Goal: Complete application form: Complete application form

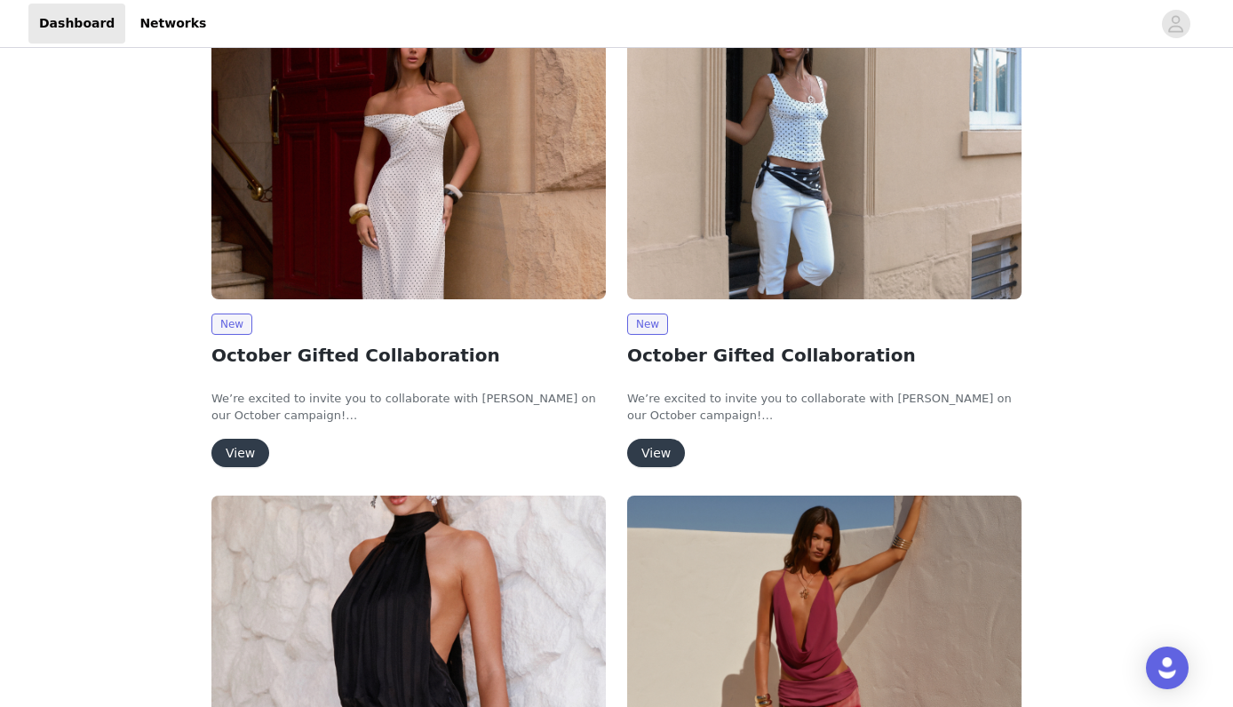
scroll to position [167, 0]
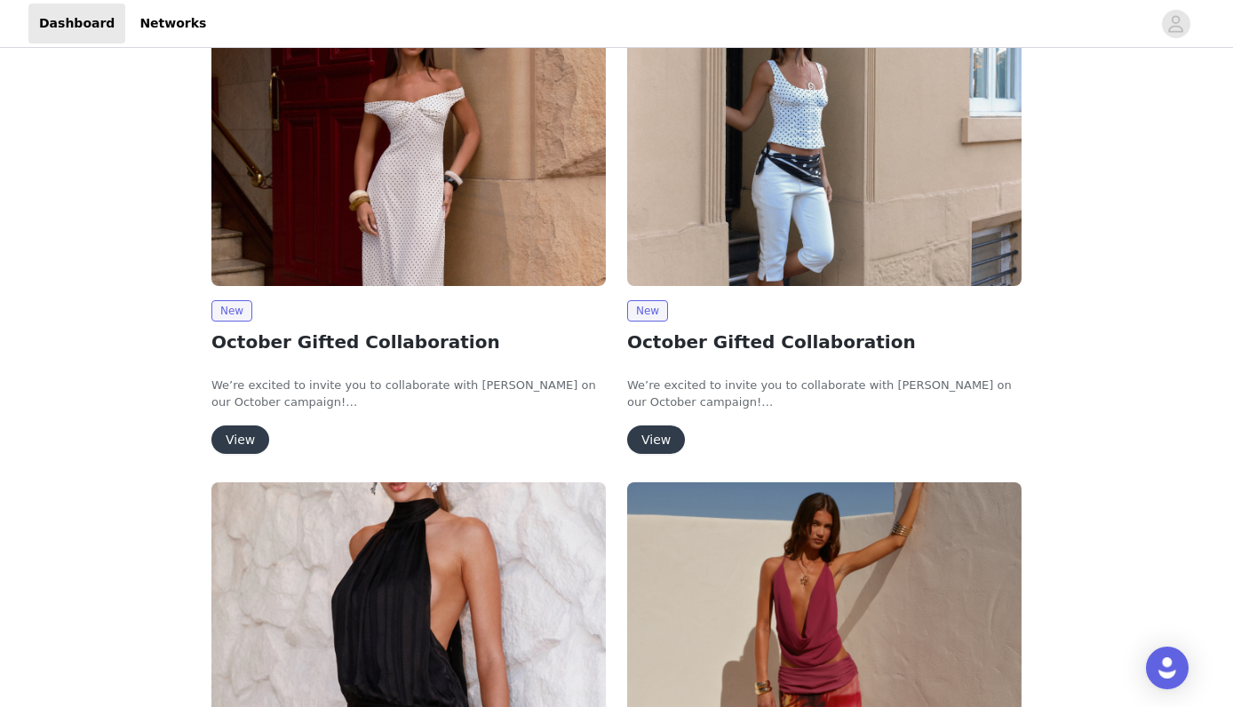
click at [668, 434] on button "View" at bounding box center [656, 439] width 58 height 28
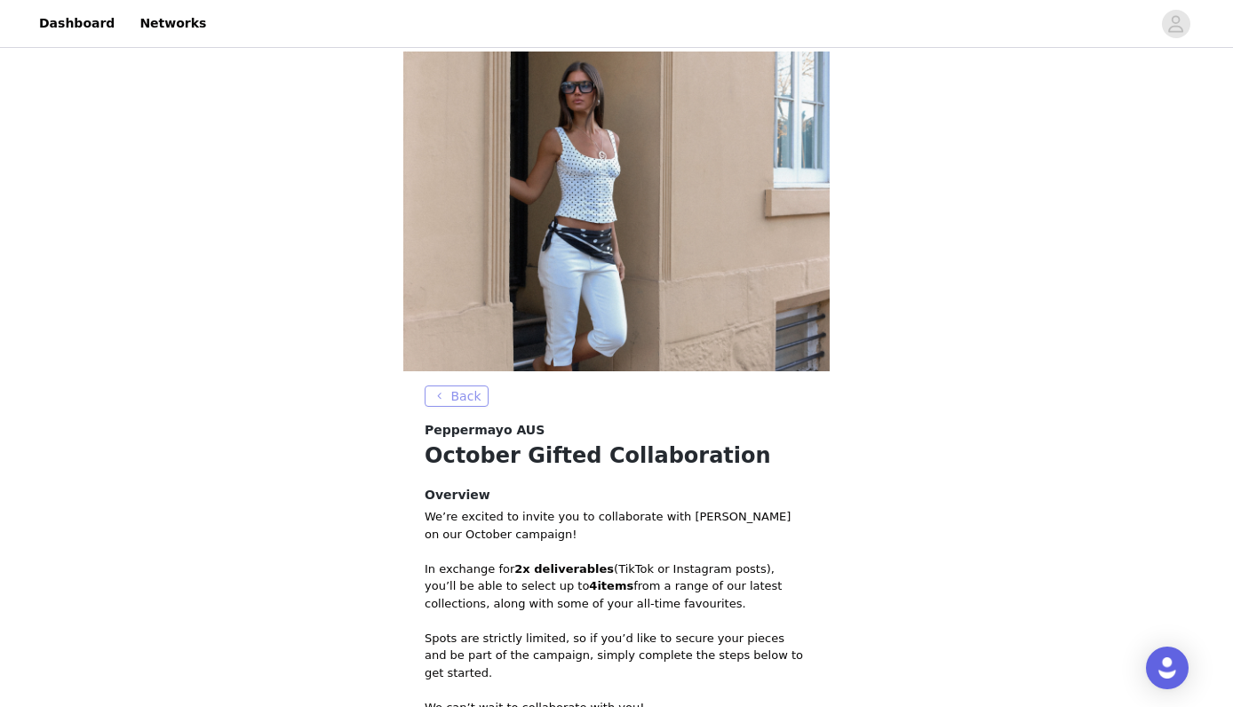
click at [442, 396] on button "Back" at bounding box center [457, 395] width 64 height 21
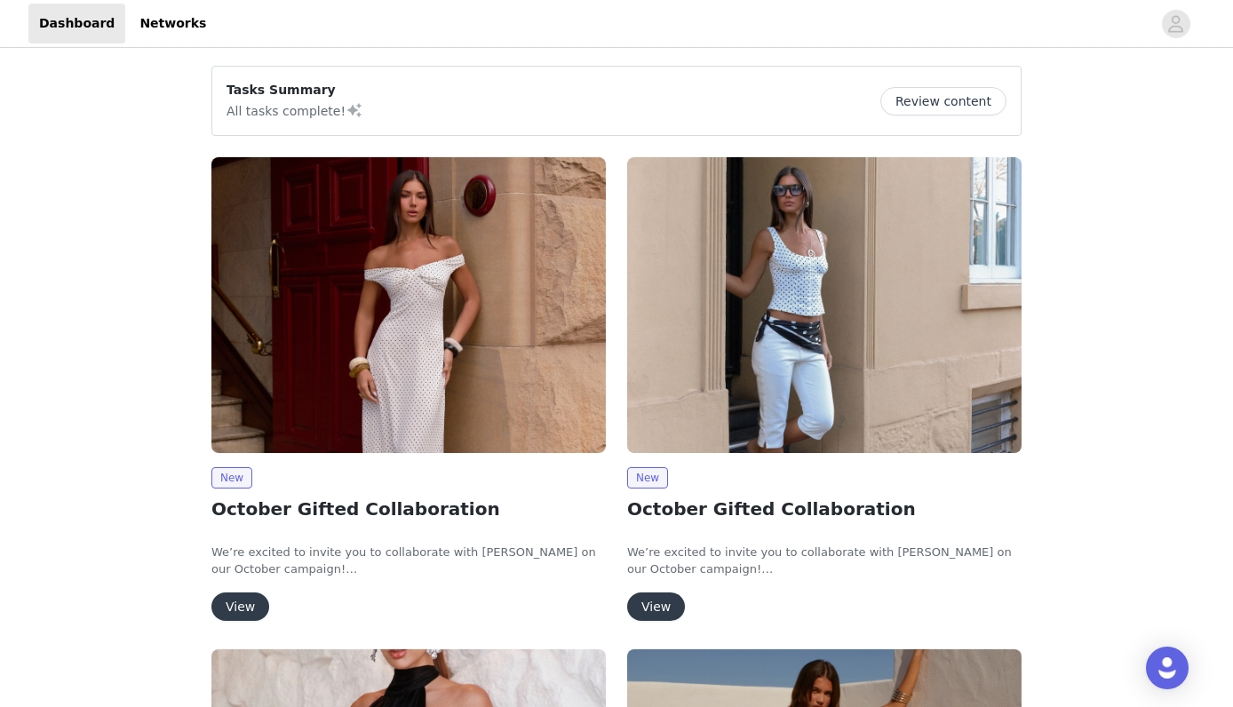
click at [238, 596] on button "View" at bounding box center [240, 606] width 58 height 28
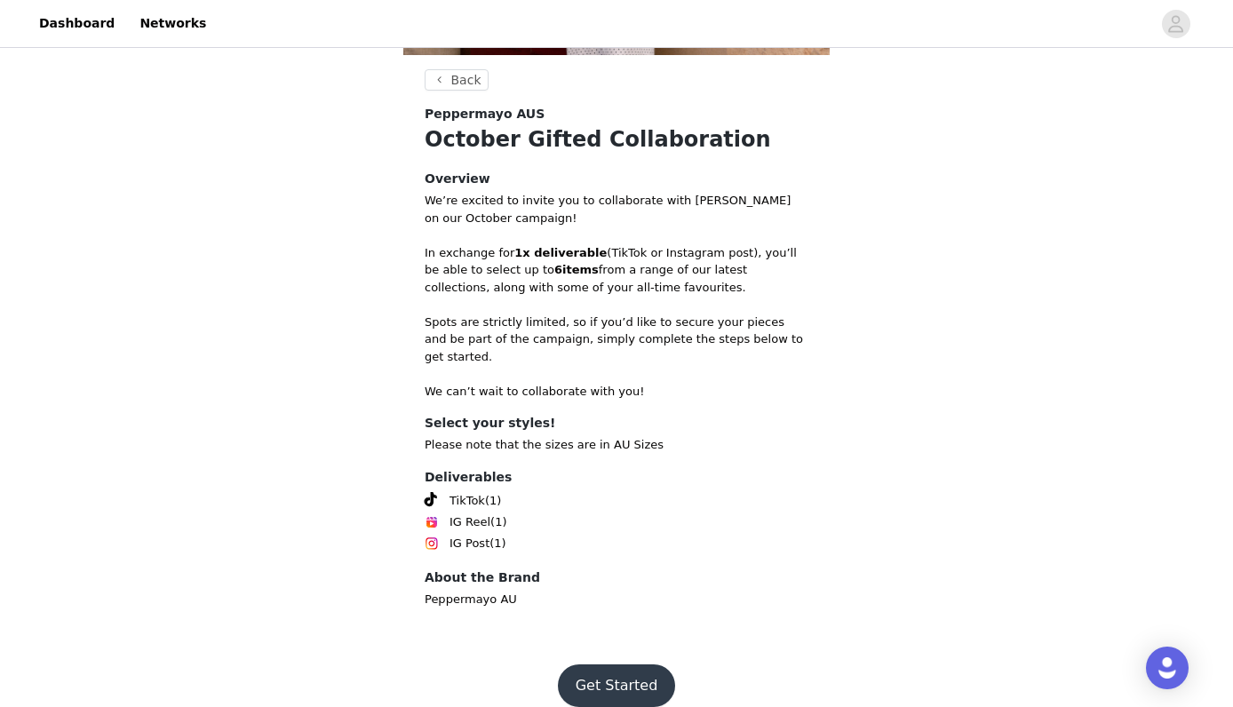
scroll to position [314, 0]
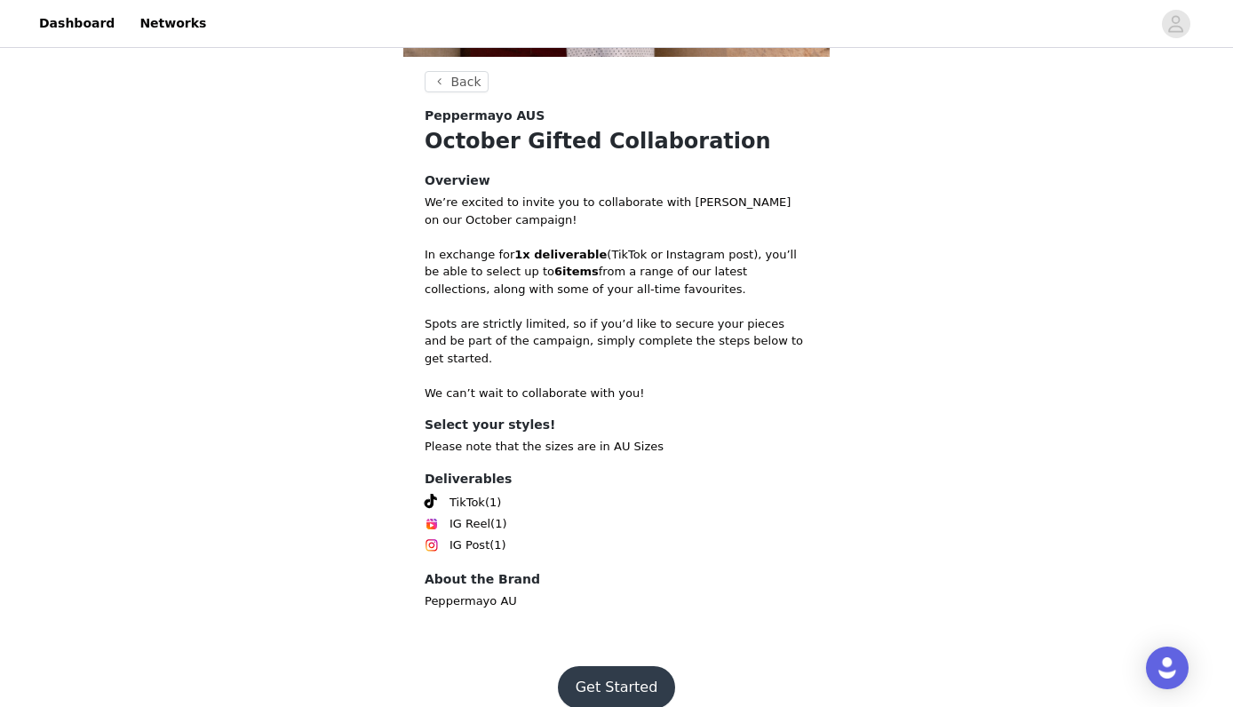
click at [611, 666] on button "Get Started" at bounding box center [617, 687] width 118 height 43
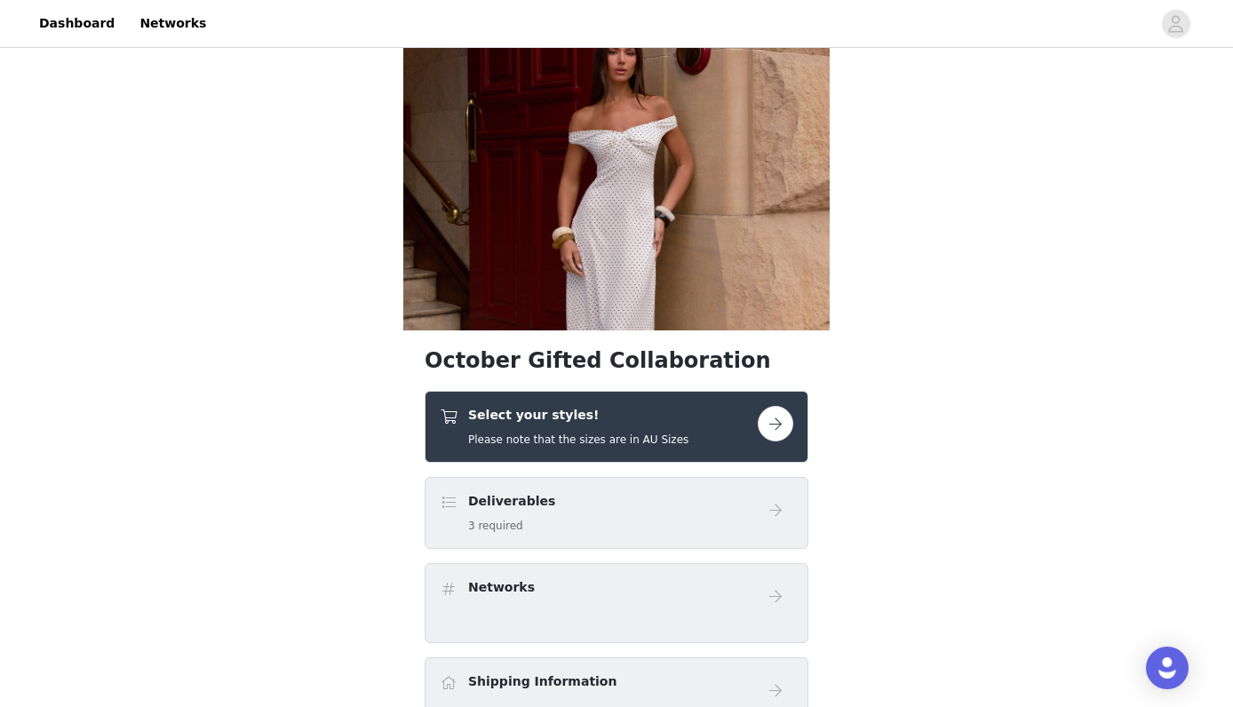
scroll to position [53, 0]
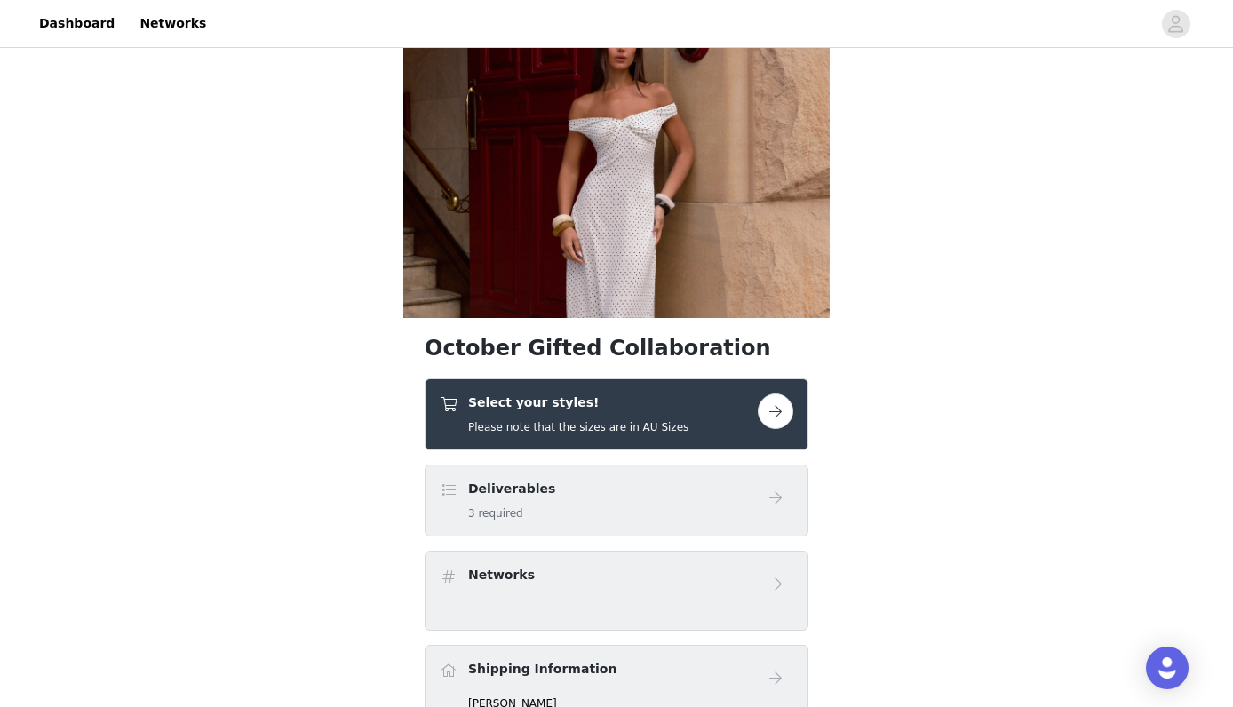
click at [752, 415] on div "Select your styles! Please note that the sizes are in AU Sizes" at bounding box center [599, 414] width 318 height 42
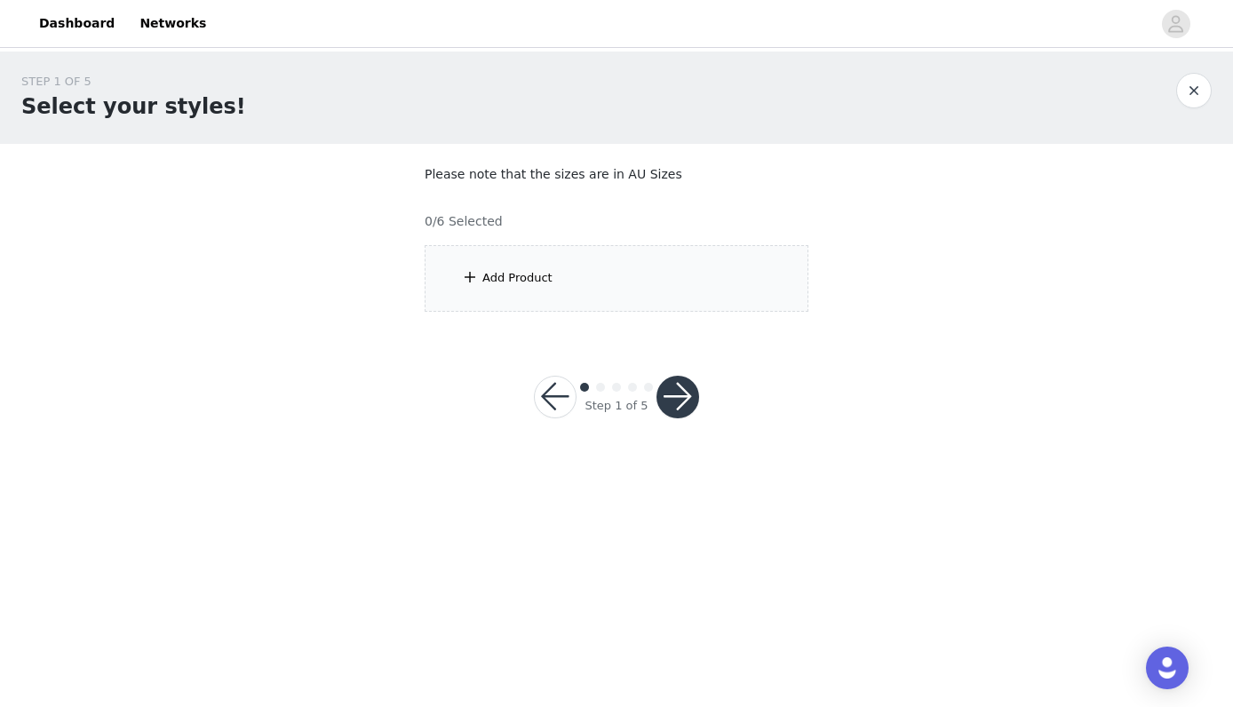
click at [735, 307] on div "Add Product" at bounding box center [617, 278] width 384 height 67
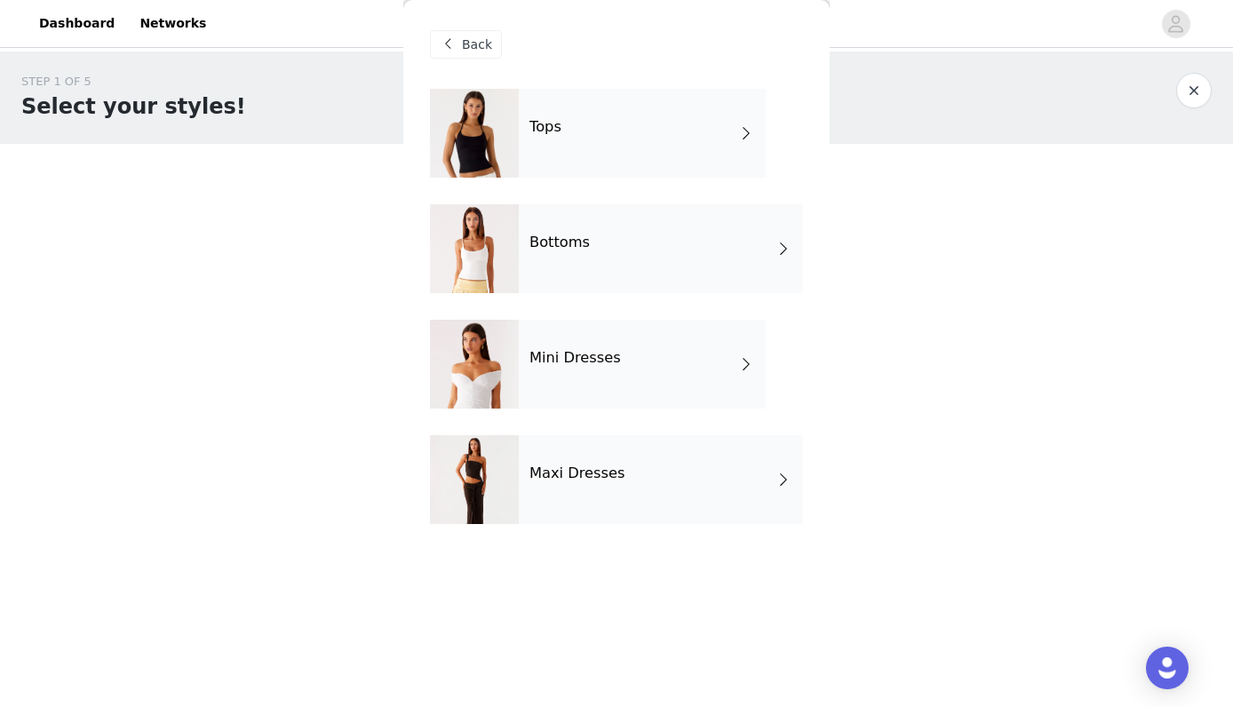
click at [635, 356] on div "Mini Dresses" at bounding box center [642, 364] width 247 height 89
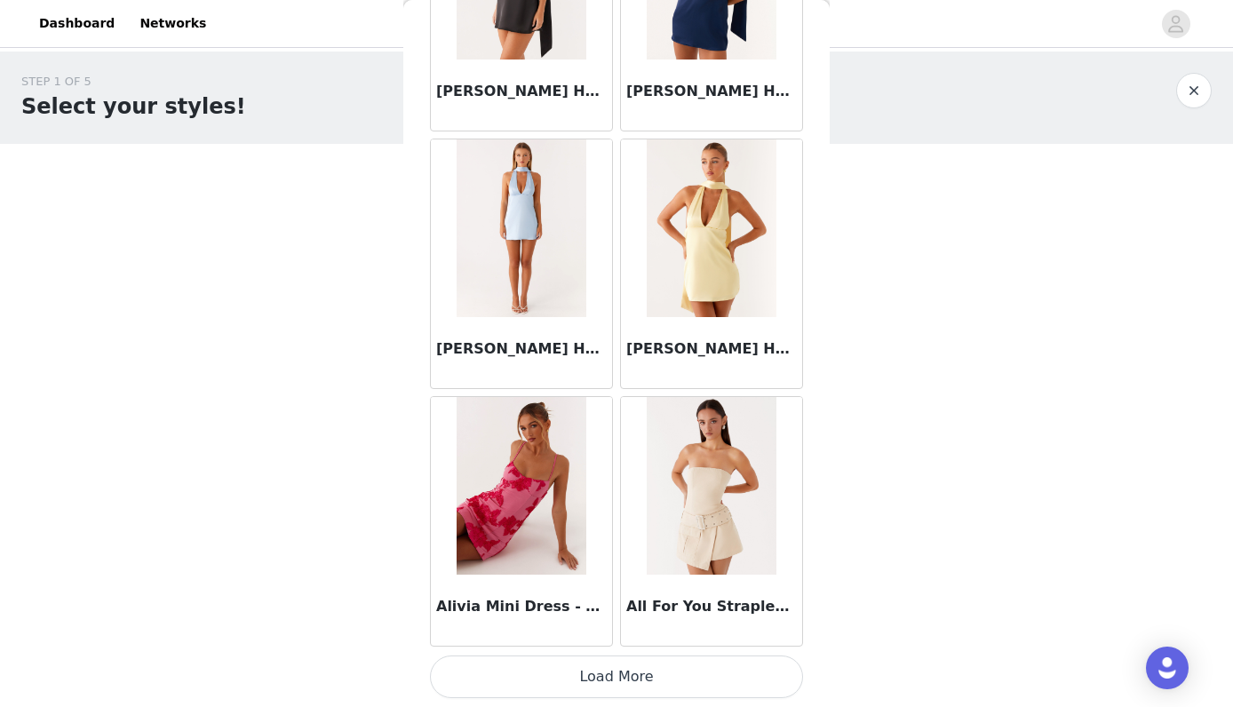
click at [606, 665] on button "Load More" at bounding box center [616, 676] width 373 height 43
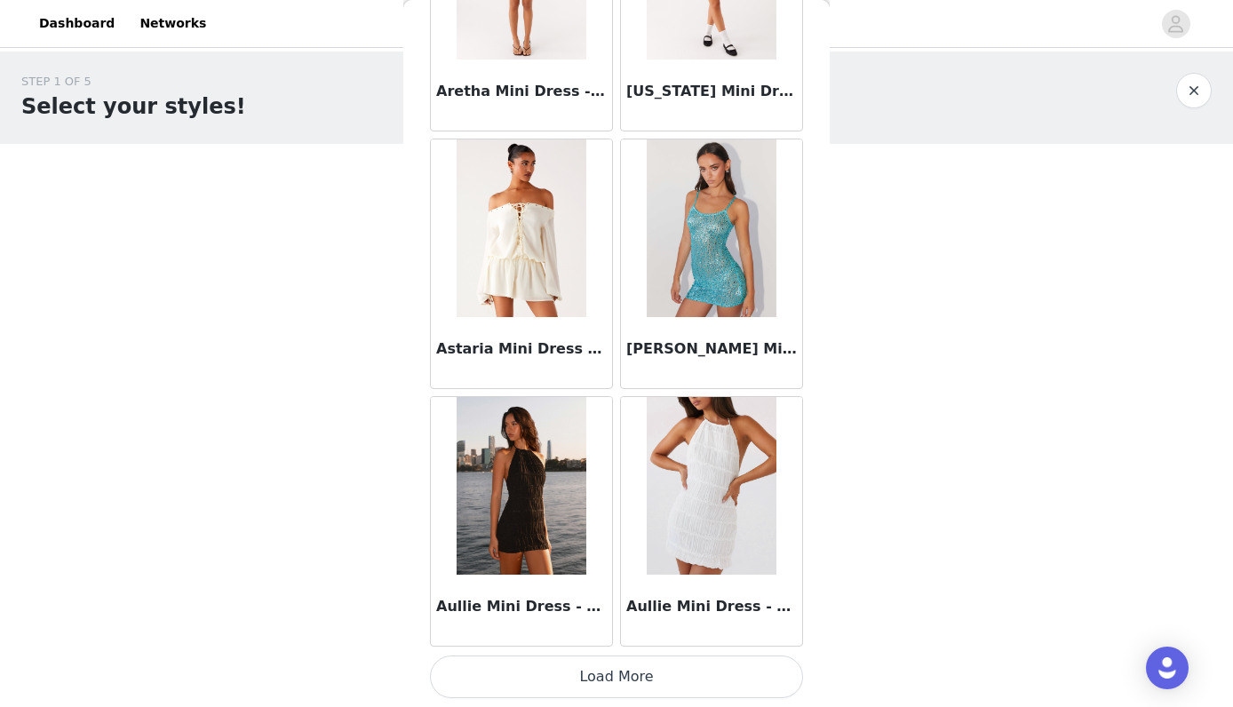
click at [607, 681] on button "Load More" at bounding box center [616, 676] width 373 height 43
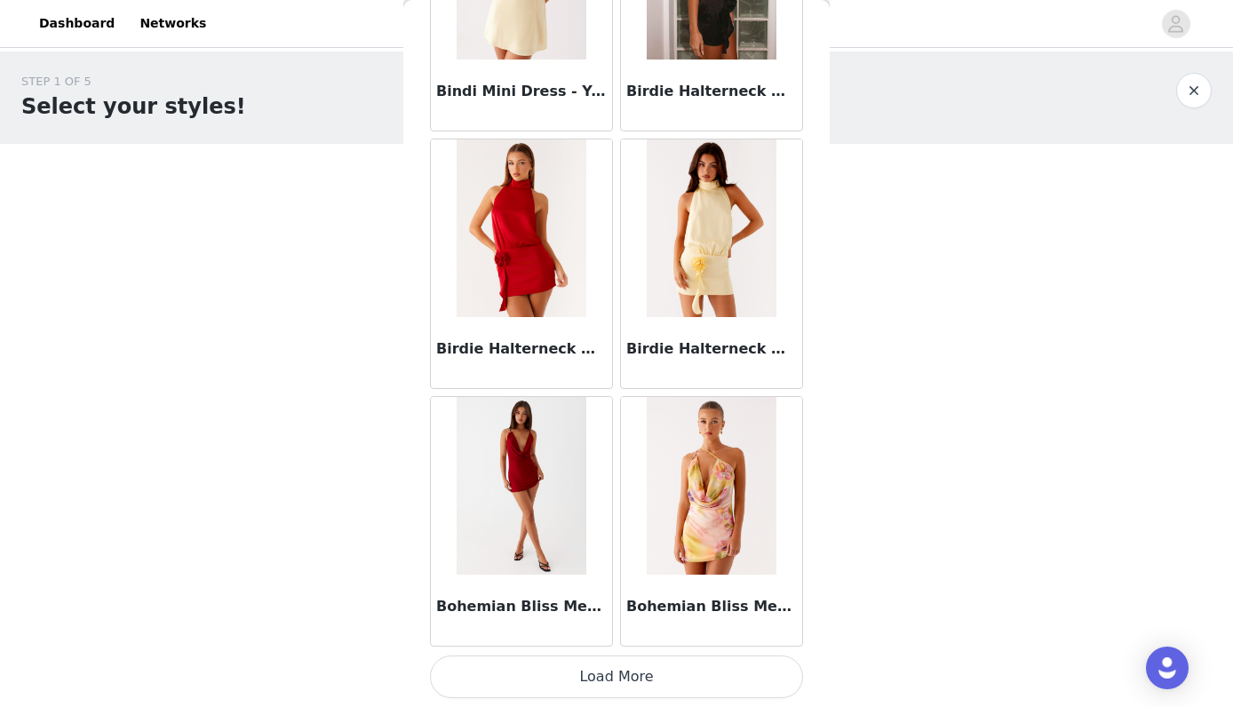
click at [612, 677] on button "Load More" at bounding box center [616, 676] width 373 height 43
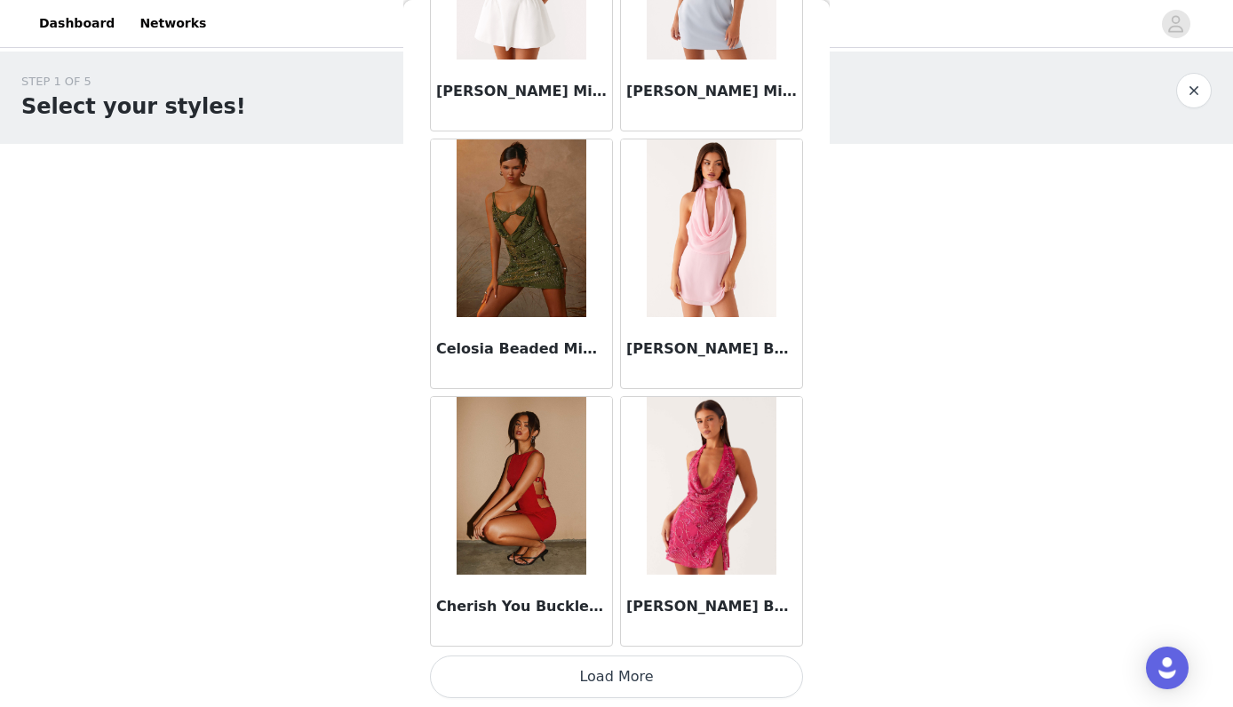
click at [702, 674] on button "Load More" at bounding box center [616, 676] width 373 height 43
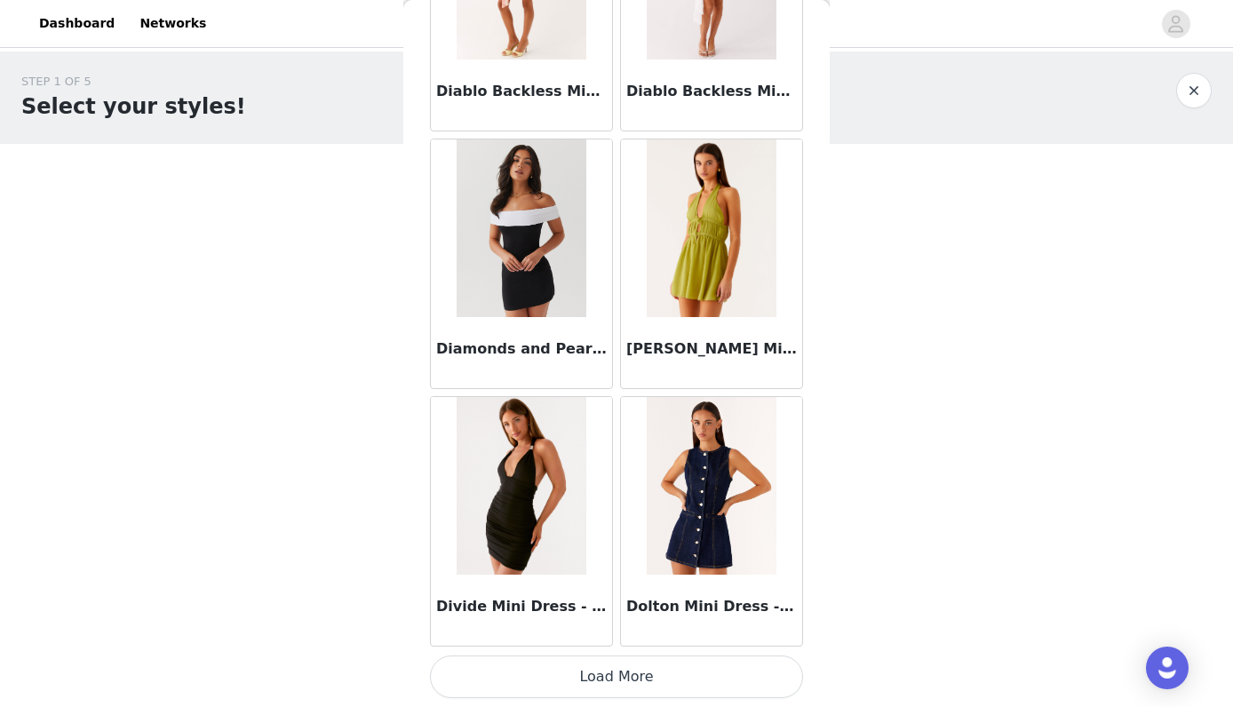
click at [611, 678] on button "Load More" at bounding box center [616, 676] width 373 height 43
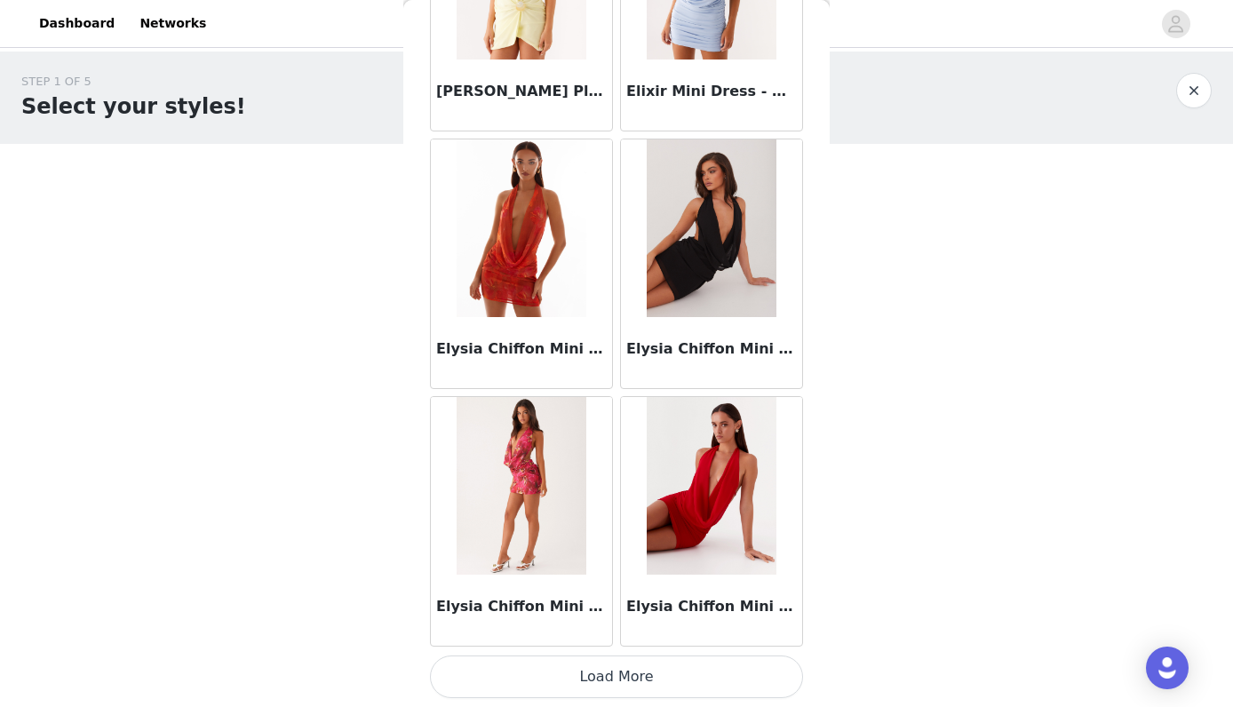
scroll to position [14888, 0]
click at [649, 667] on button "Load More" at bounding box center [616, 676] width 373 height 43
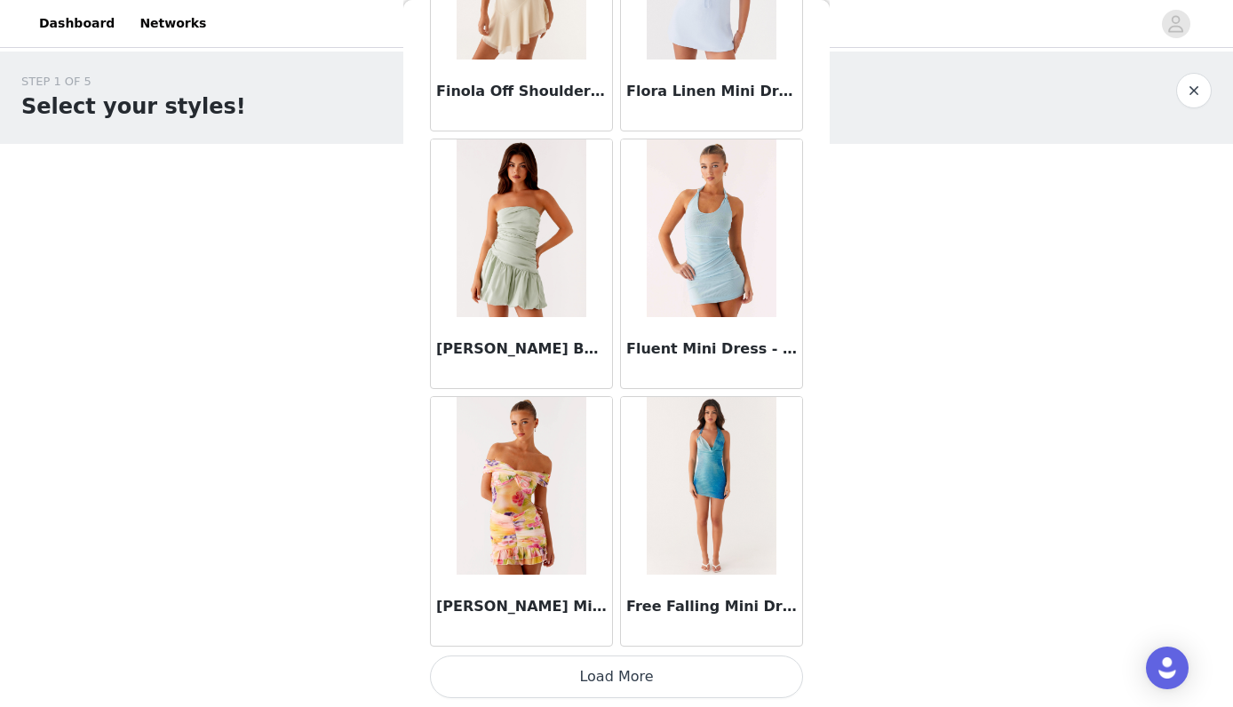
scroll to position [17463, 0]
click at [633, 682] on button "Load More" at bounding box center [616, 676] width 373 height 43
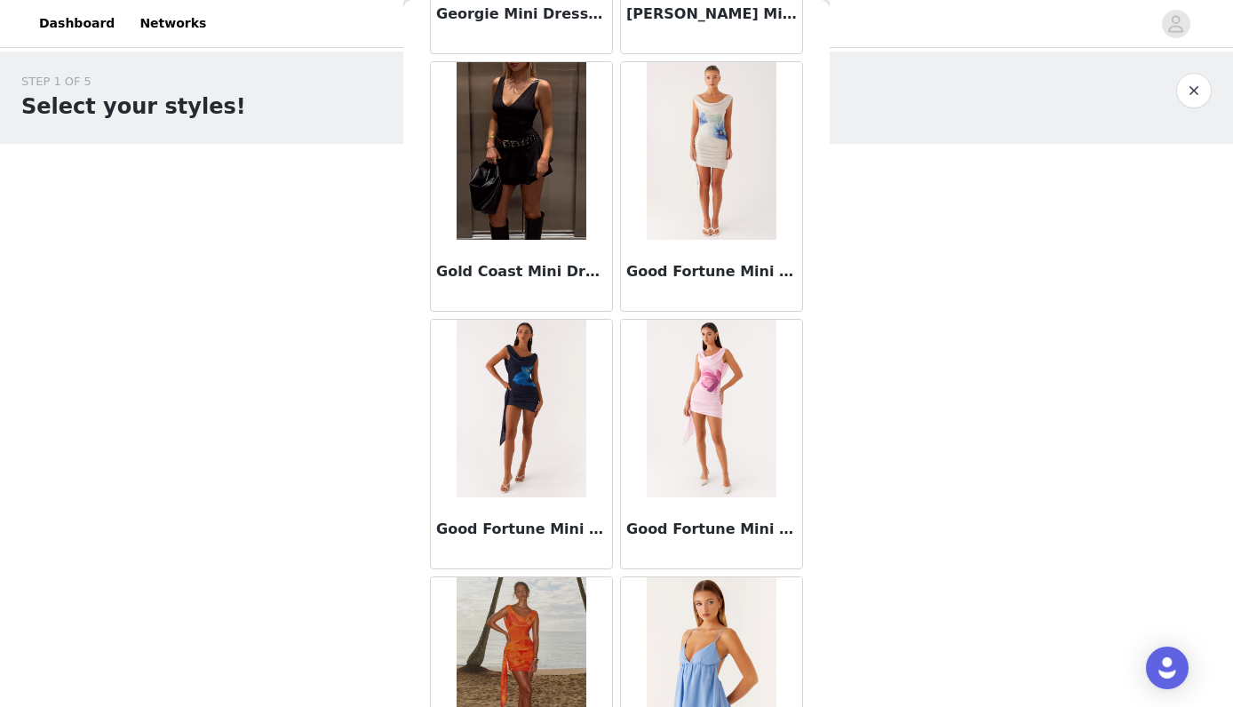
scroll to position [18325, 0]
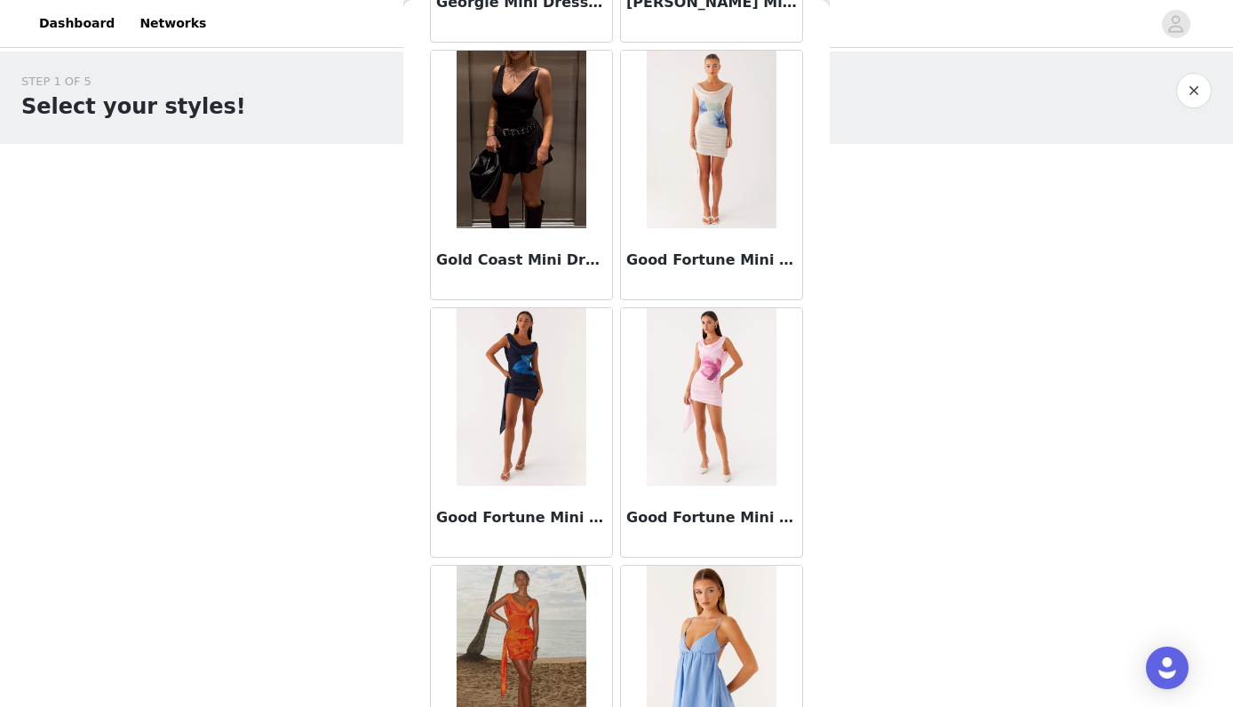
click at [544, 423] on img at bounding box center [520, 397] width 129 height 178
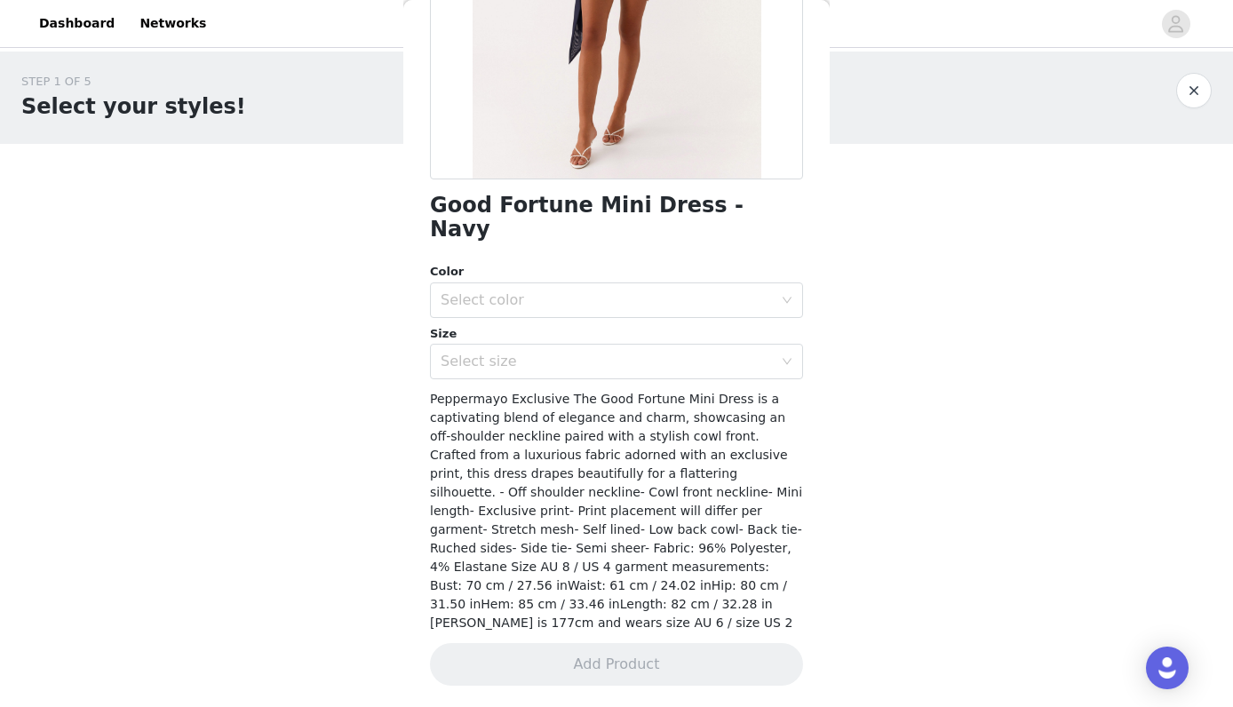
scroll to position [266, 0]
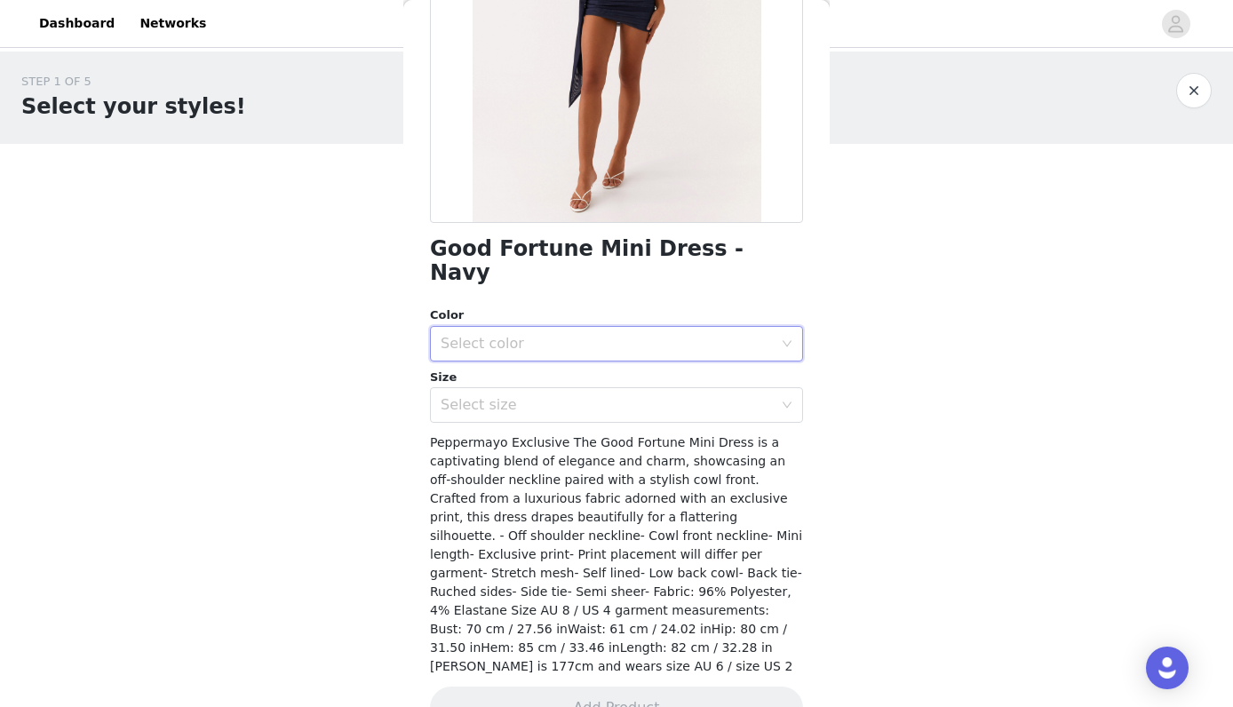
click at [570, 327] on div "Select color" at bounding box center [610, 344] width 340 height 34
click at [569, 360] on li "Navy" at bounding box center [616, 358] width 373 height 28
click at [571, 396] on div "Select size" at bounding box center [606, 405] width 332 height 18
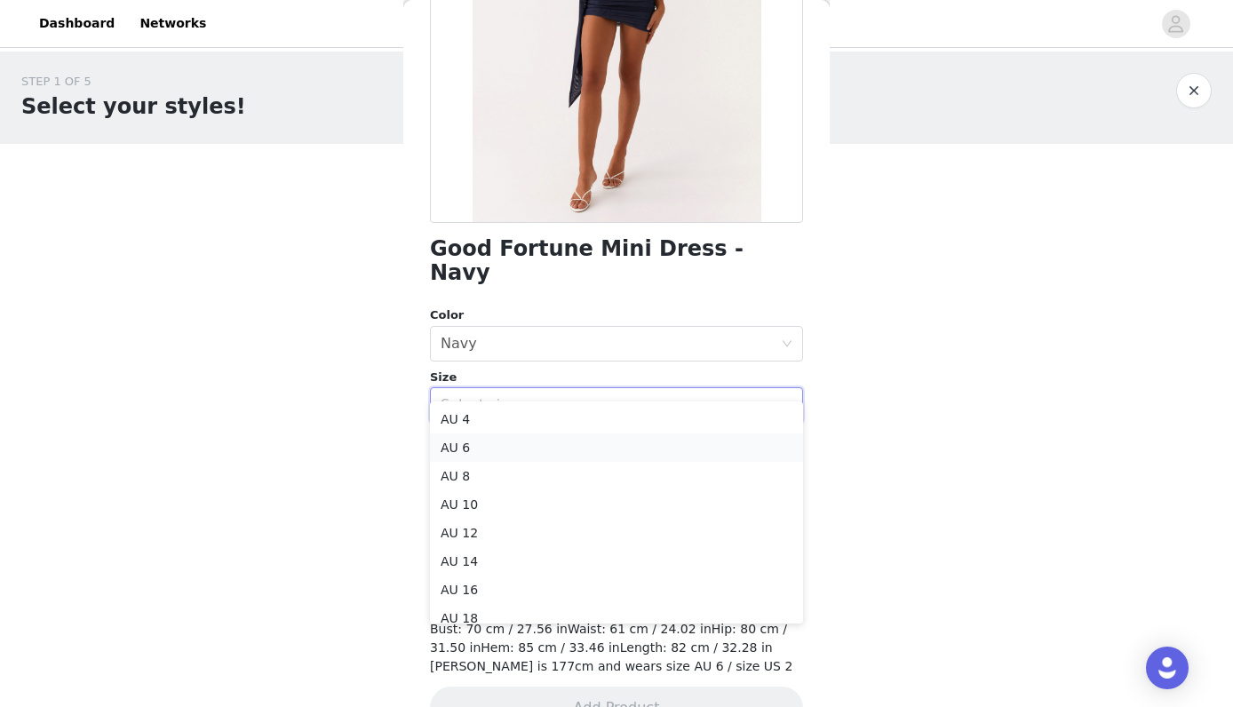
click at [567, 451] on li "AU 6" at bounding box center [616, 447] width 373 height 28
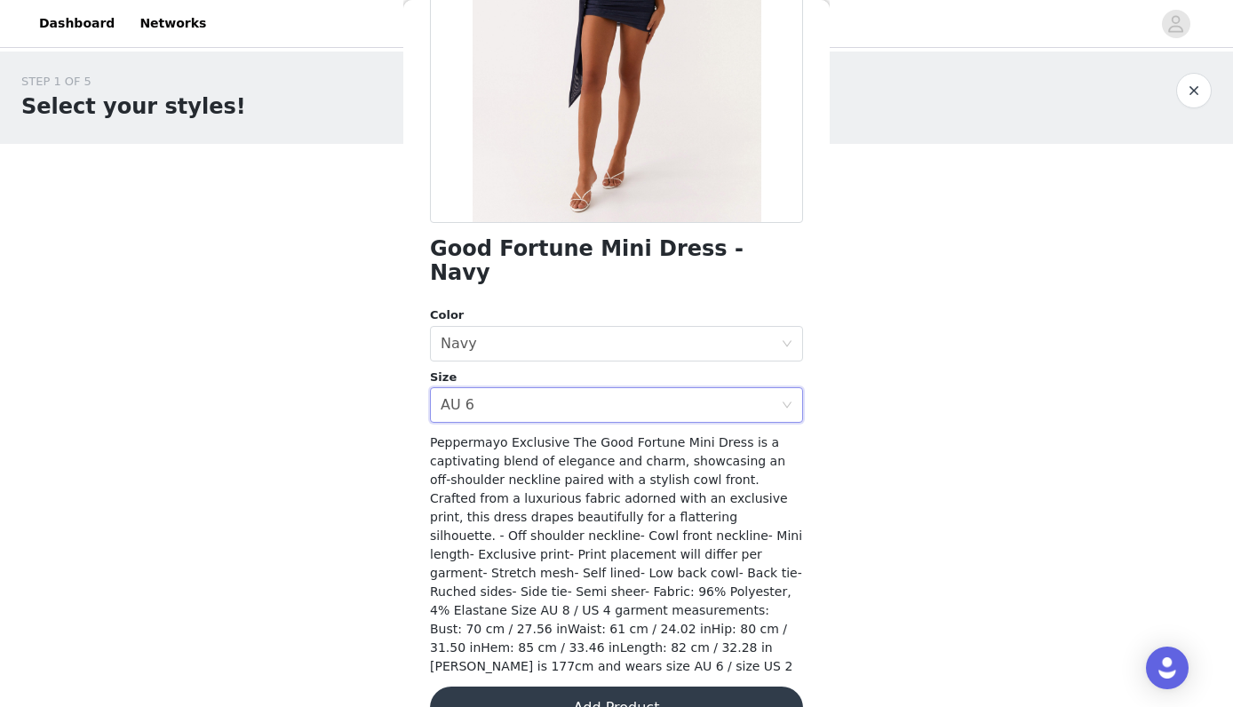
scroll to position [0, 0]
click at [727, 686] on button "Add Product" at bounding box center [616, 707] width 373 height 43
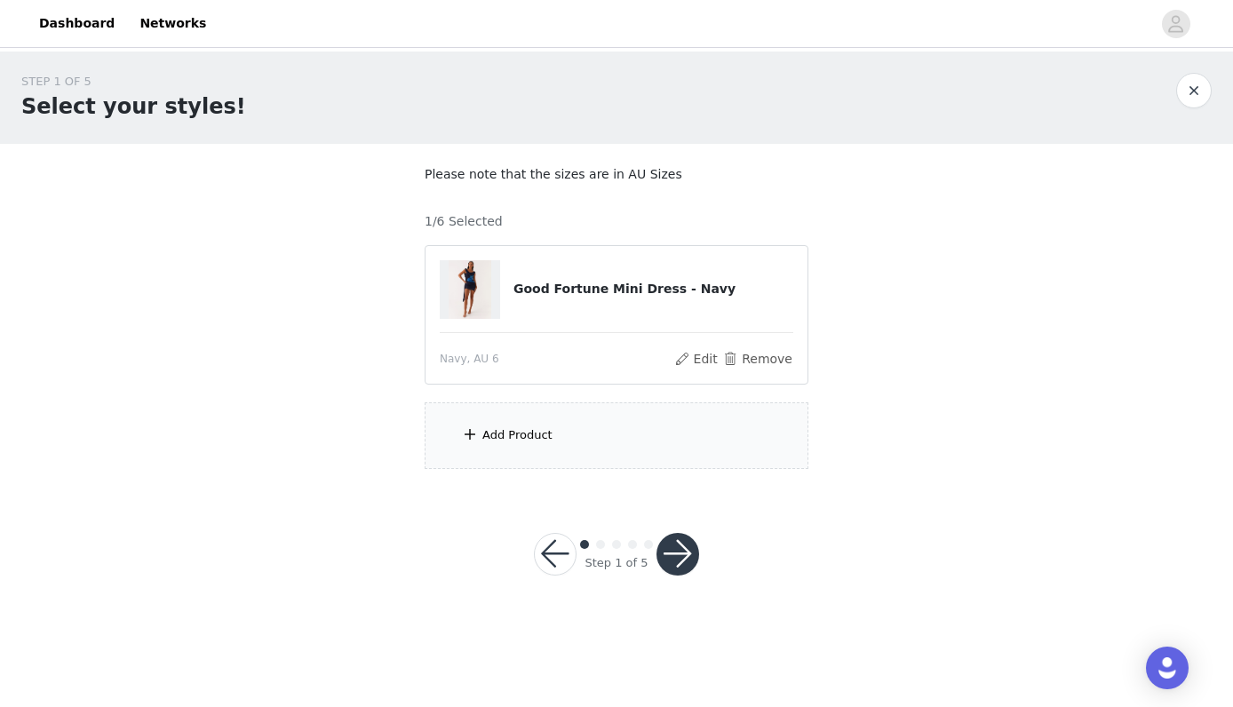
click at [623, 415] on div "Add Product" at bounding box center [617, 435] width 384 height 67
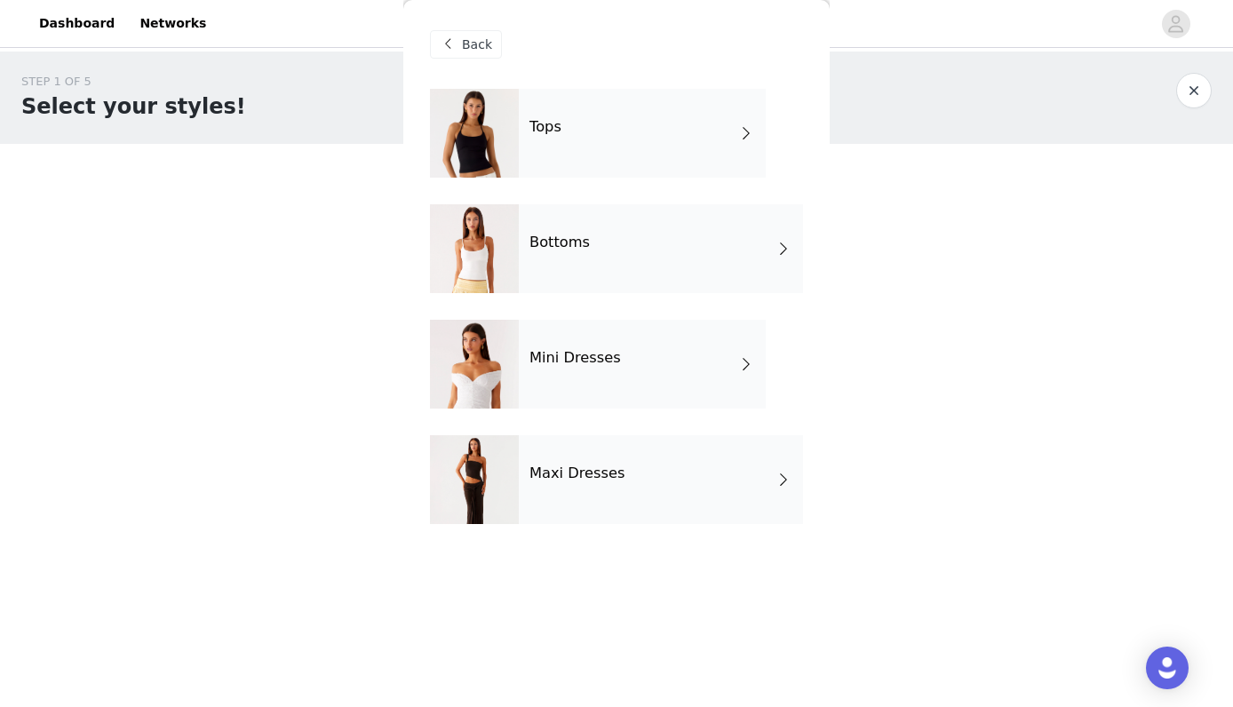
click at [649, 378] on div "Mini Dresses" at bounding box center [642, 364] width 247 height 89
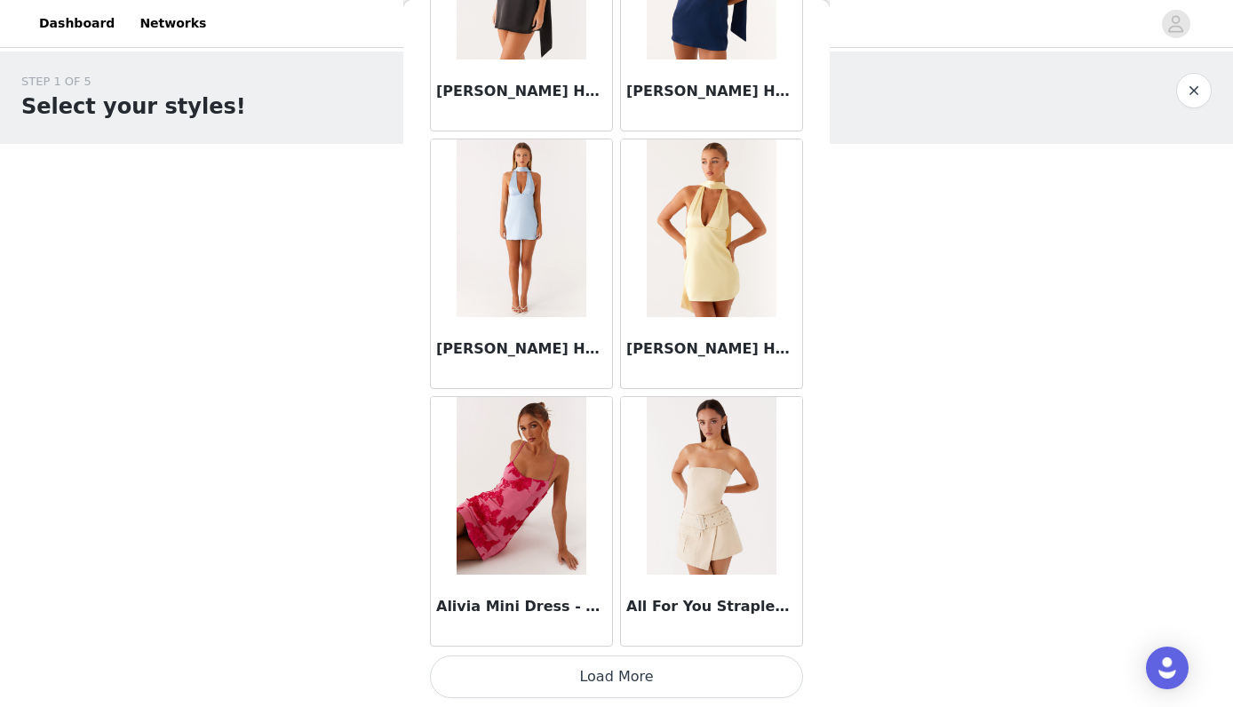
click at [667, 658] on button "Load More" at bounding box center [616, 676] width 373 height 43
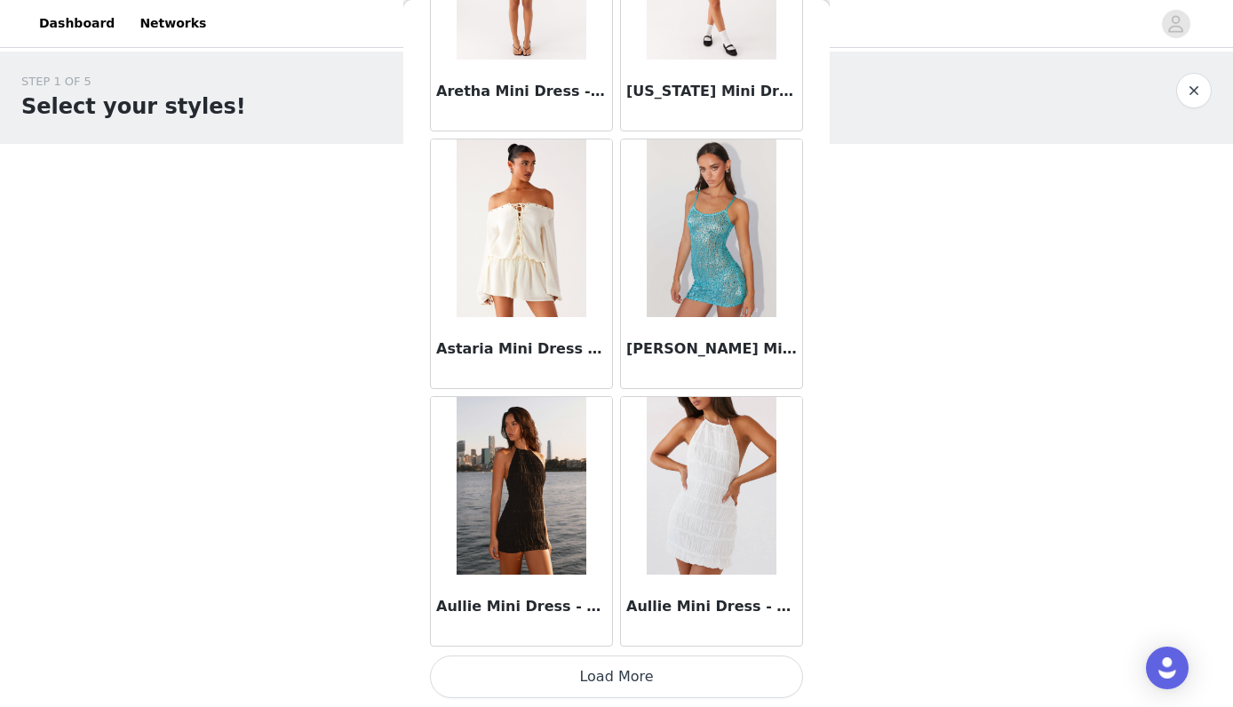
click at [628, 680] on button "Load More" at bounding box center [616, 676] width 373 height 43
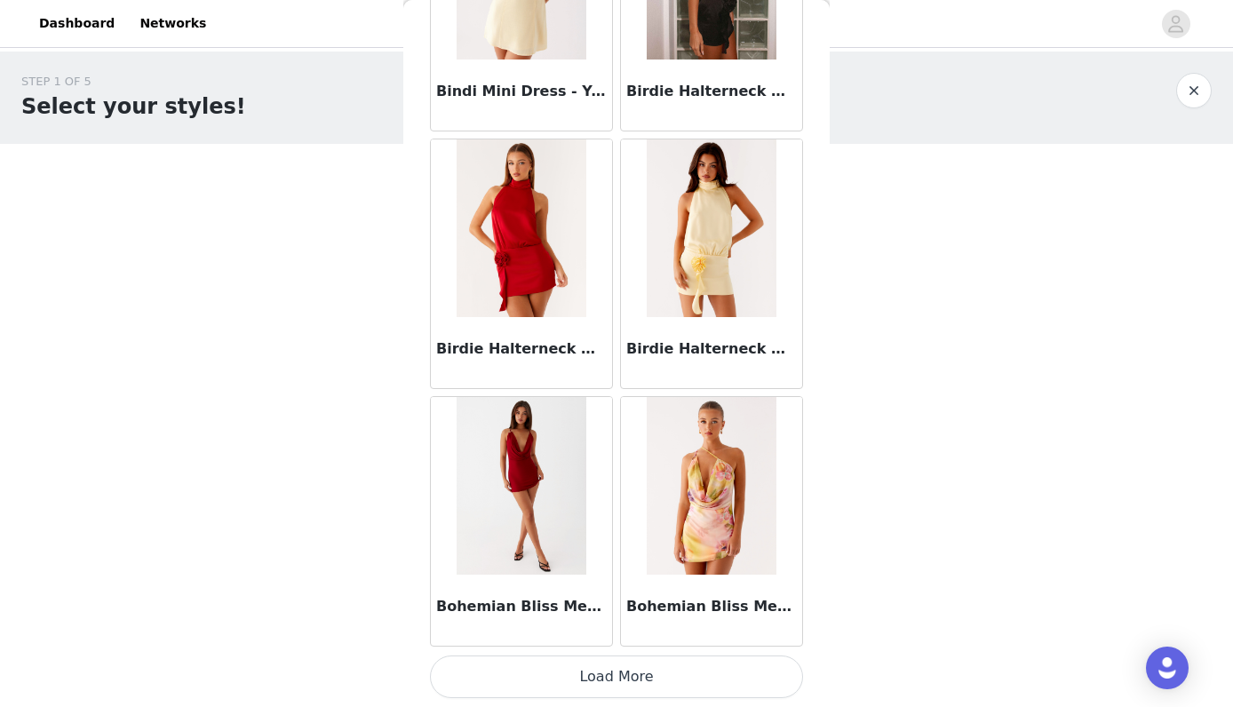
click at [610, 663] on button "Load More" at bounding box center [616, 676] width 373 height 43
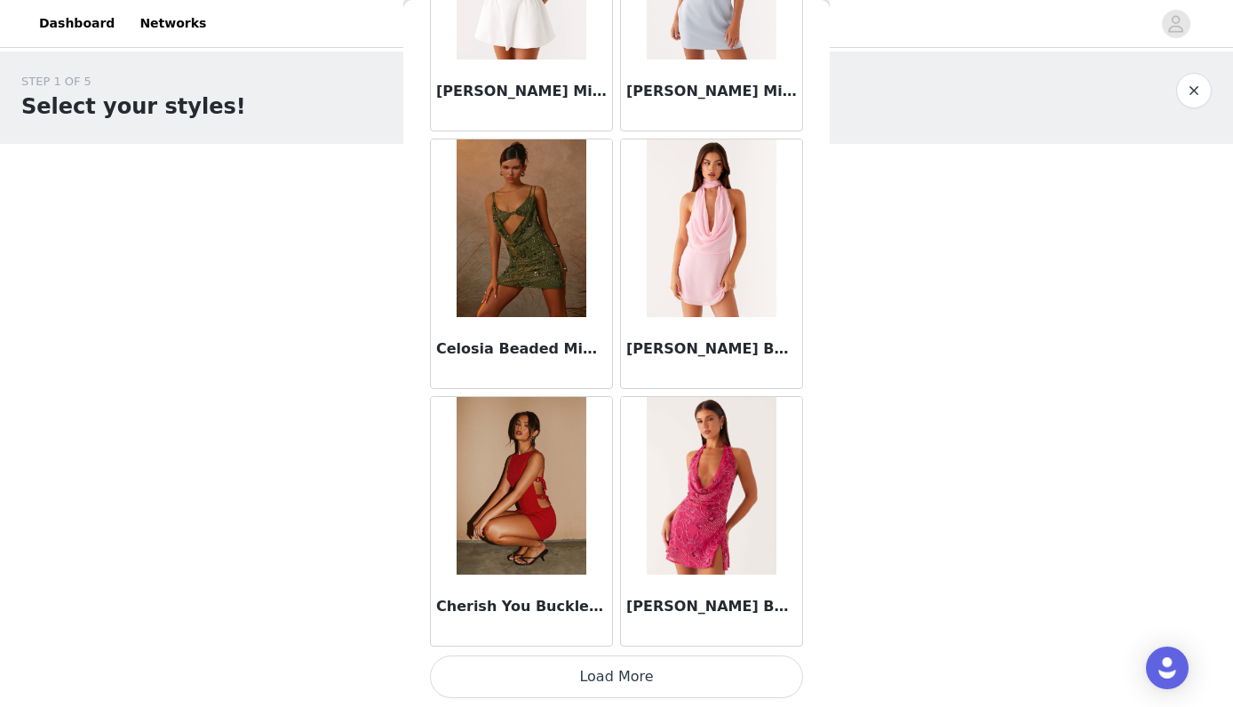
scroll to position [9737, 0]
click at [597, 669] on button "Load More" at bounding box center [616, 676] width 373 height 43
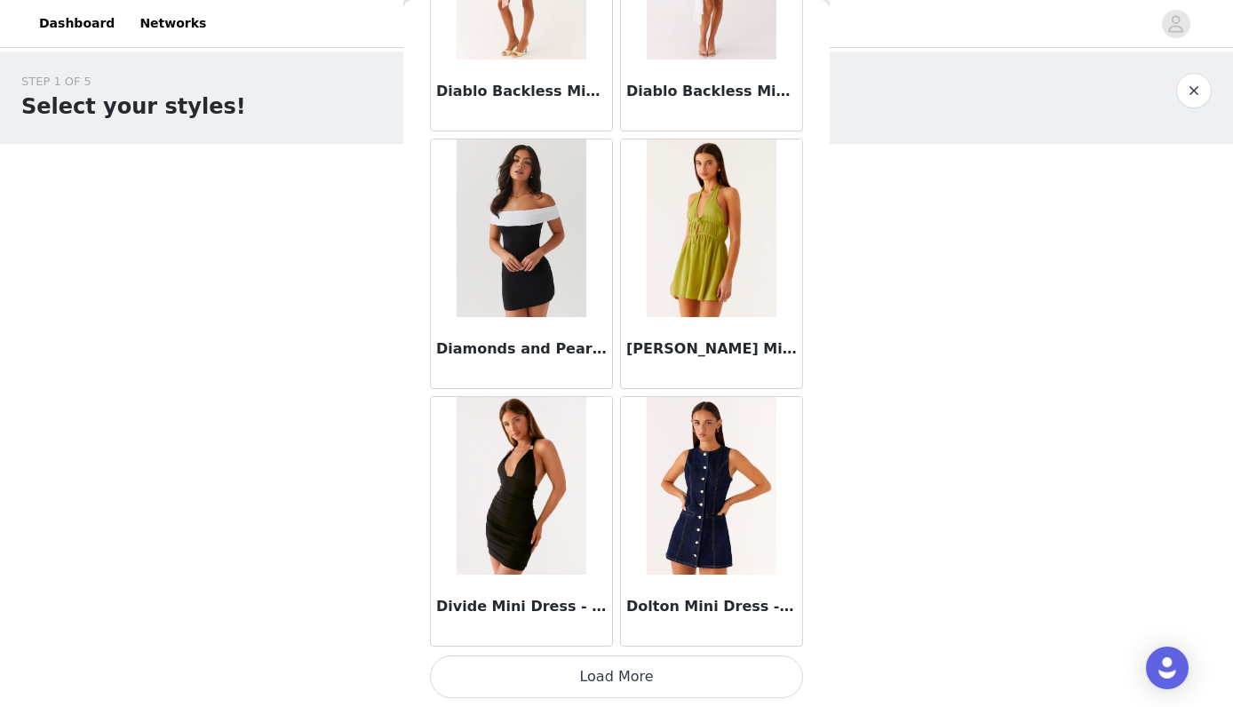
scroll to position [0, 0]
click at [654, 673] on button "Load More" at bounding box center [616, 676] width 373 height 43
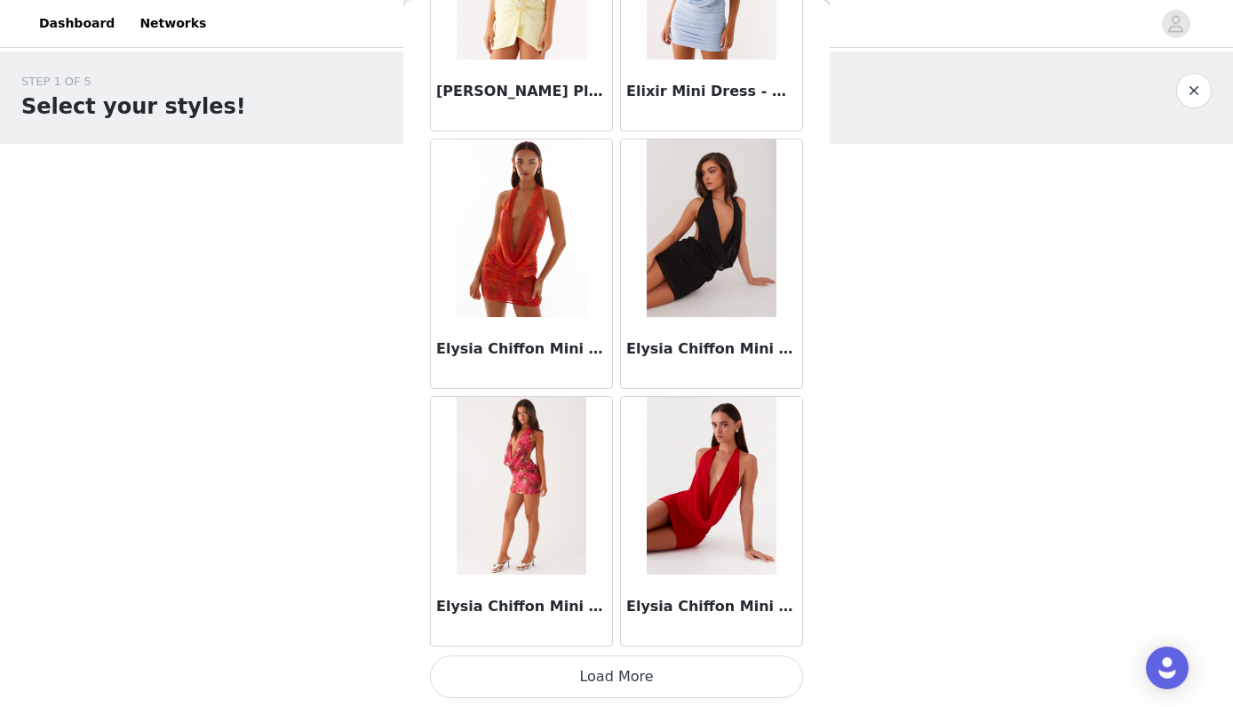
click at [655, 675] on button "Load More" at bounding box center [616, 676] width 373 height 43
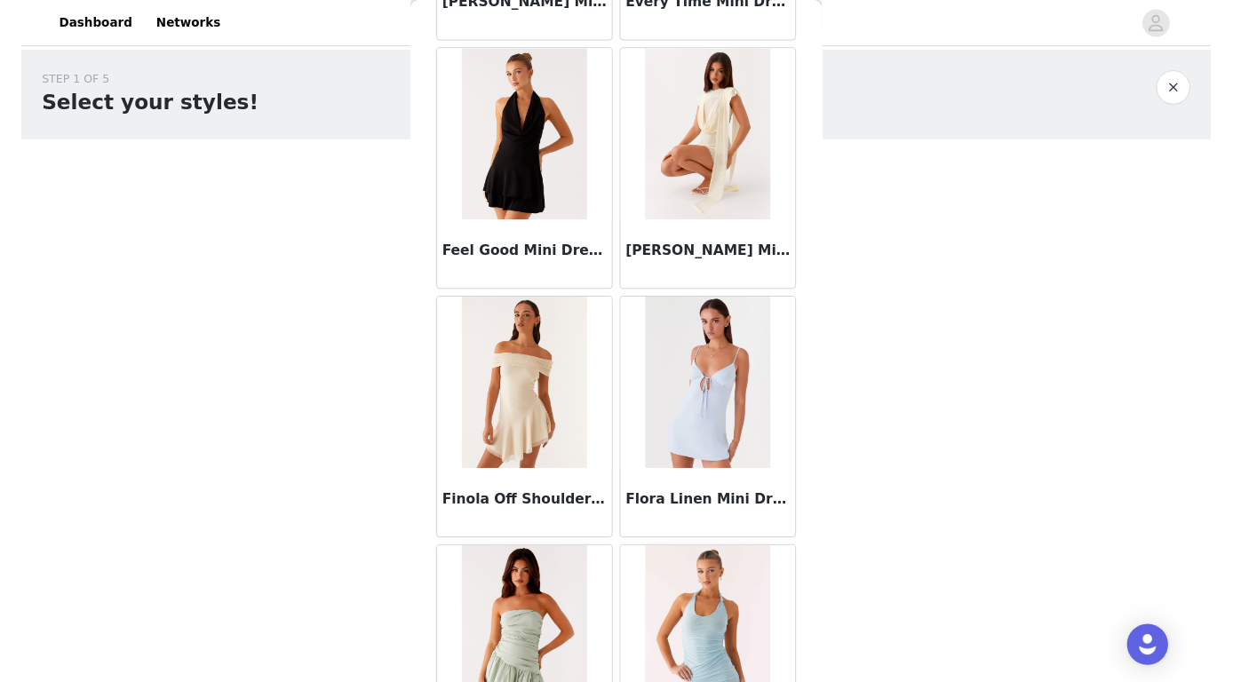
scroll to position [17041, 0]
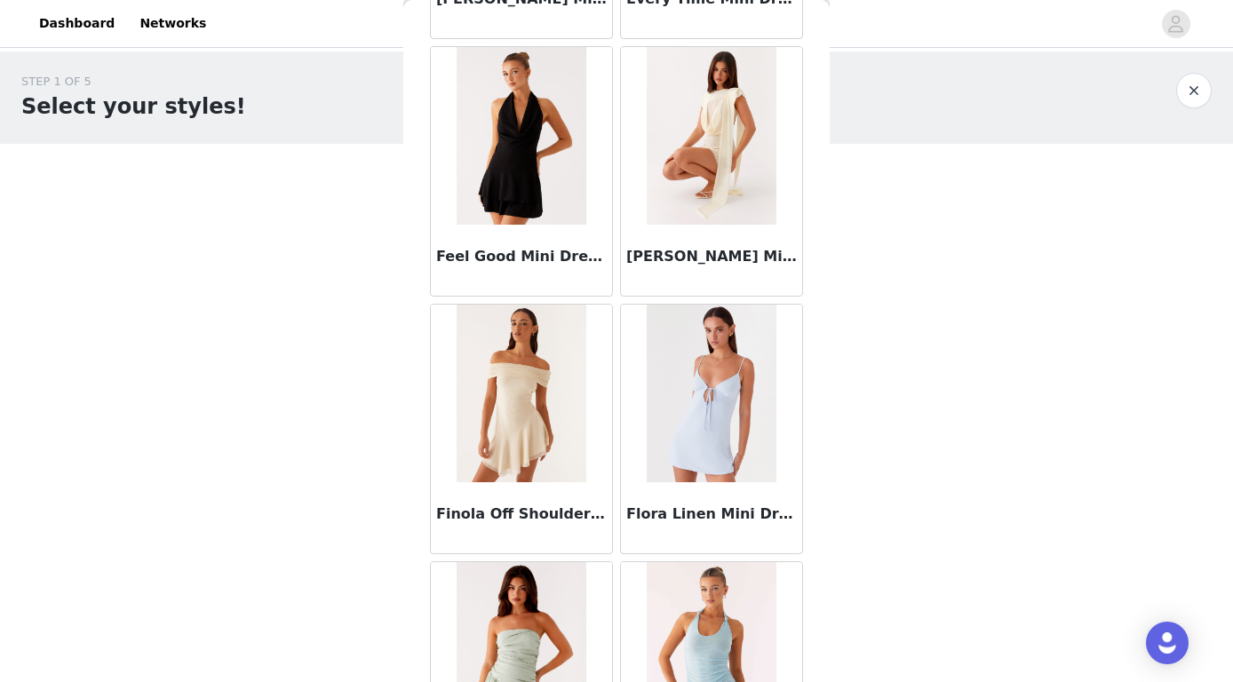
click at [515, 353] on img at bounding box center [520, 394] width 129 height 178
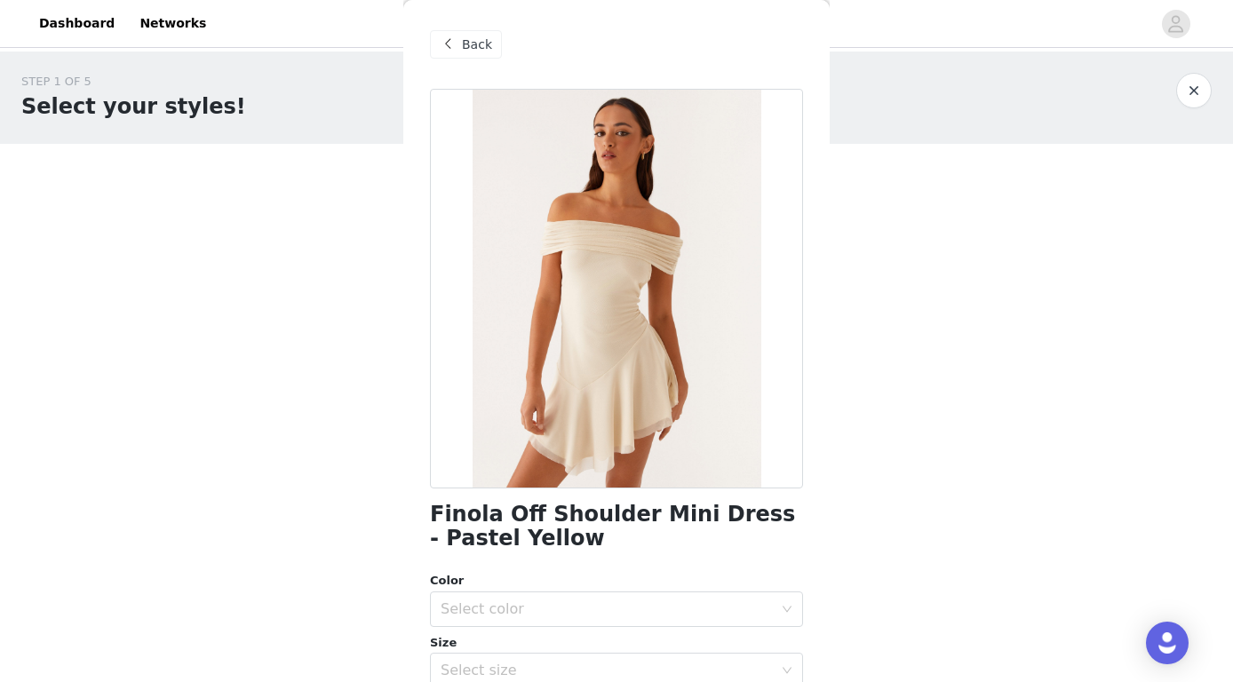
scroll to position [112, 0]
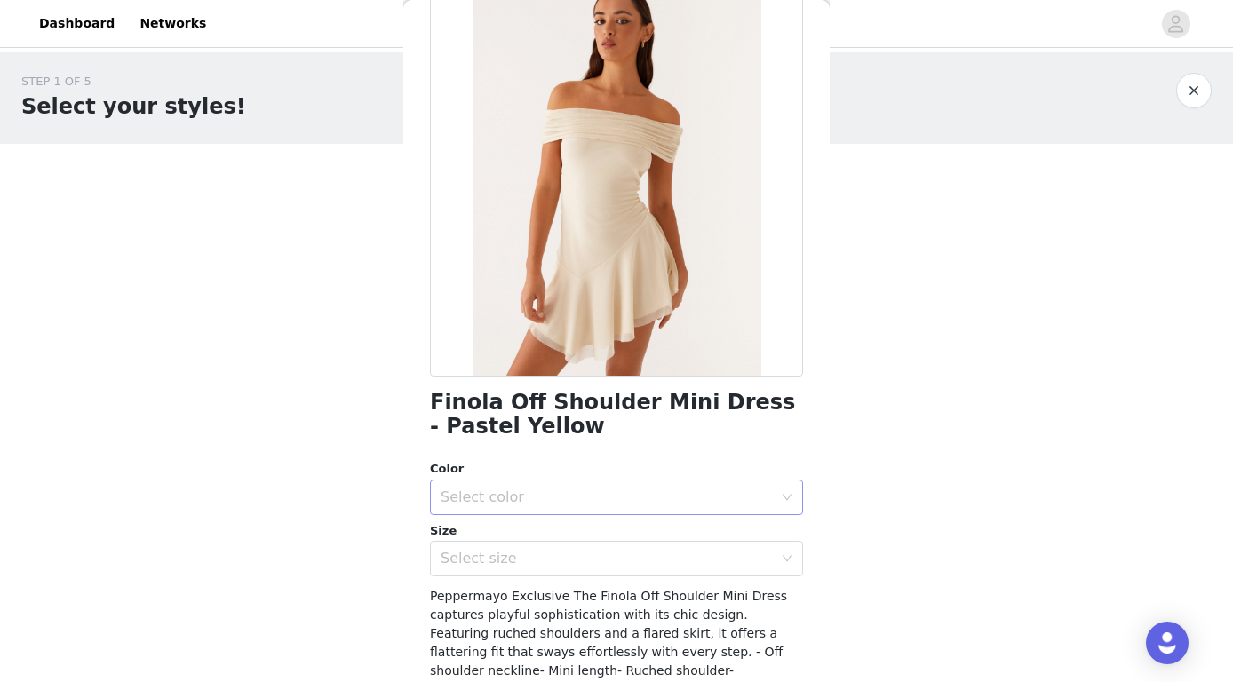
click at [591, 510] on div "Select color" at bounding box center [610, 497] width 340 height 34
click at [588, 530] on li "Pastel Yellow" at bounding box center [616, 535] width 373 height 28
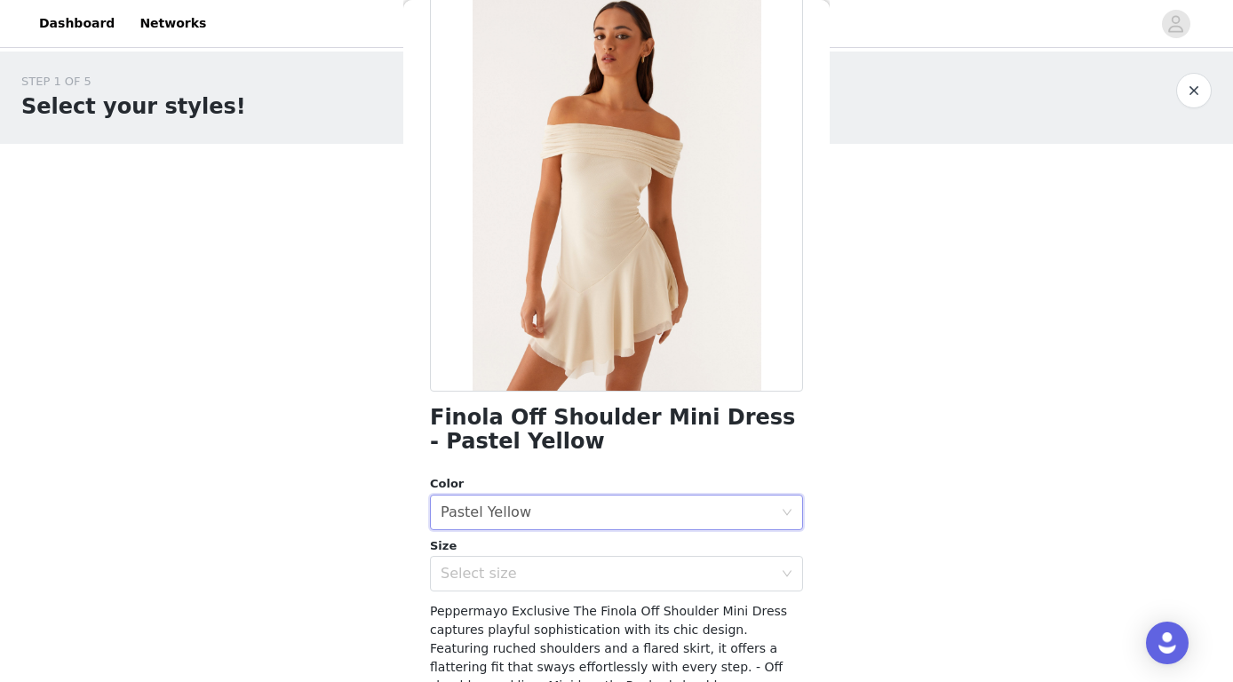
scroll to position [94, 0]
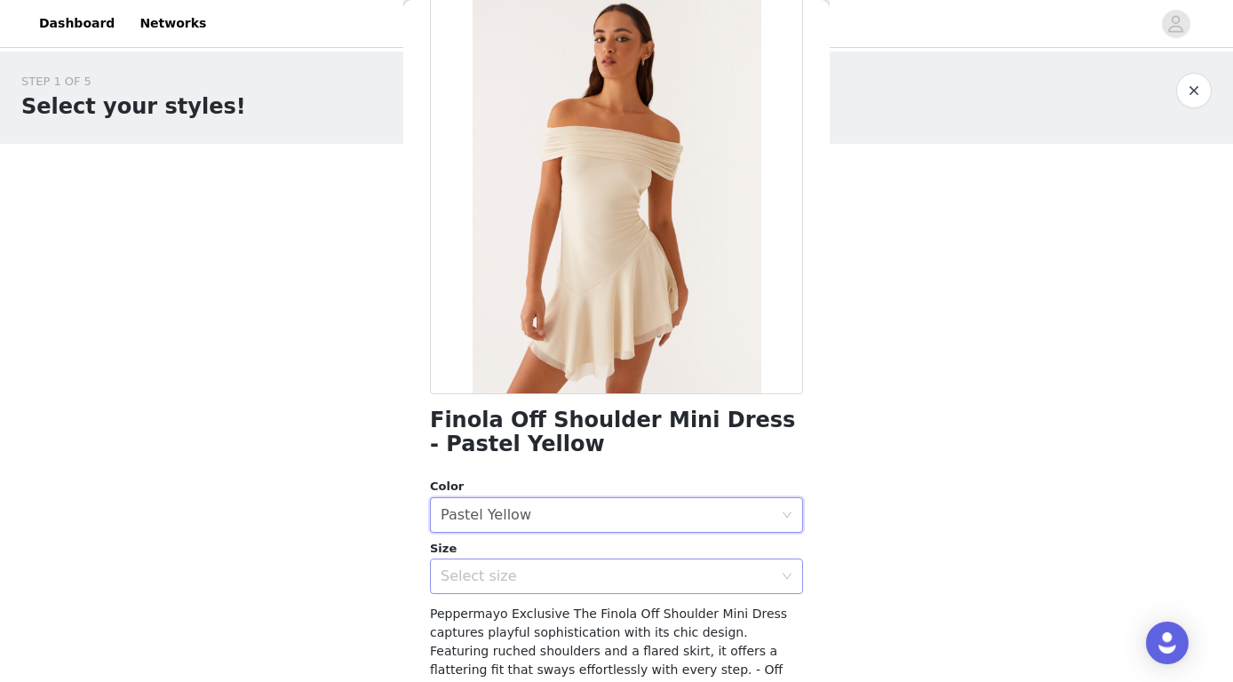
click at [578, 573] on div "Select size" at bounding box center [606, 576] width 332 height 18
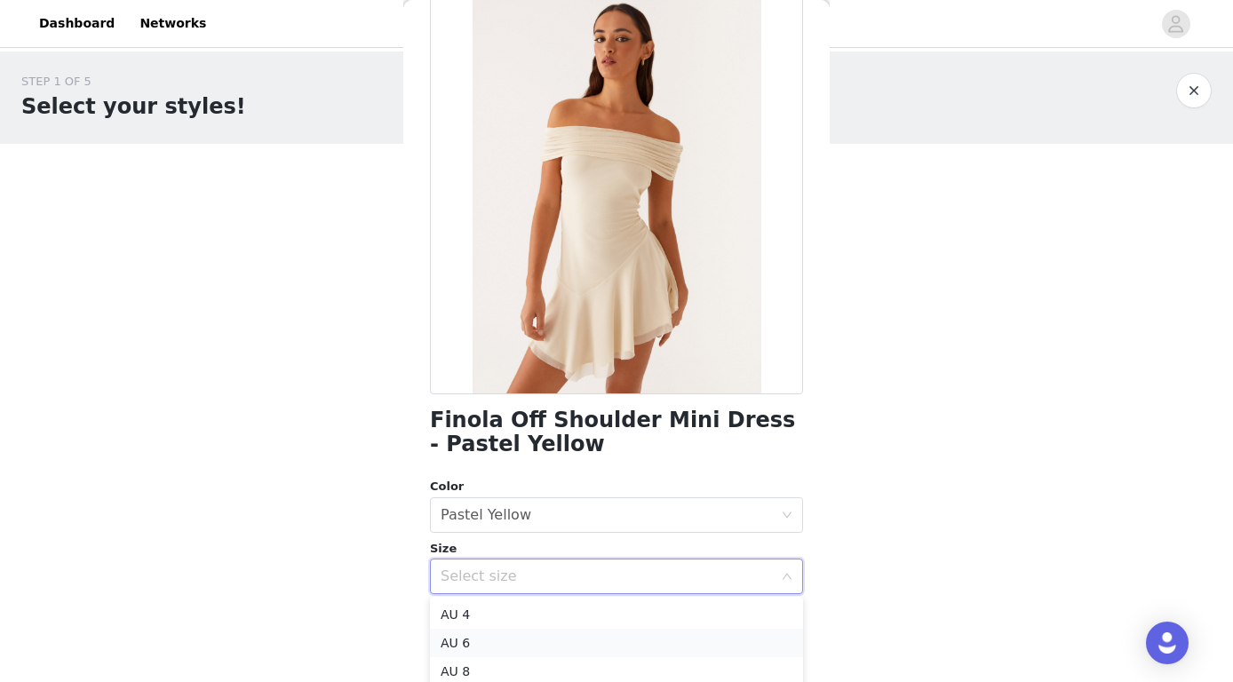
click at [549, 631] on li "AU 6" at bounding box center [616, 643] width 373 height 28
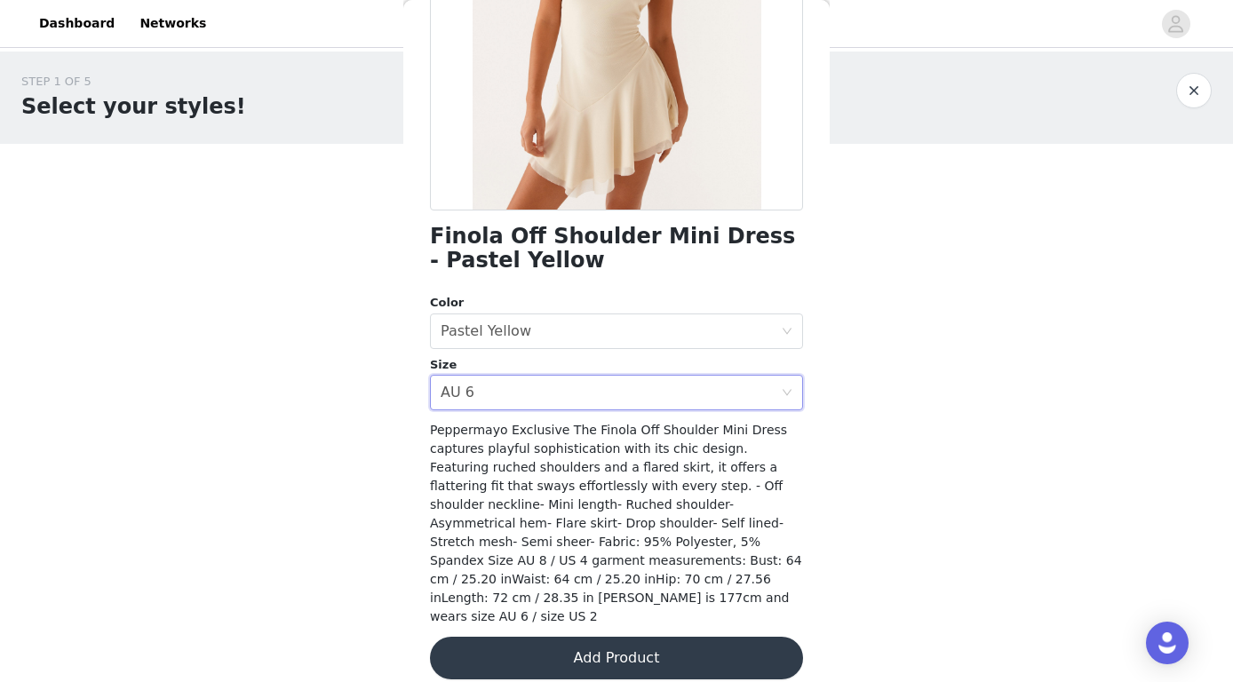
scroll to position [277, 0]
click at [615, 638] on button "Add Product" at bounding box center [616, 659] width 373 height 43
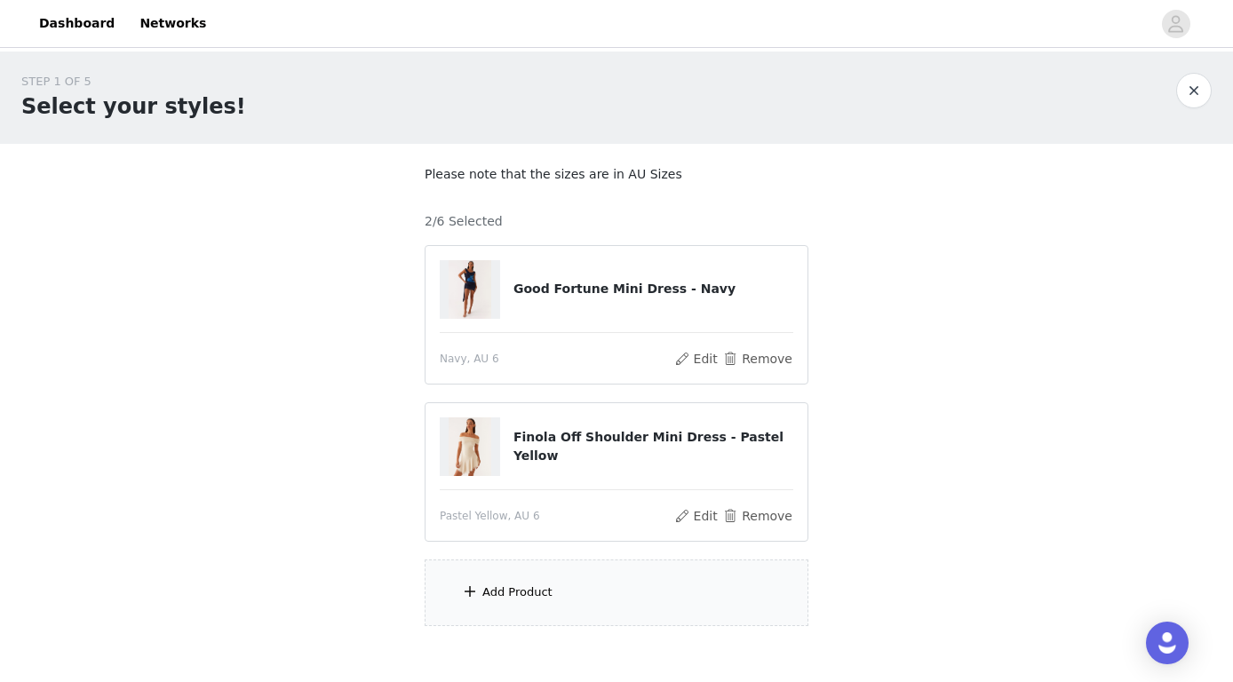
click at [555, 599] on div "Add Product" at bounding box center [617, 592] width 384 height 67
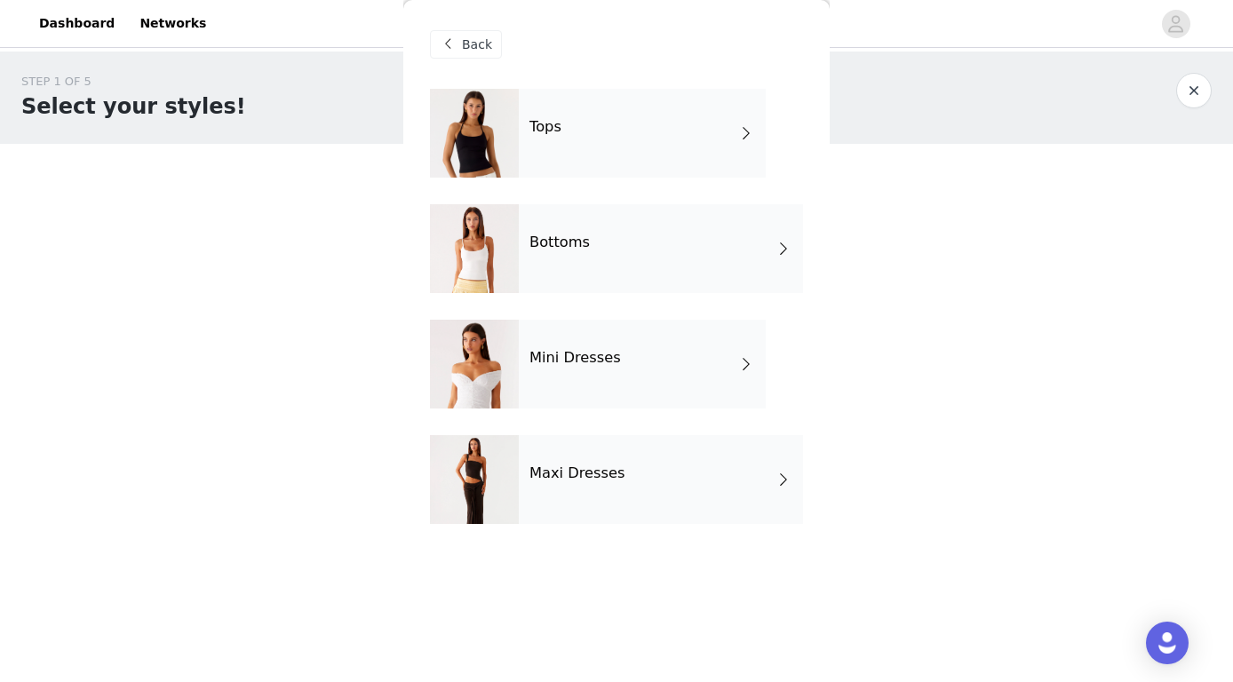
click at [637, 382] on div "Mini Dresses" at bounding box center [642, 364] width 247 height 89
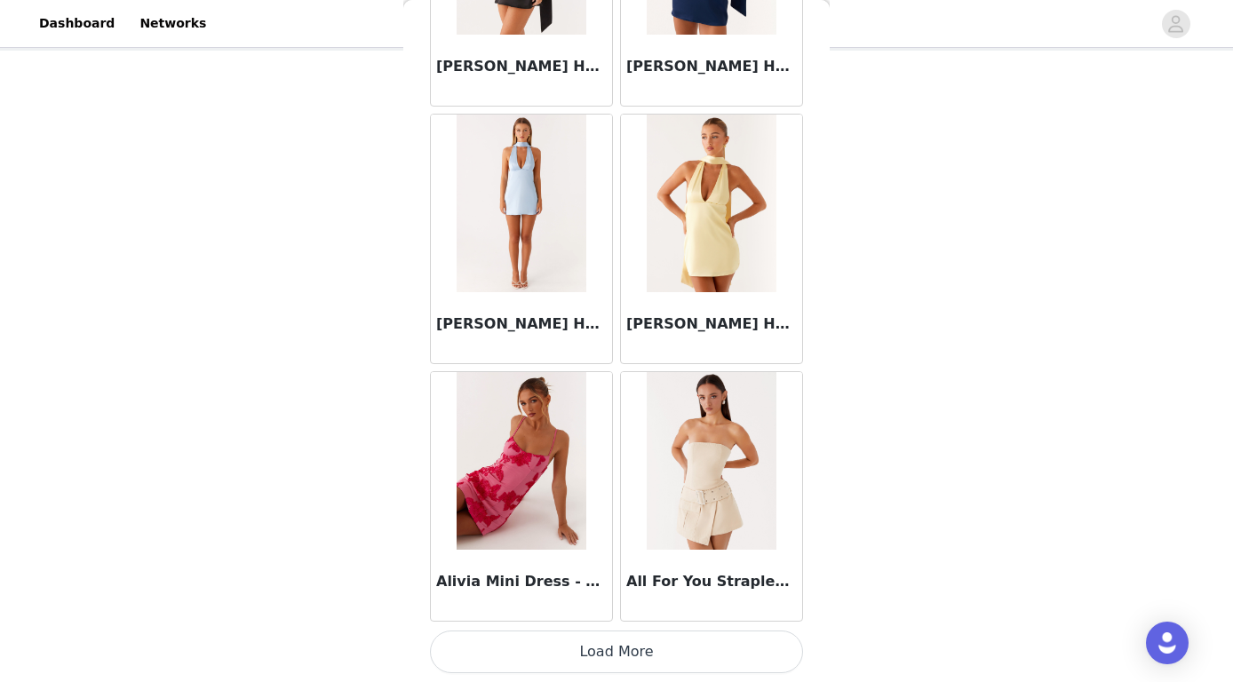
scroll to position [92, 0]
click at [622, 643] on button "Load More" at bounding box center [616, 652] width 373 height 43
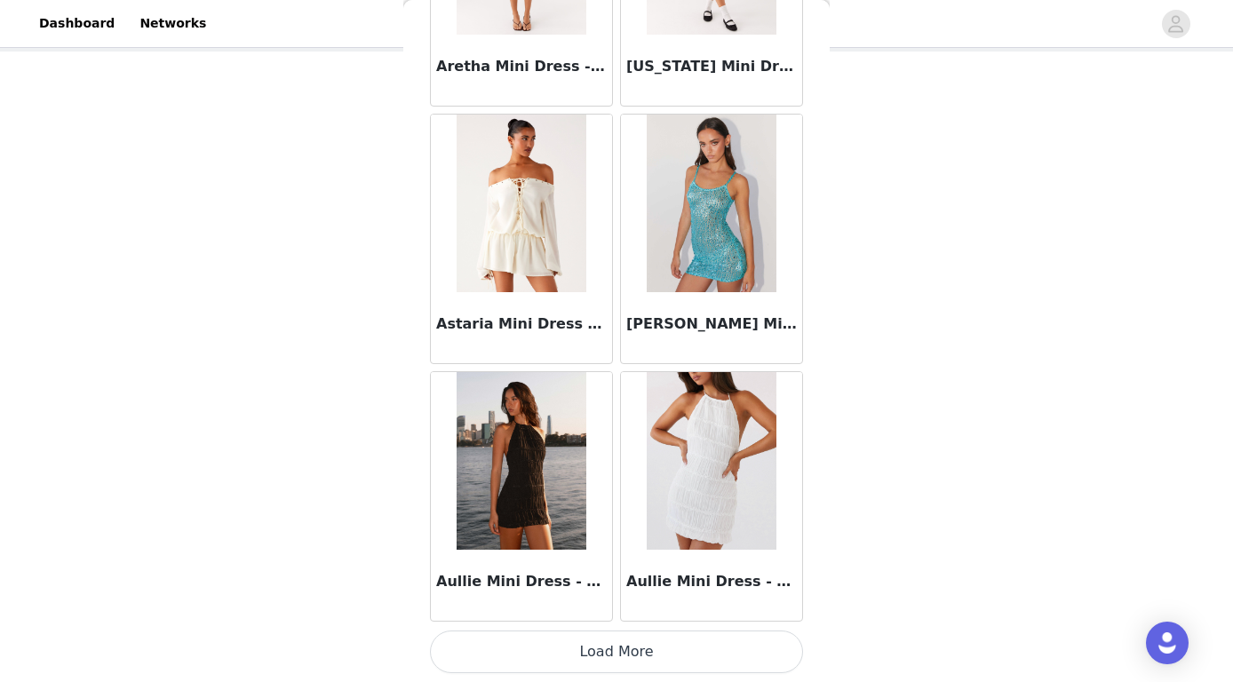
scroll to position [4611, 0]
click at [626, 653] on button "Load More" at bounding box center [616, 652] width 373 height 43
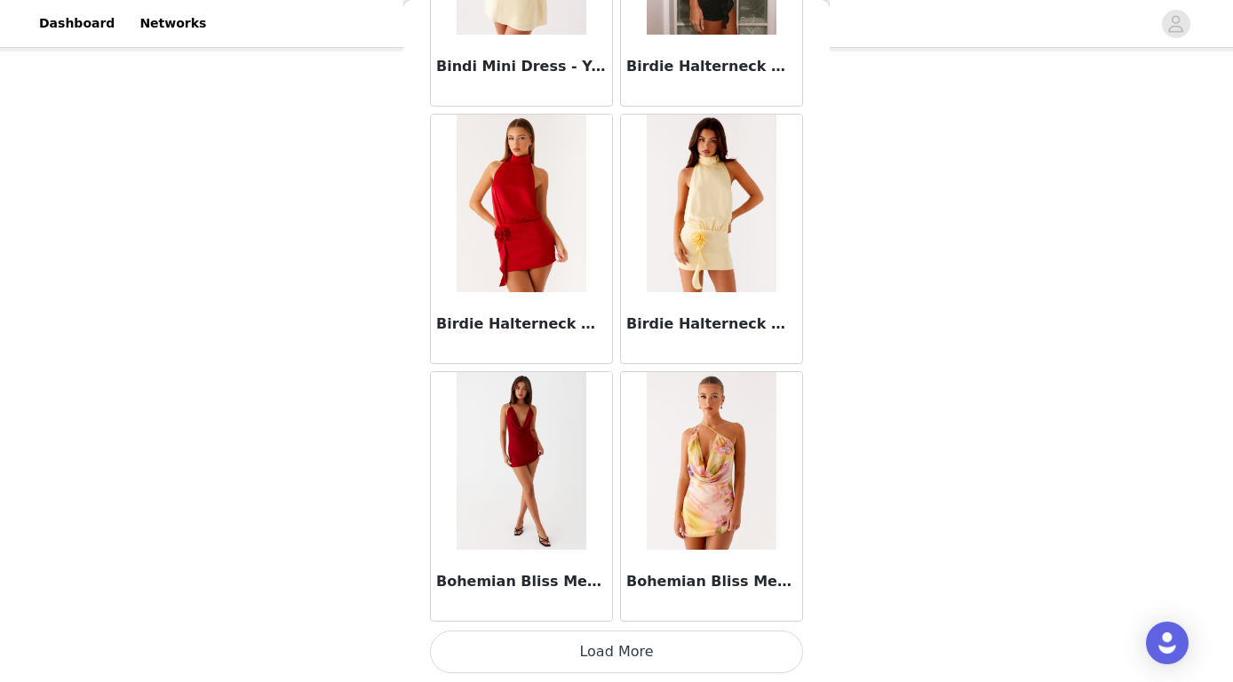
scroll to position [7186, 0]
click at [634, 645] on button "Load More" at bounding box center [616, 652] width 373 height 43
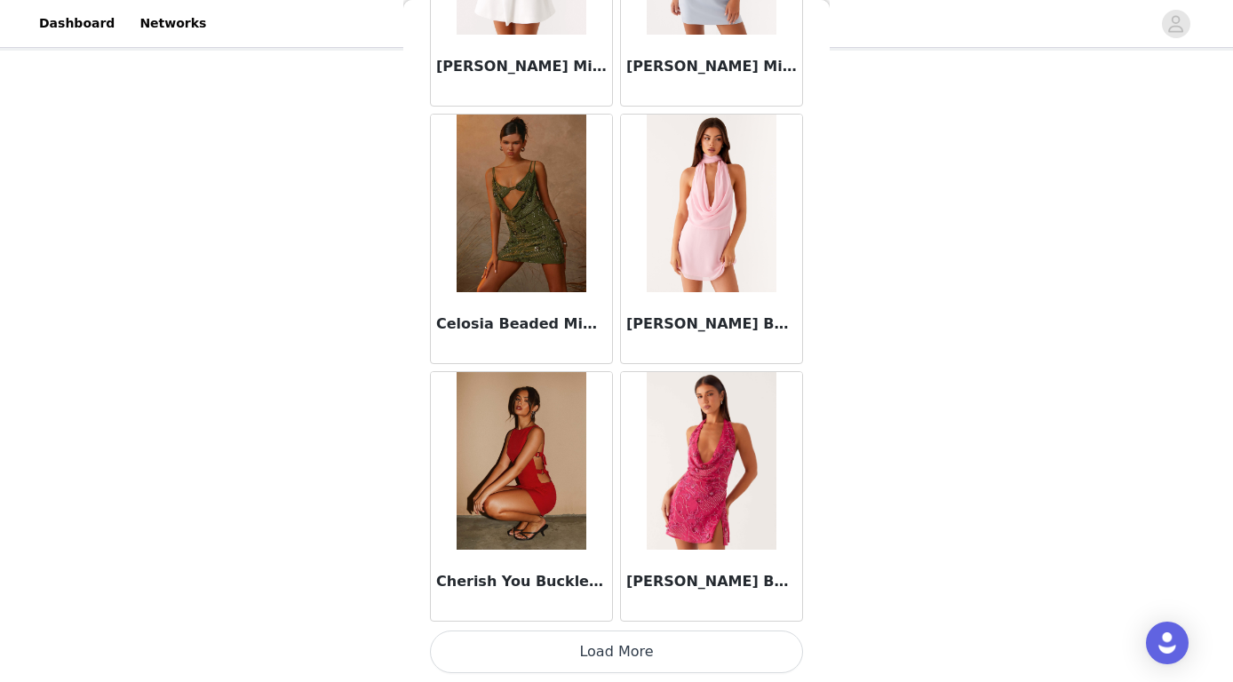
scroll to position [92, 0]
click at [622, 647] on button "Load More" at bounding box center [616, 652] width 373 height 43
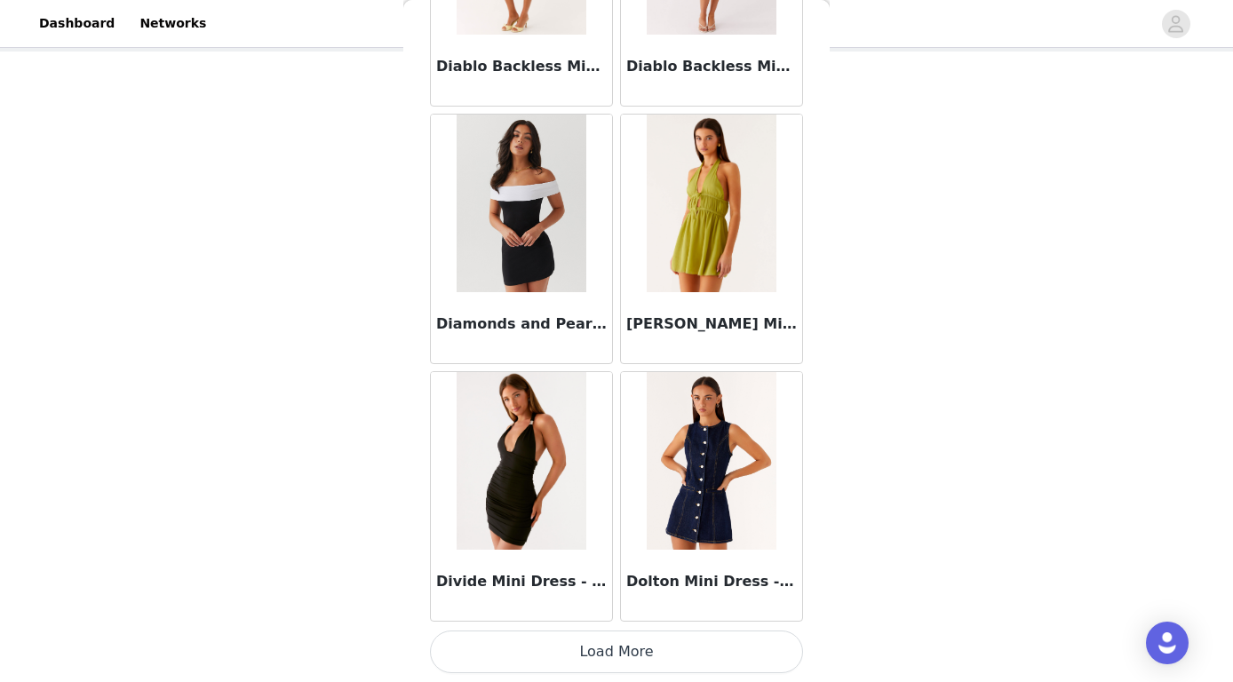
click at [584, 657] on button "Load More" at bounding box center [616, 652] width 373 height 43
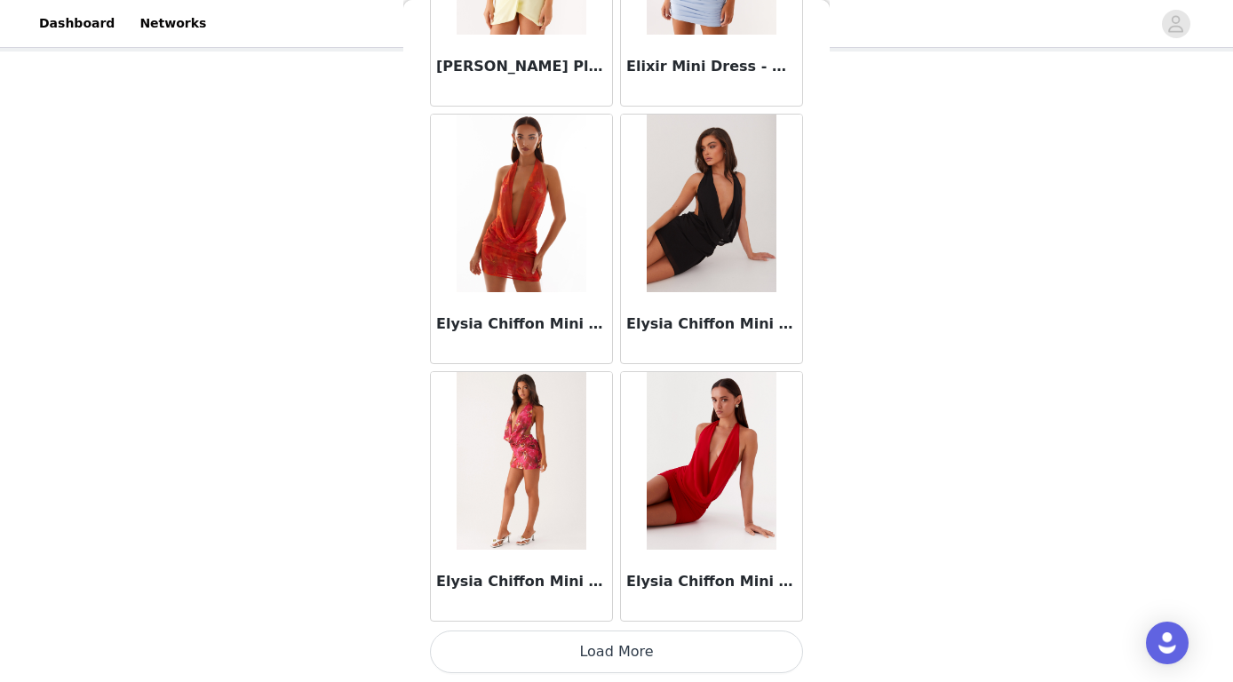
click at [612, 658] on button "Load More" at bounding box center [616, 652] width 373 height 43
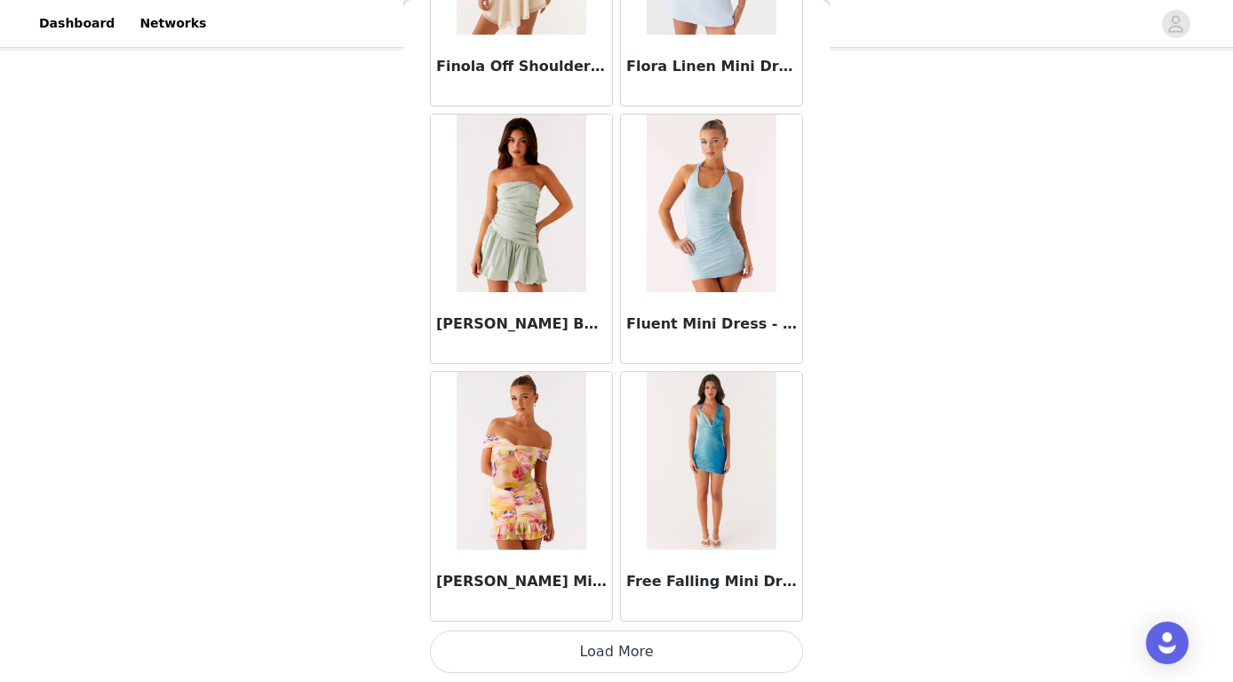
scroll to position [92, 0]
click at [607, 649] on button "Load More" at bounding box center [616, 652] width 373 height 43
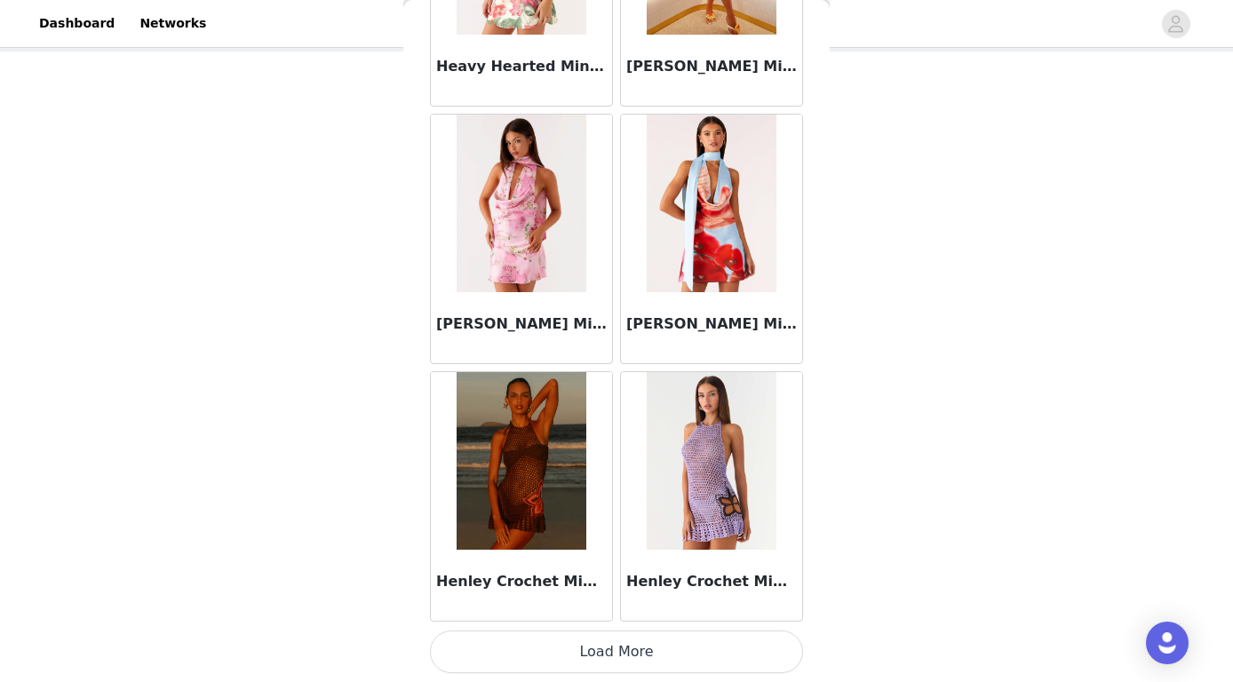
click at [585, 655] on button "Load More" at bounding box center [616, 652] width 373 height 43
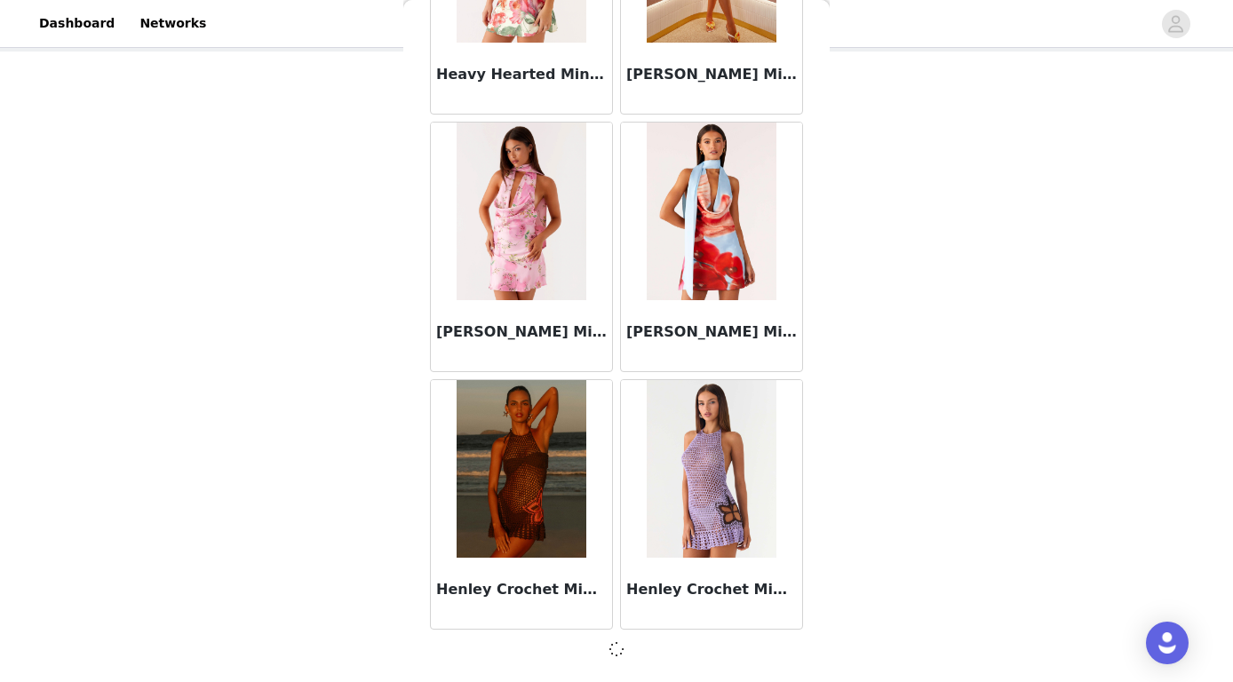
scroll to position [20056, 0]
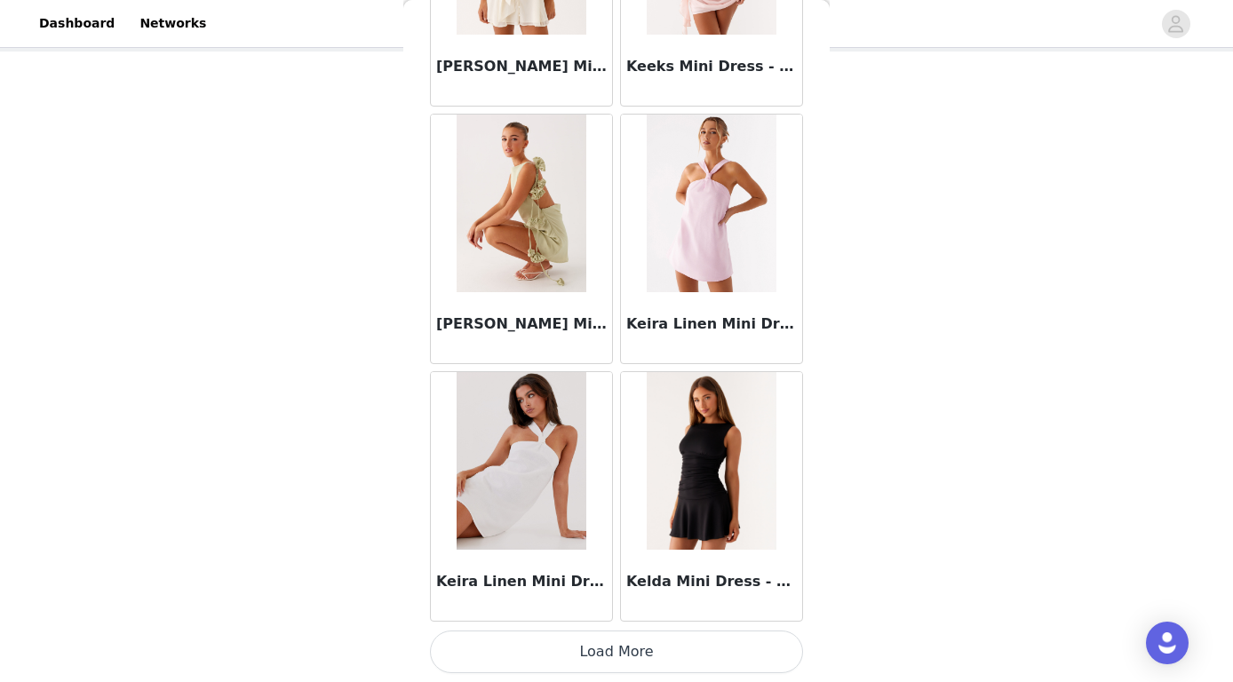
click at [620, 649] on button "Load More" at bounding box center [616, 652] width 373 height 43
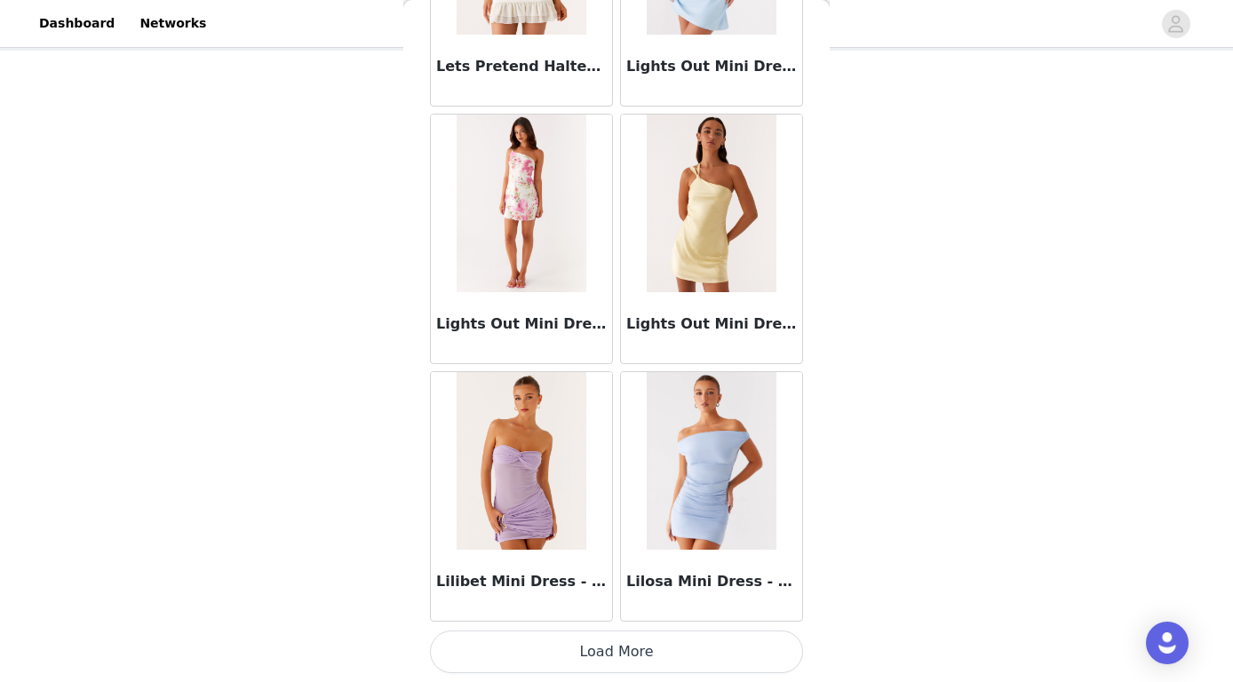
scroll to position [92, 0]
click at [648, 646] on button "Load More" at bounding box center [616, 652] width 373 height 43
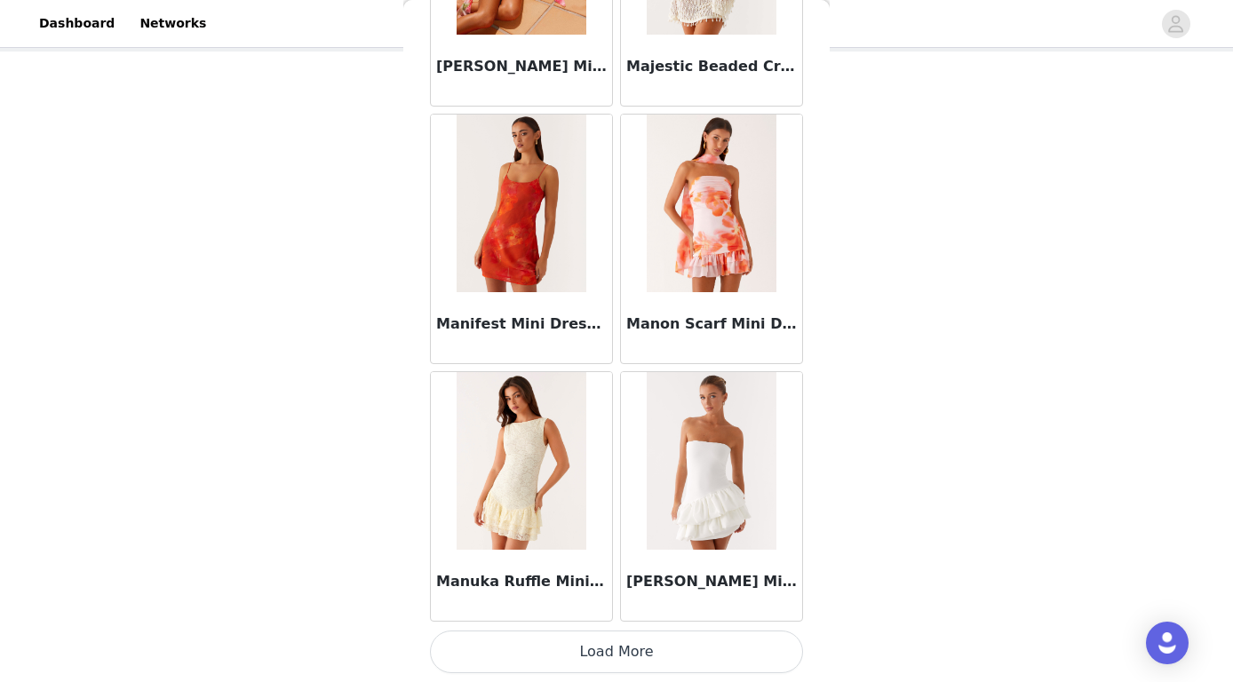
click at [590, 640] on button "Load More" at bounding box center [616, 652] width 373 height 43
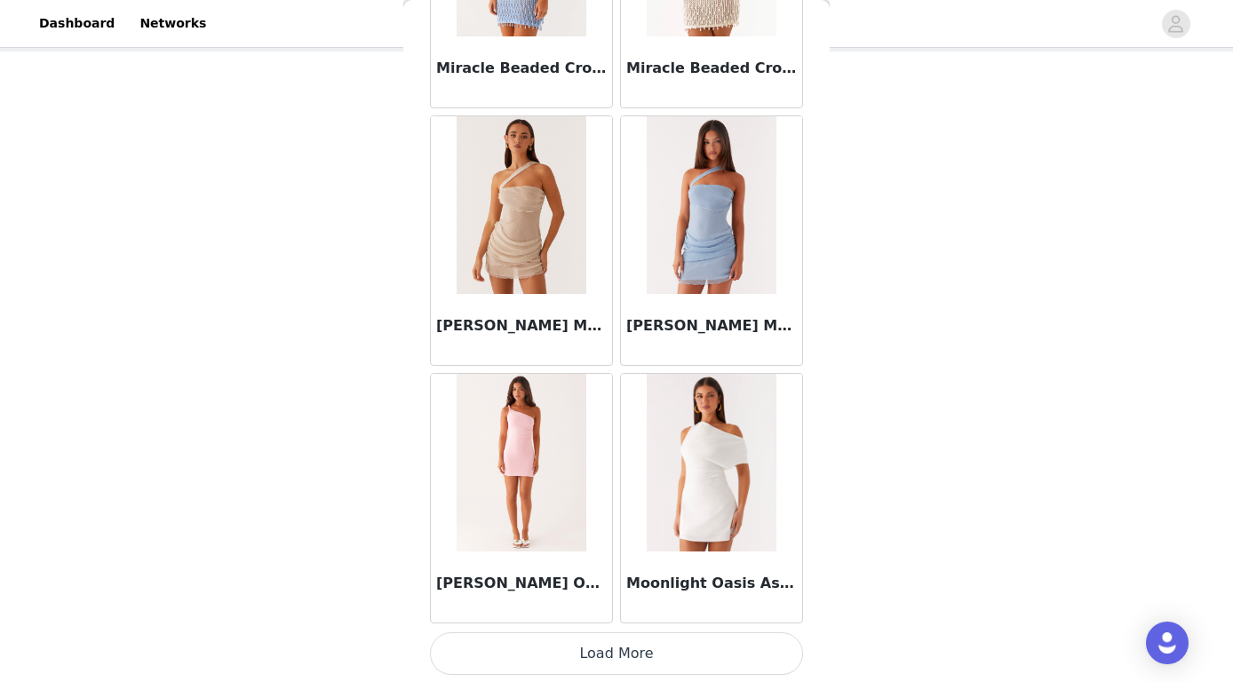
scroll to position [30353, 0]
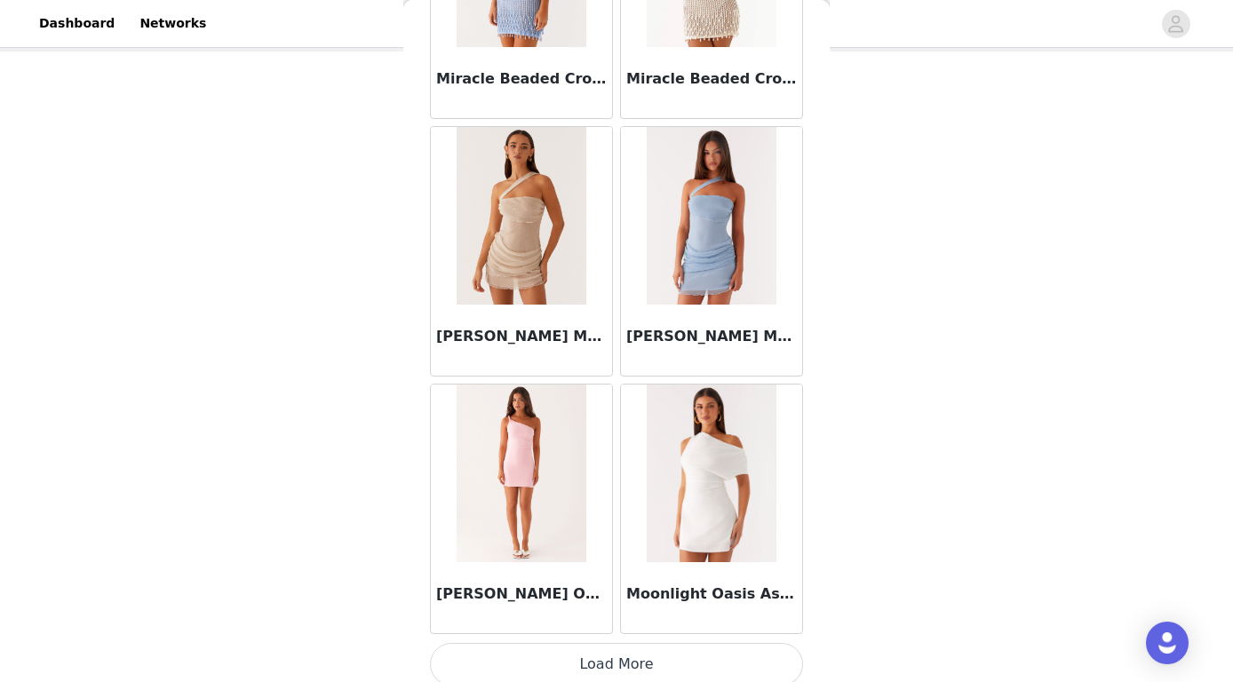
click at [521, 255] on img at bounding box center [520, 216] width 129 height 178
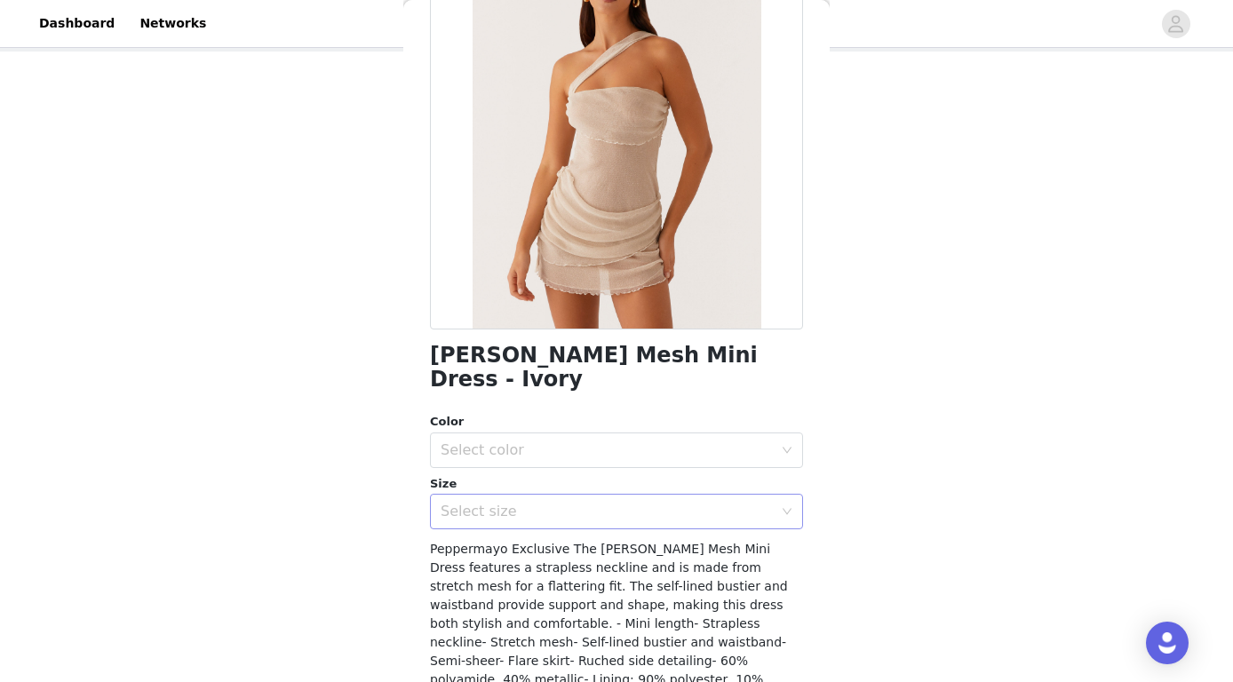
scroll to position [162, 0]
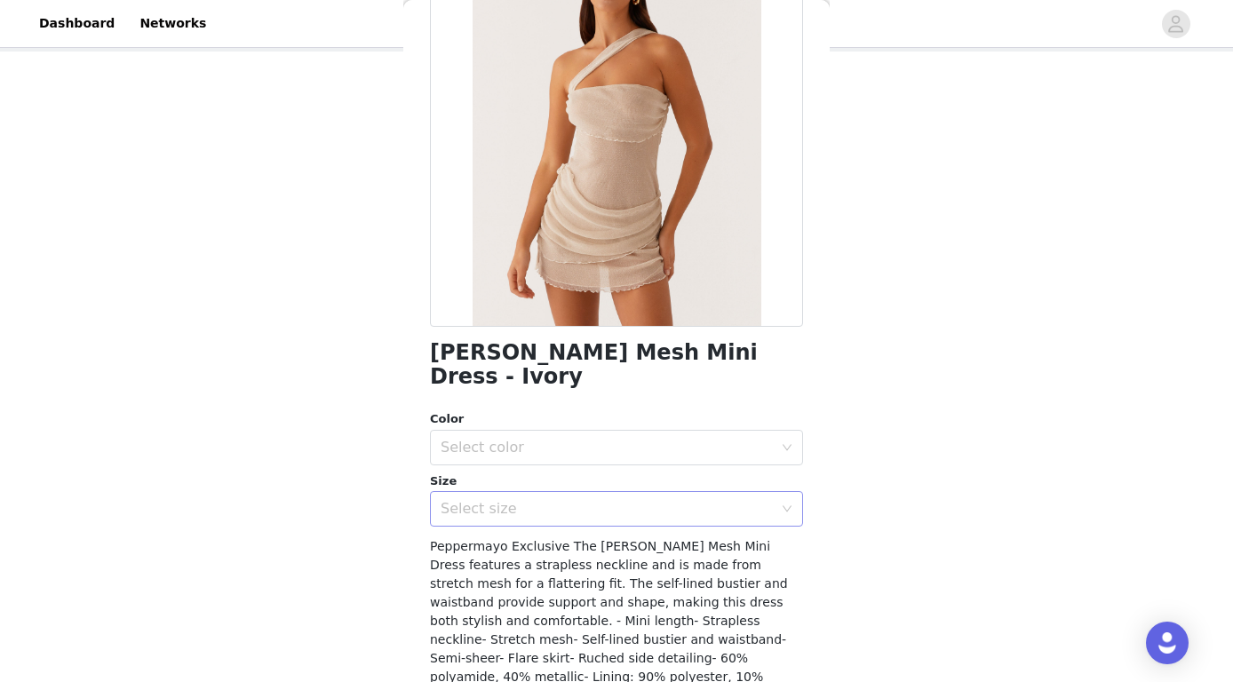
click at [533, 498] on div "Select size" at bounding box center [610, 509] width 340 height 34
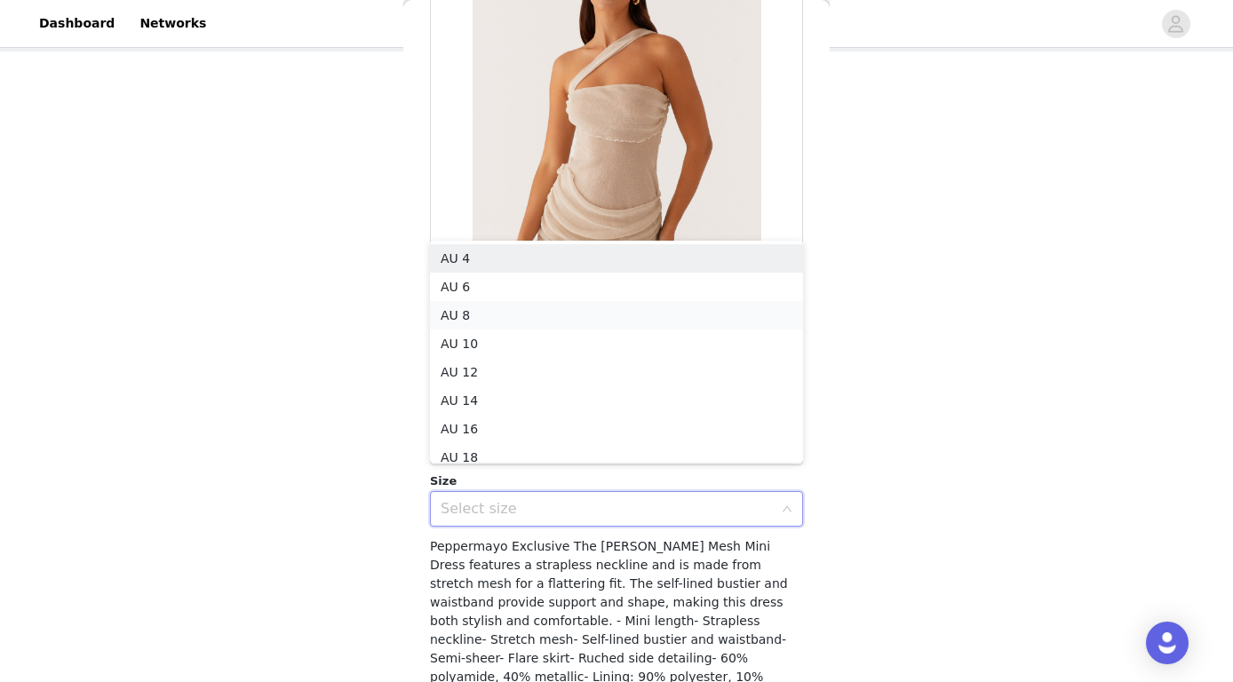
scroll to position [9, 0]
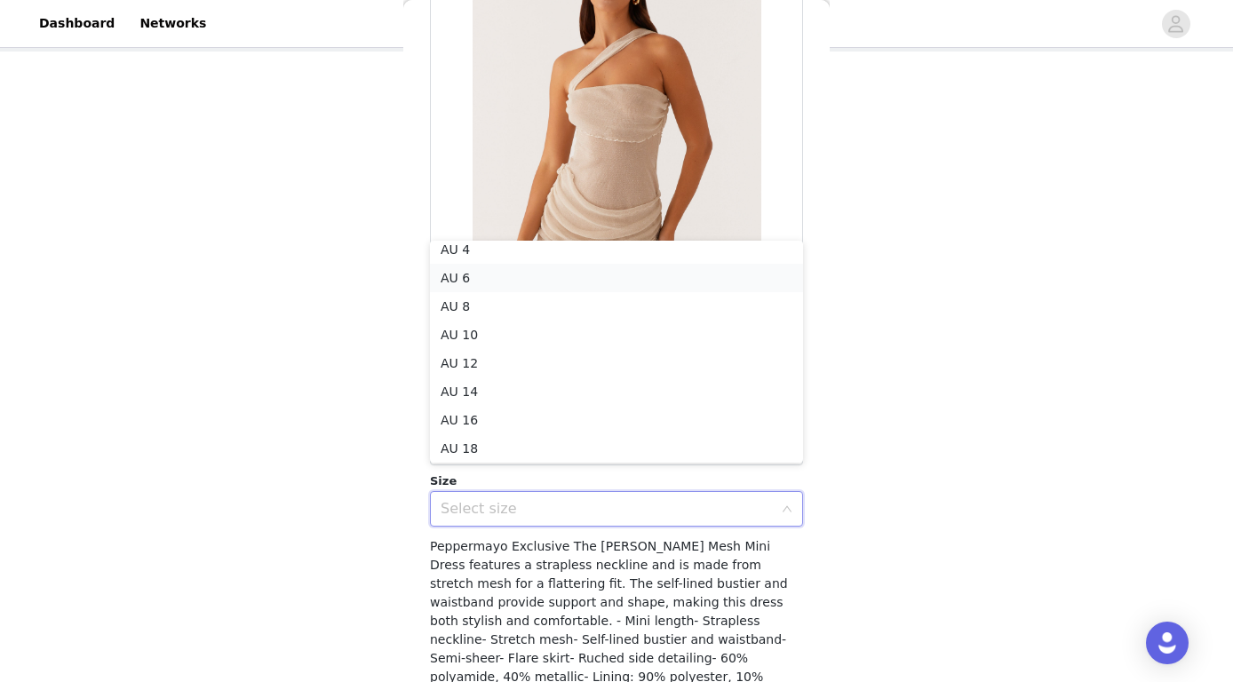
click at [555, 279] on li "AU 6" at bounding box center [616, 278] width 373 height 28
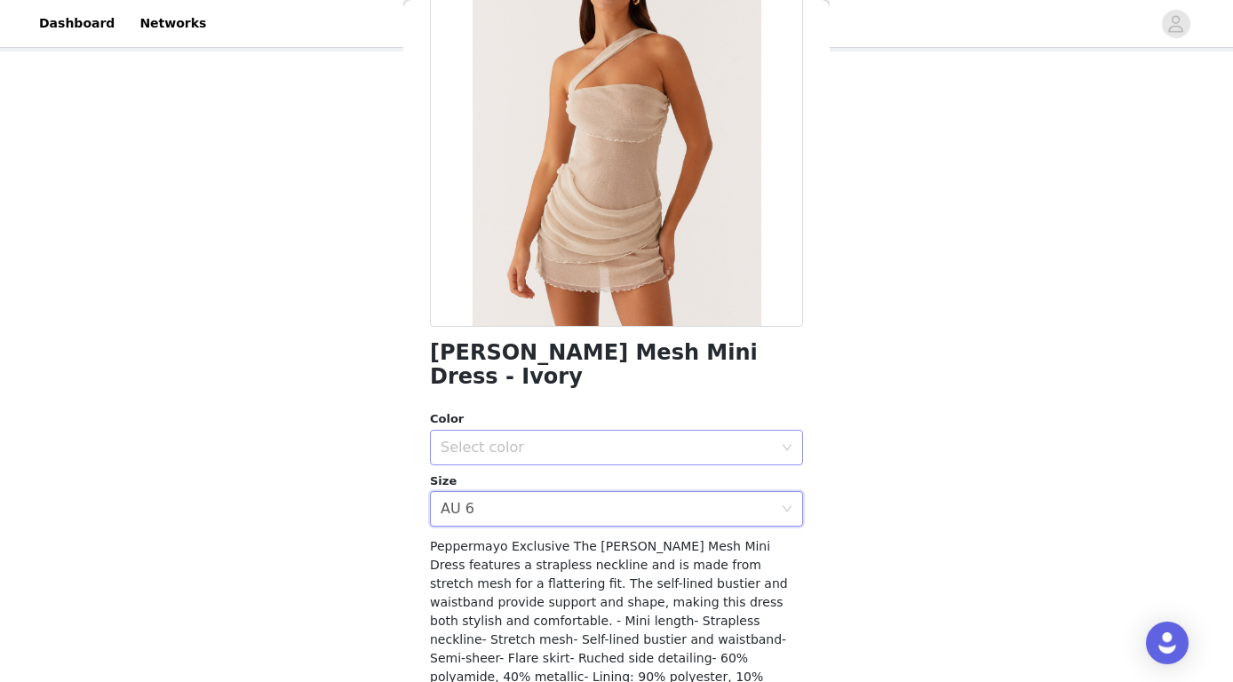
click at [549, 431] on div "Select color" at bounding box center [610, 448] width 340 height 34
click at [540, 462] on li "Ivory" at bounding box center [616, 462] width 373 height 28
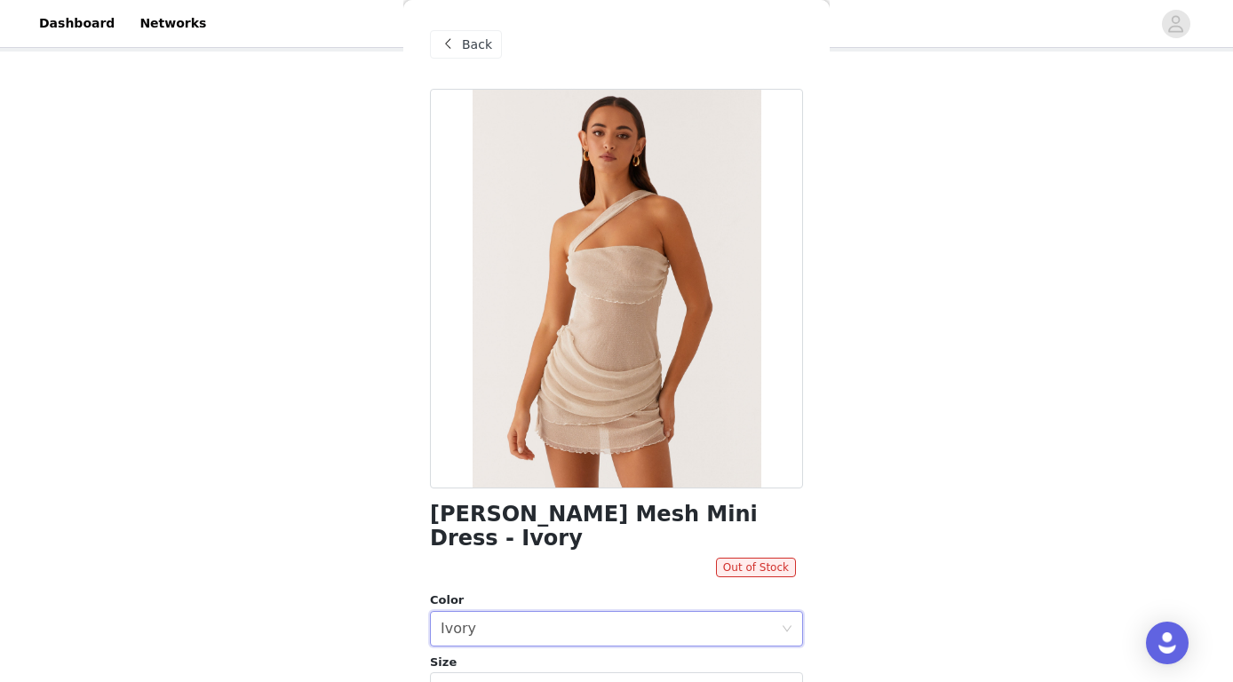
scroll to position [0, 0]
click at [485, 34] on div "Back" at bounding box center [466, 44] width 72 height 28
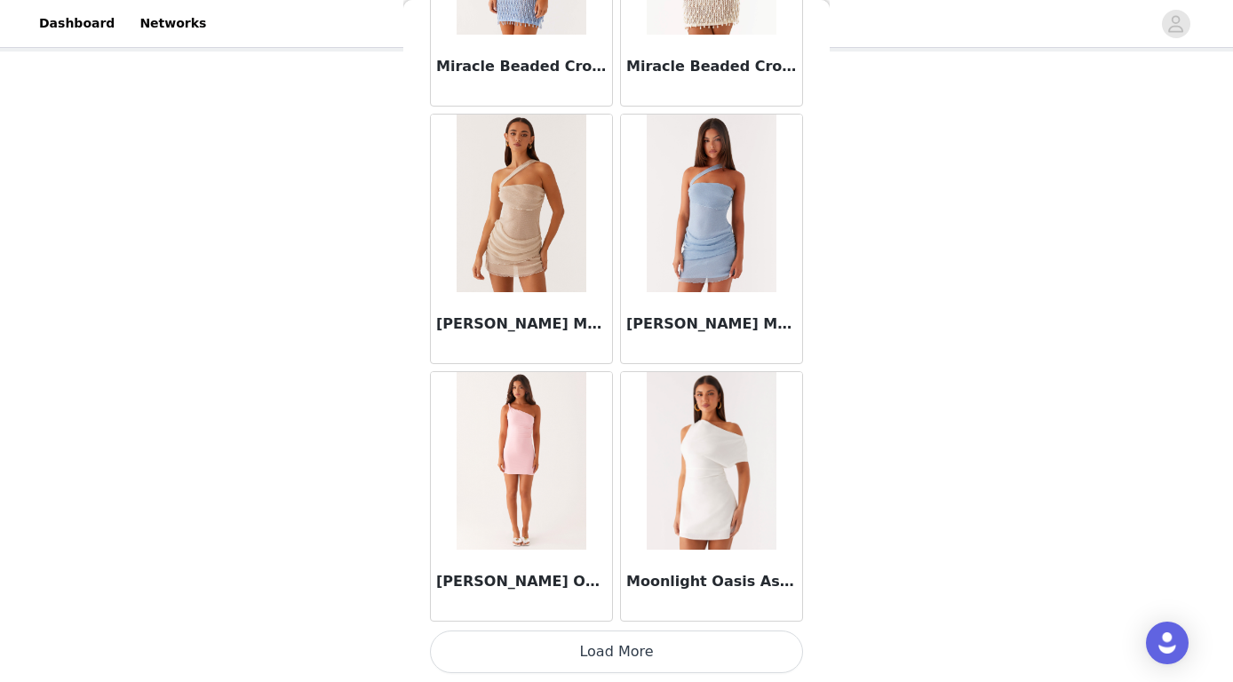
scroll to position [30365, 0]
click at [627, 658] on button "Load More" at bounding box center [616, 652] width 373 height 43
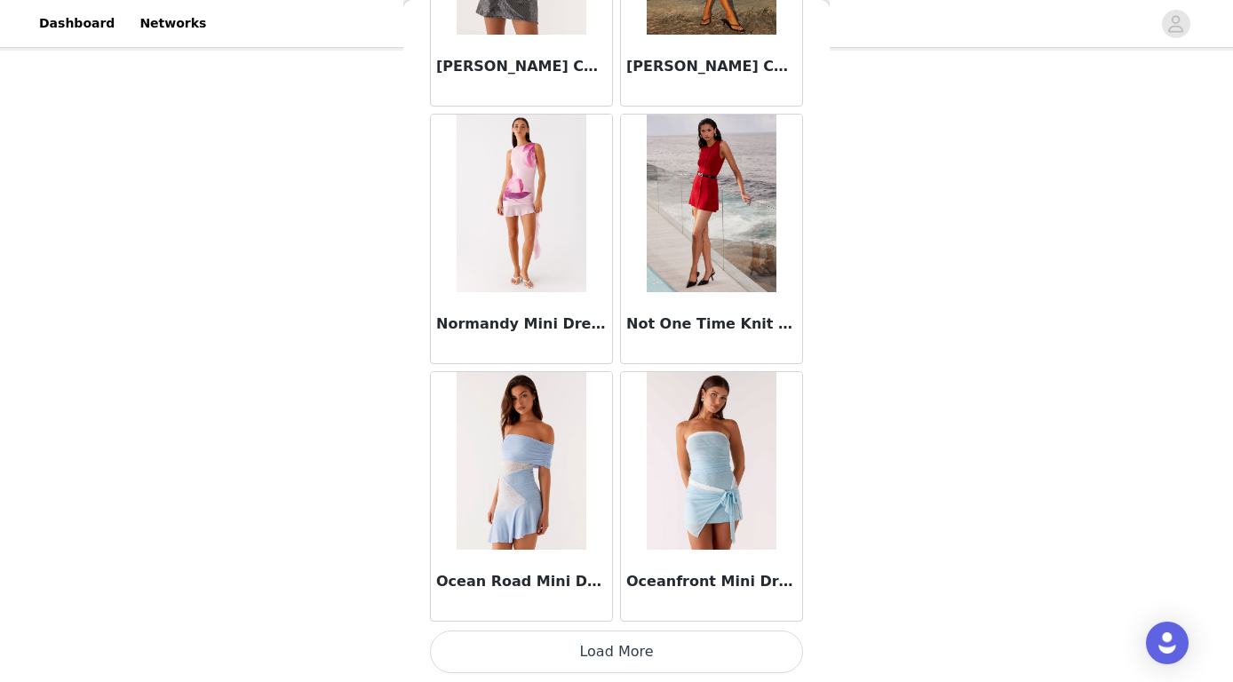
scroll to position [92, 0]
click at [573, 632] on button "Load More" at bounding box center [616, 652] width 373 height 43
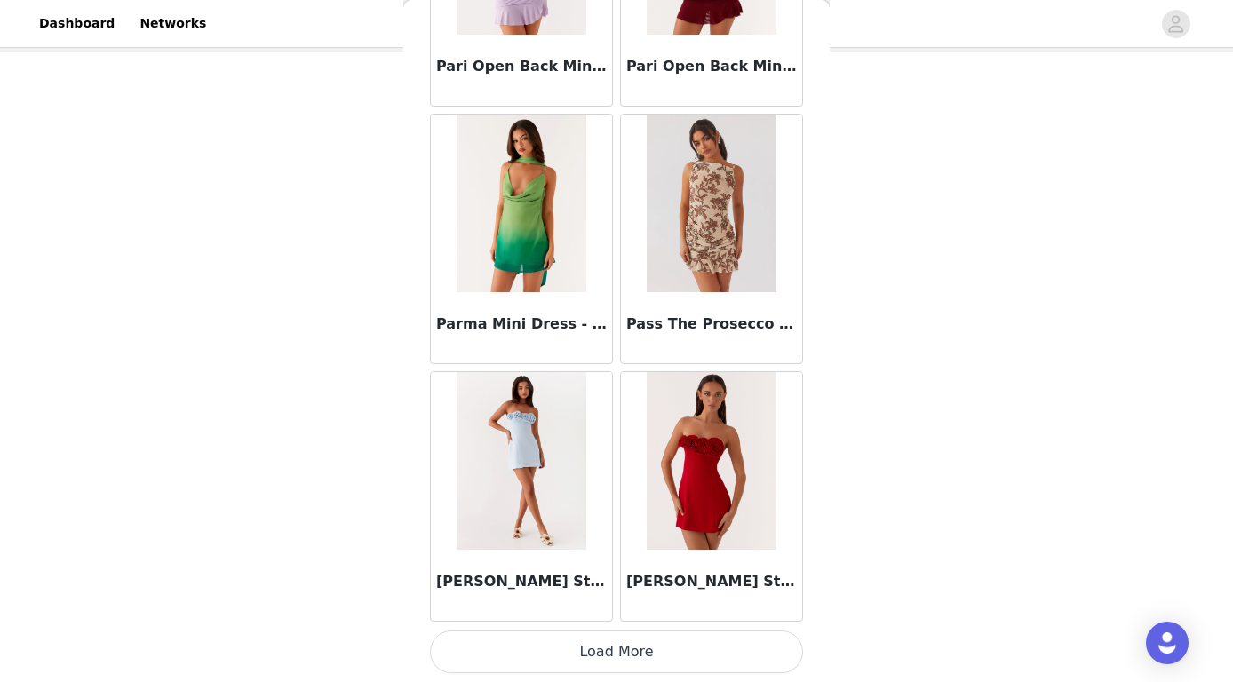
click at [584, 651] on button "Load More" at bounding box center [616, 652] width 373 height 43
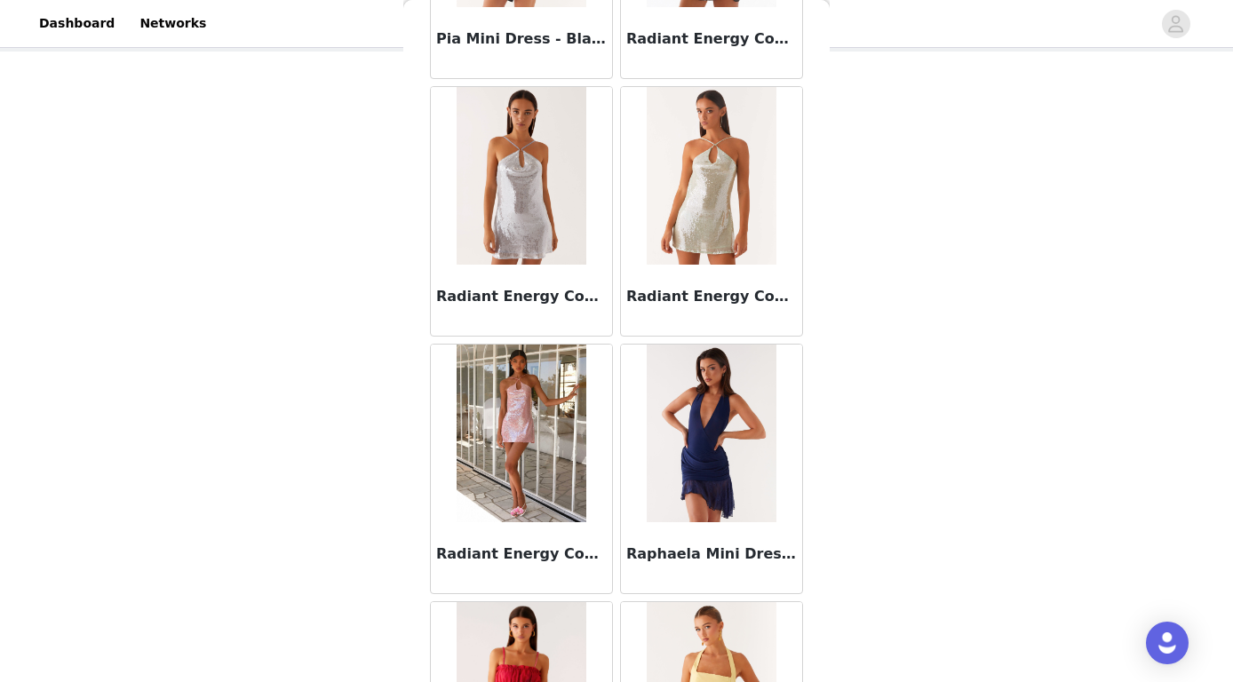
scroll to position [36308, 0]
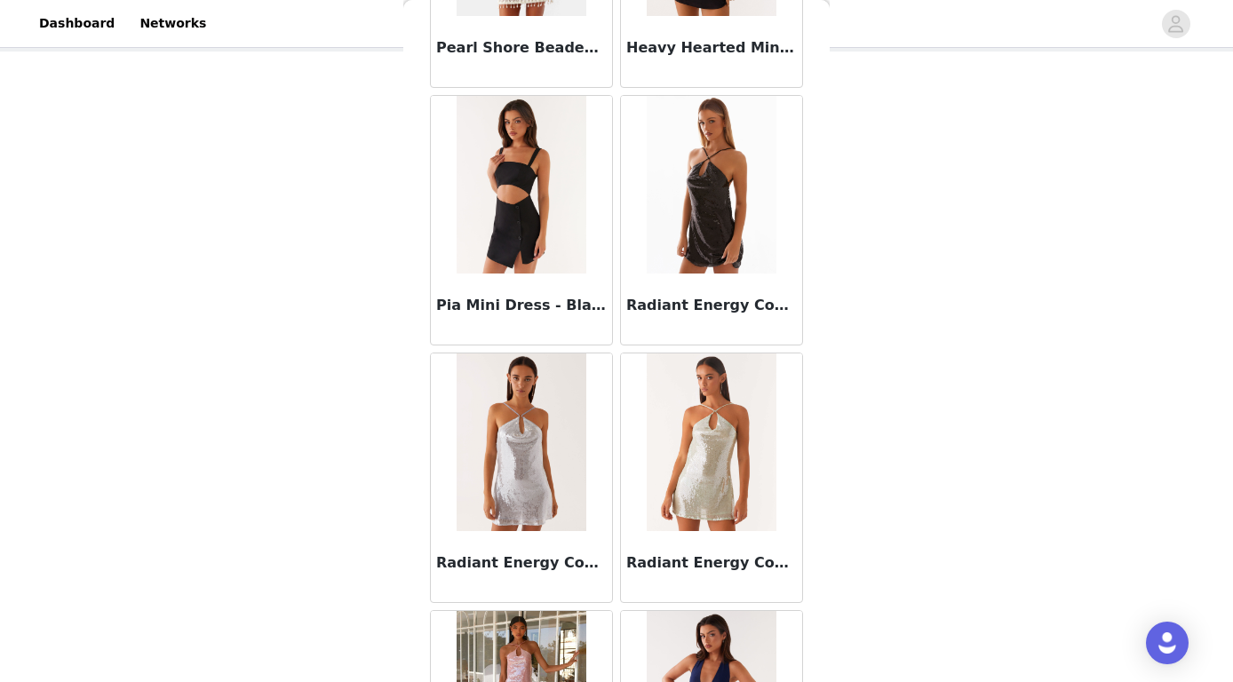
click at [678, 397] on img at bounding box center [711, 442] width 129 height 178
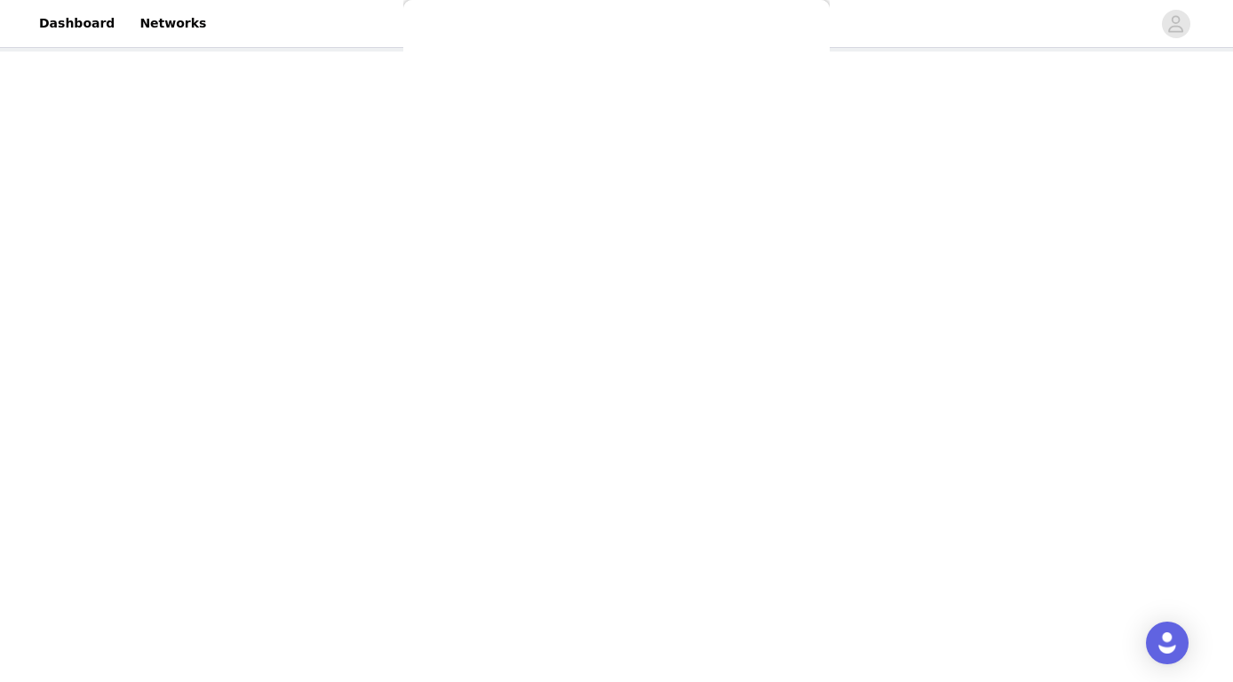
scroll to position [0, 0]
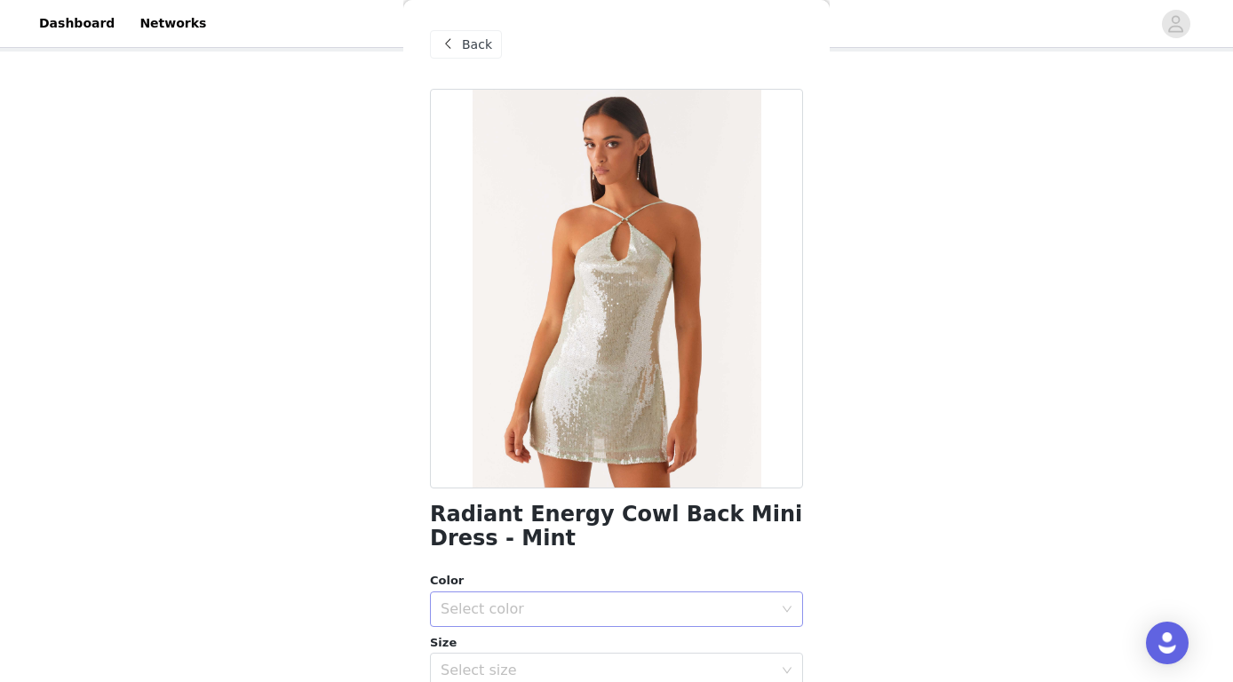
click at [568, 611] on div "Select color" at bounding box center [606, 609] width 332 height 18
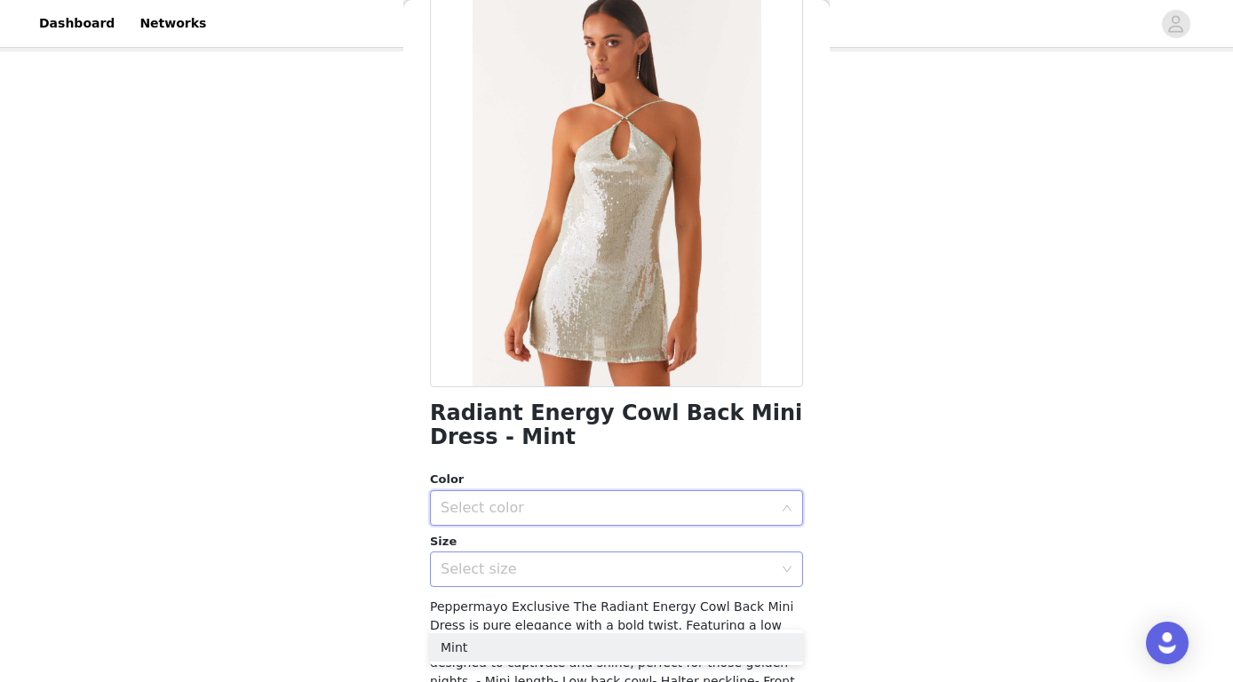
scroll to position [122, 0]
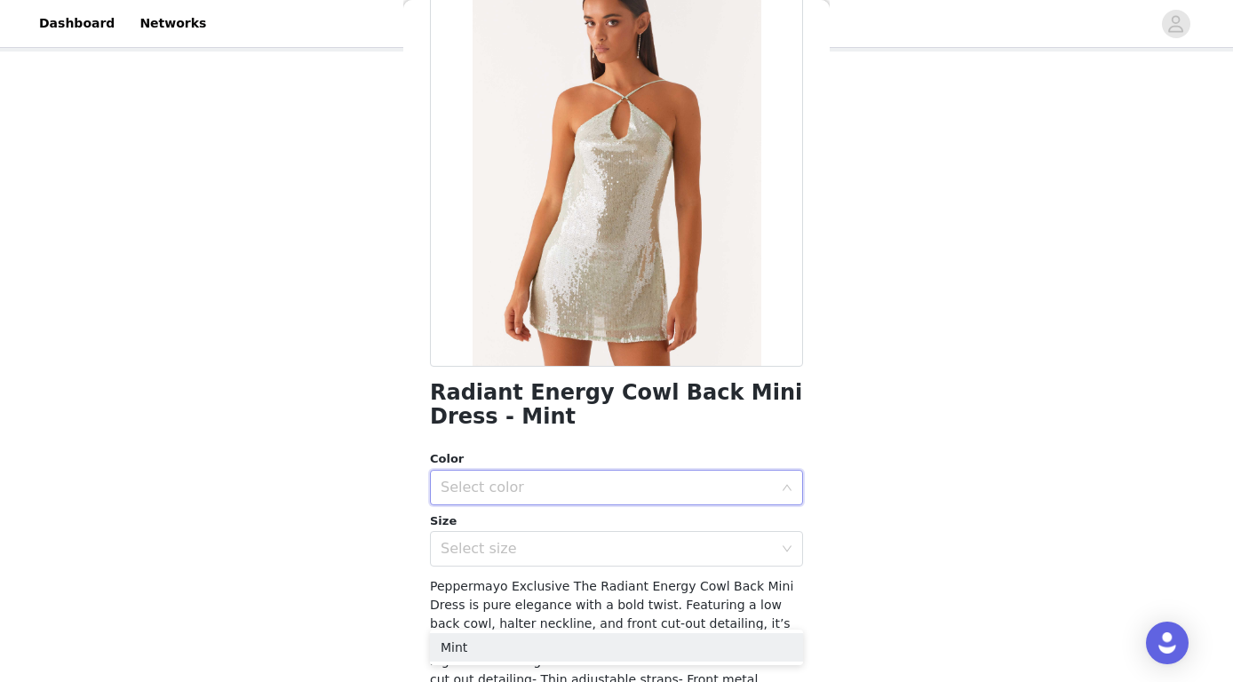
click at [529, 481] on div "Select color" at bounding box center [606, 488] width 332 height 18
click at [525, 486] on div "Select color" at bounding box center [606, 488] width 332 height 18
click at [507, 526] on li "Mint" at bounding box center [616, 526] width 373 height 28
click at [507, 543] on div "Select size" at bounding box center [606, 549] width 332 height 18
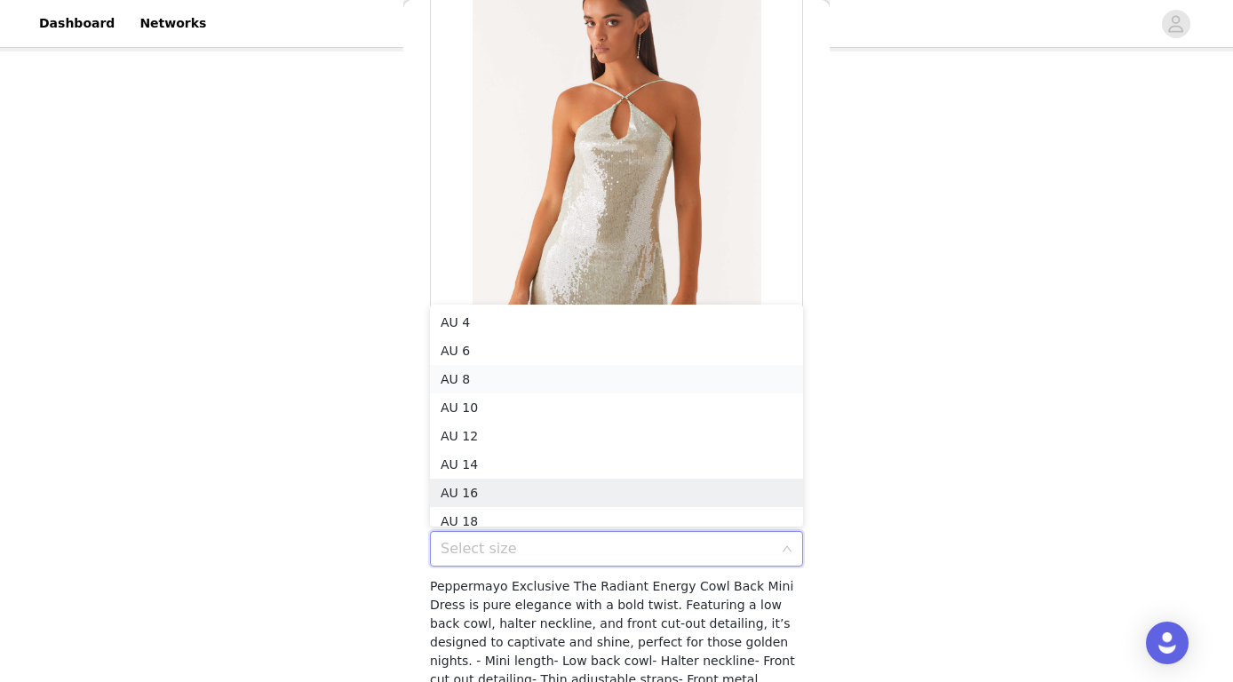
scroll to position [9, 0]
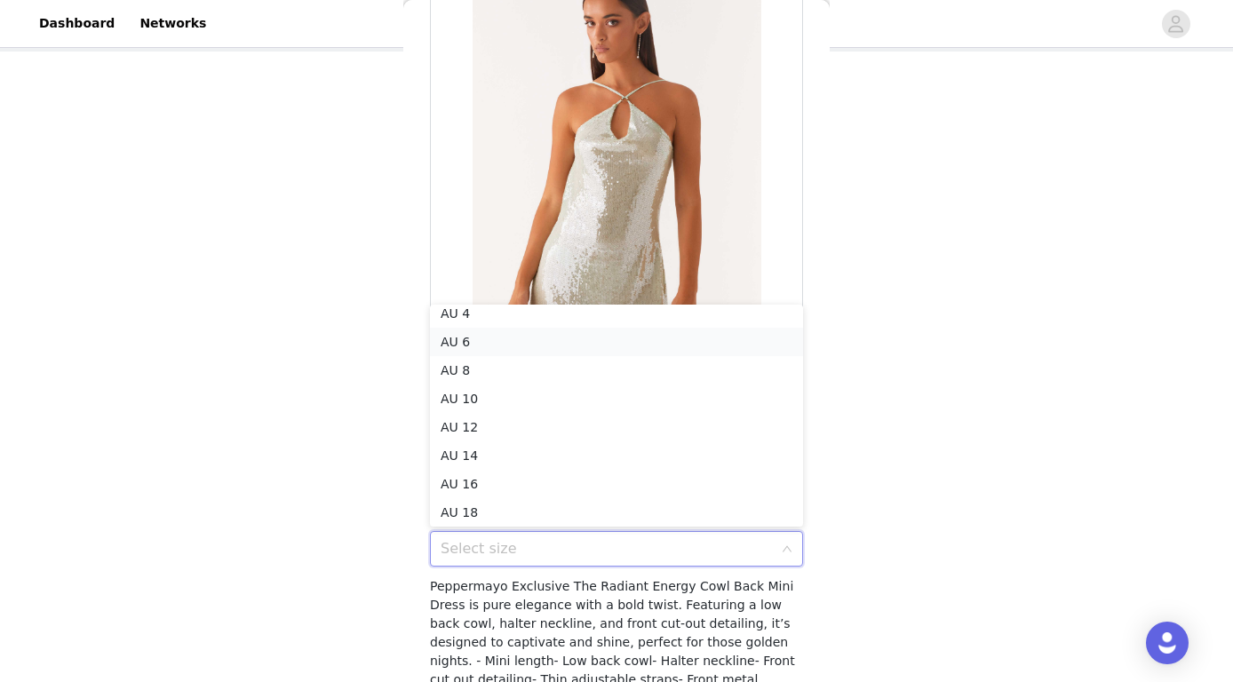
click at [495, 340] on li "AU 6" at bounding box center [616, 342] width 373 height 28
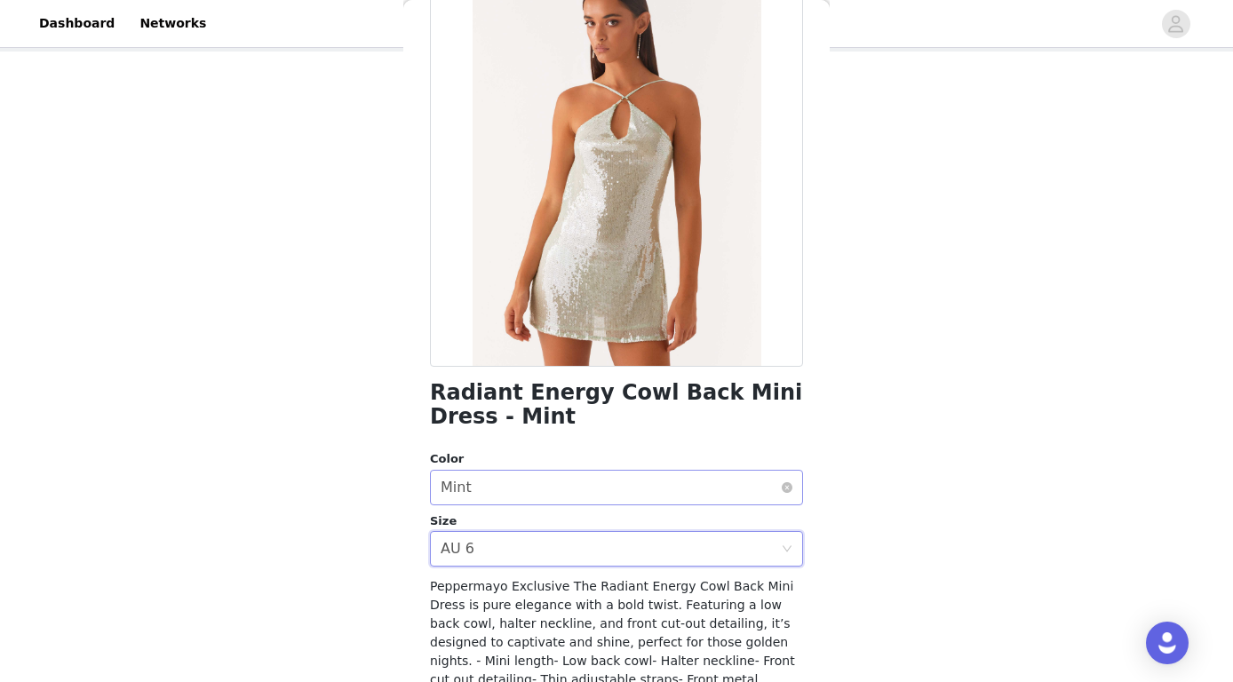
click at [670, 480] on div "Select color Mint" at bounding box center [610, 488] width 340 height 34
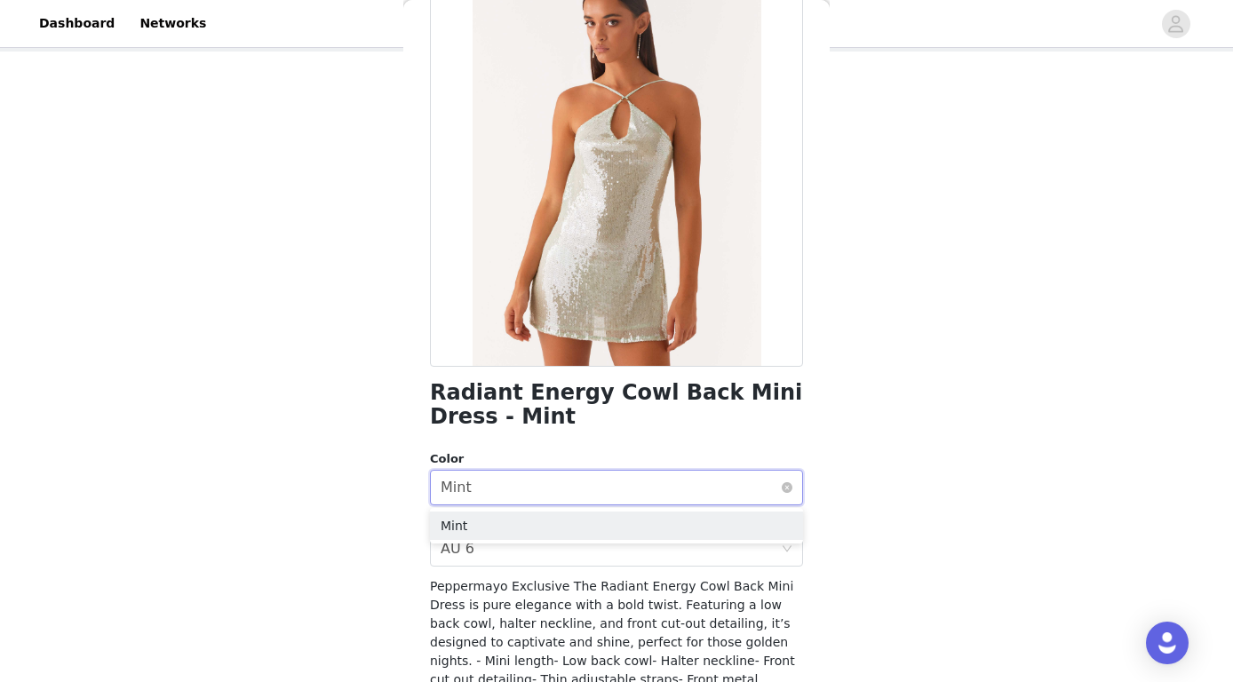
click at [670, 480] on div "Select color Mint" at bounding box center [610, 488] width 340 height 34
click at [657, 535] on div "Select size AU 6" at bounding box center [610, 549] width 340 height 34
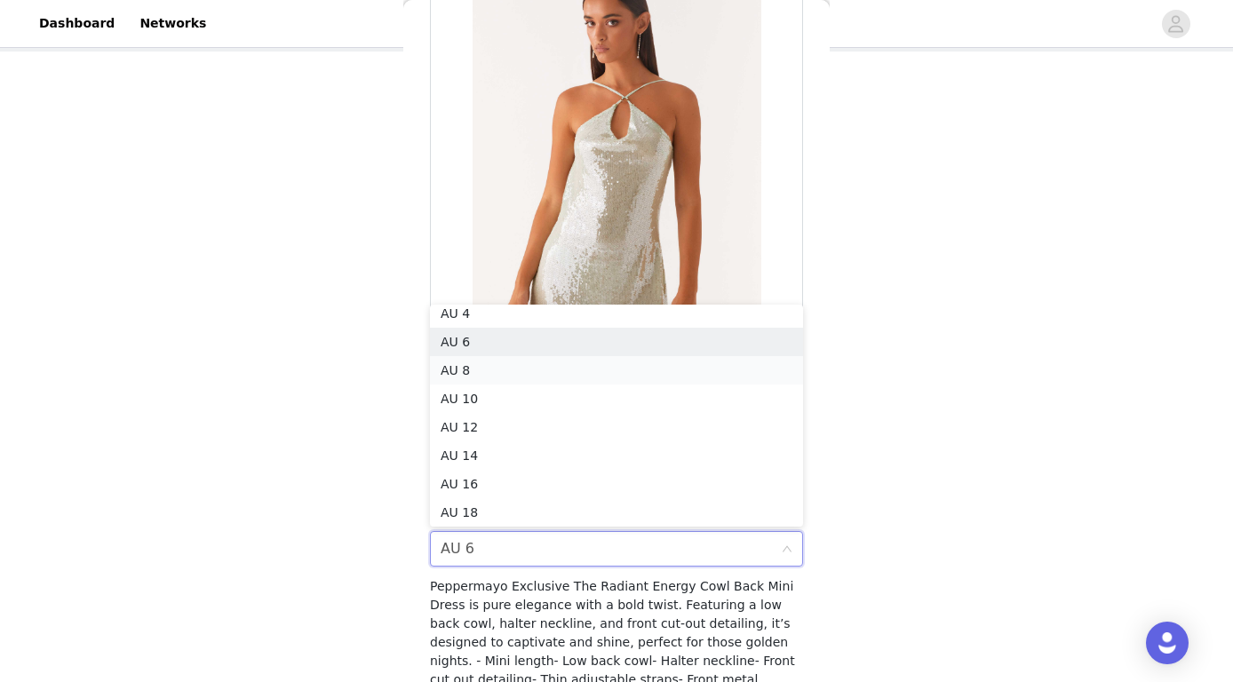
click at [615, 365] on li "AU 8" at bounding box center [616, 370] width 373 height 28
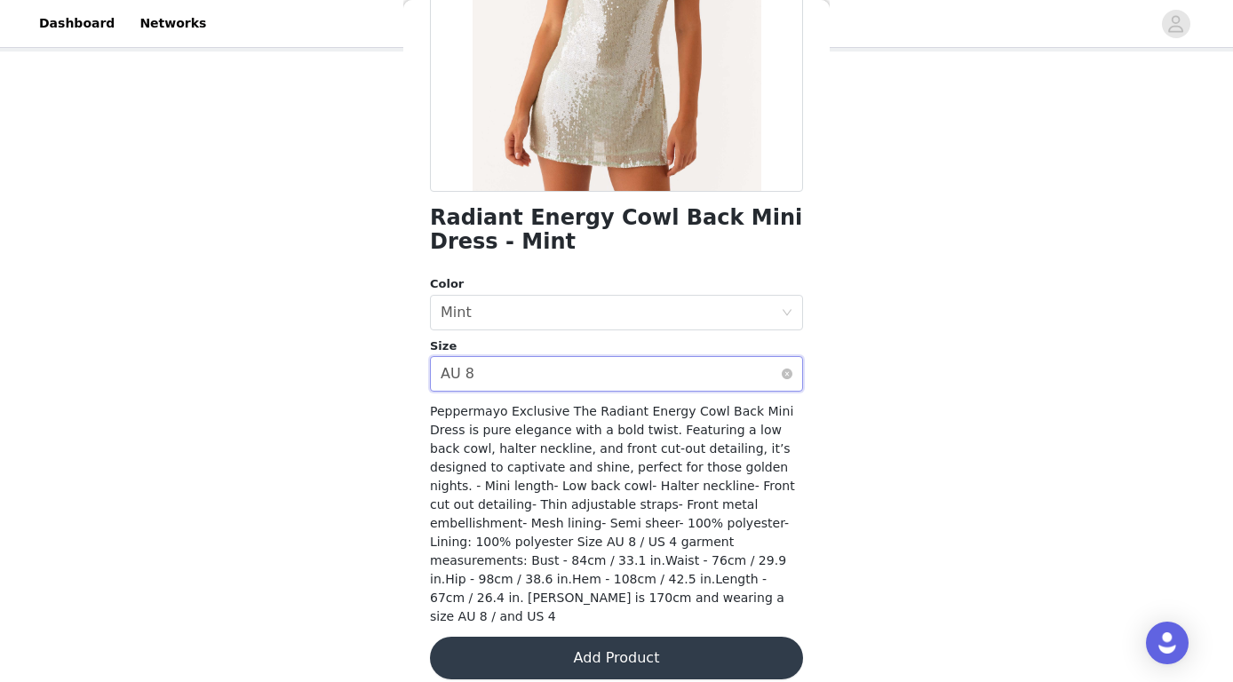
scroll to position [296, 0]
click at [686, 638] on button "Add Product" at bounding box center [616, 659] width 373 height 43
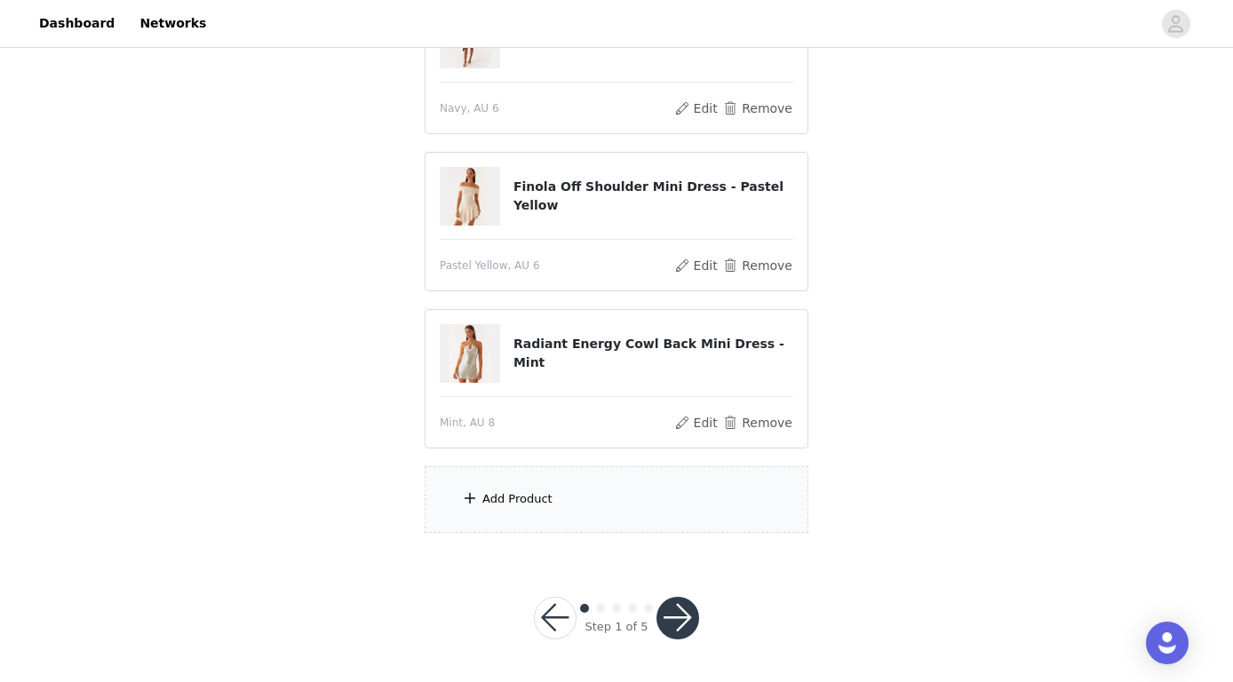
click at [572, 482] on div "Add Product" at bounding box center [617, 499] width 384 height 67
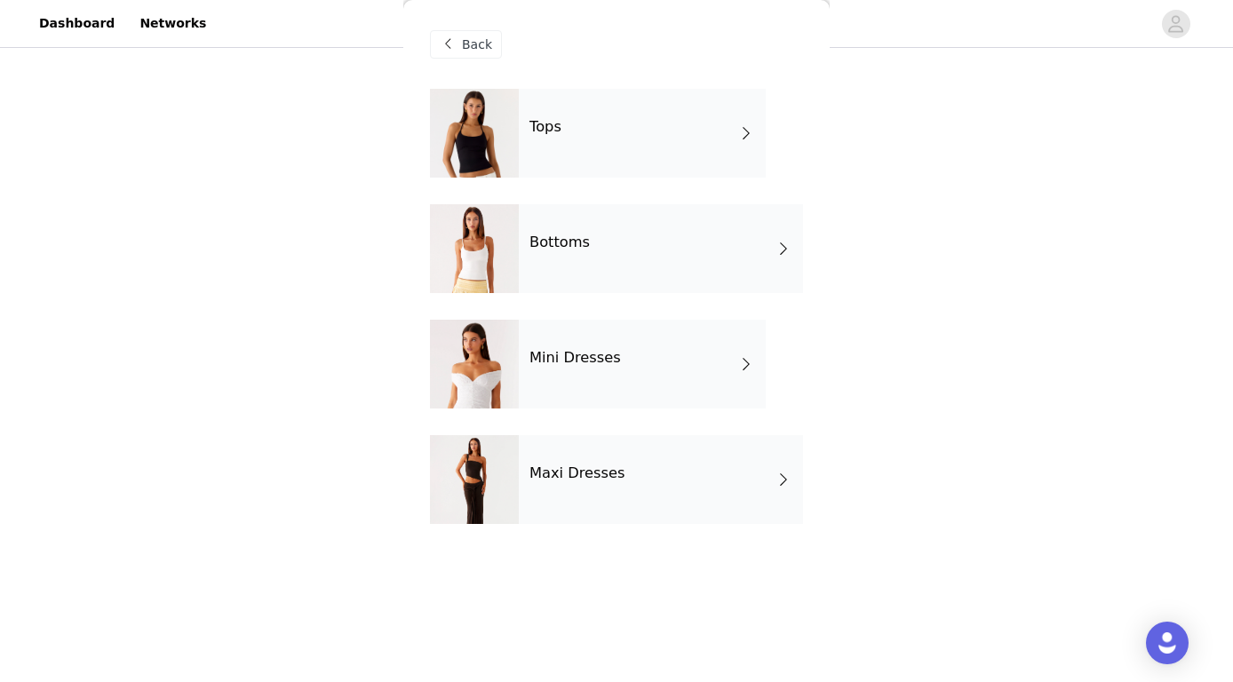
click at [639, 357] on div "Mini Dresses" at bounding box center [642, 364] width 247 height 89
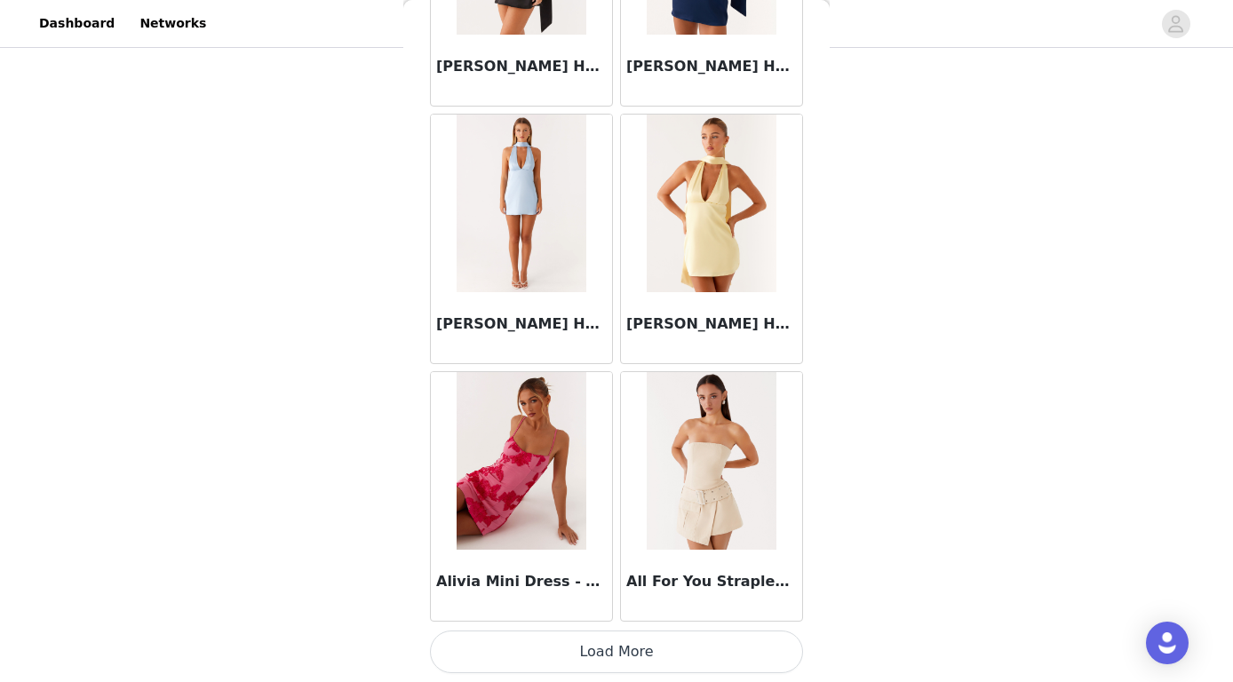
click at [629, 655] on button "Load More" at bounding box center [616, 652] width 373 height 43
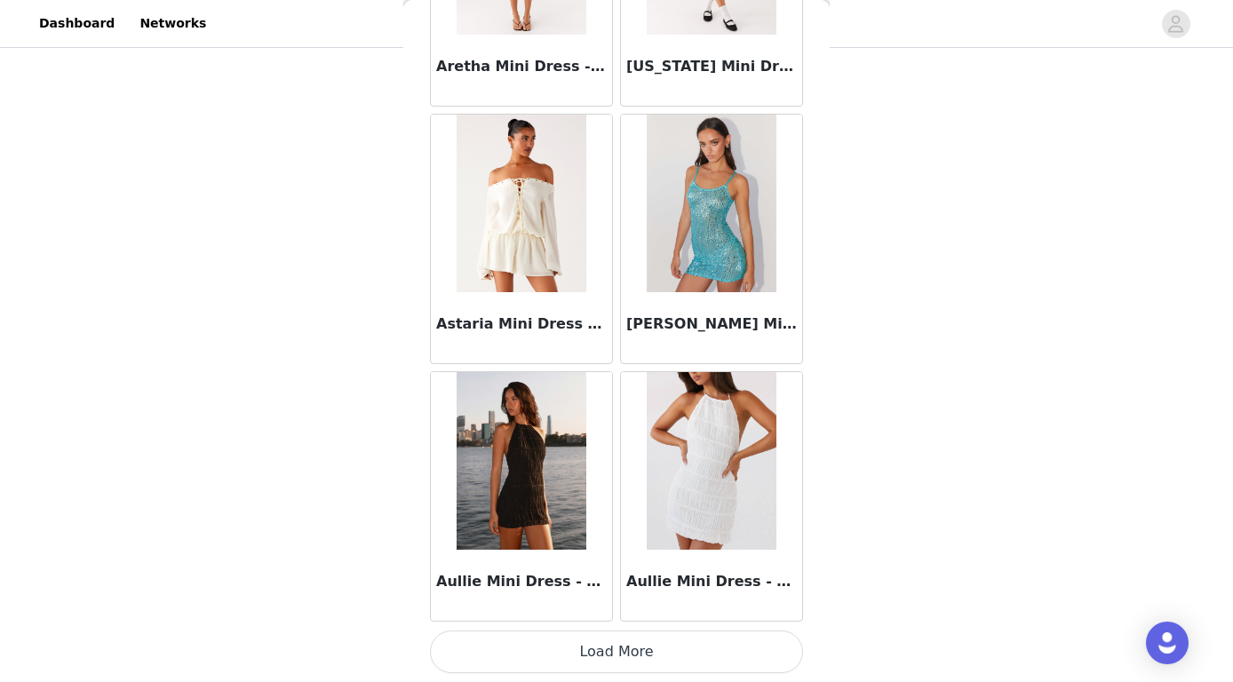
click at [642, 647] on button "Load More" at bounding box center [616, 652] width 373 height 43
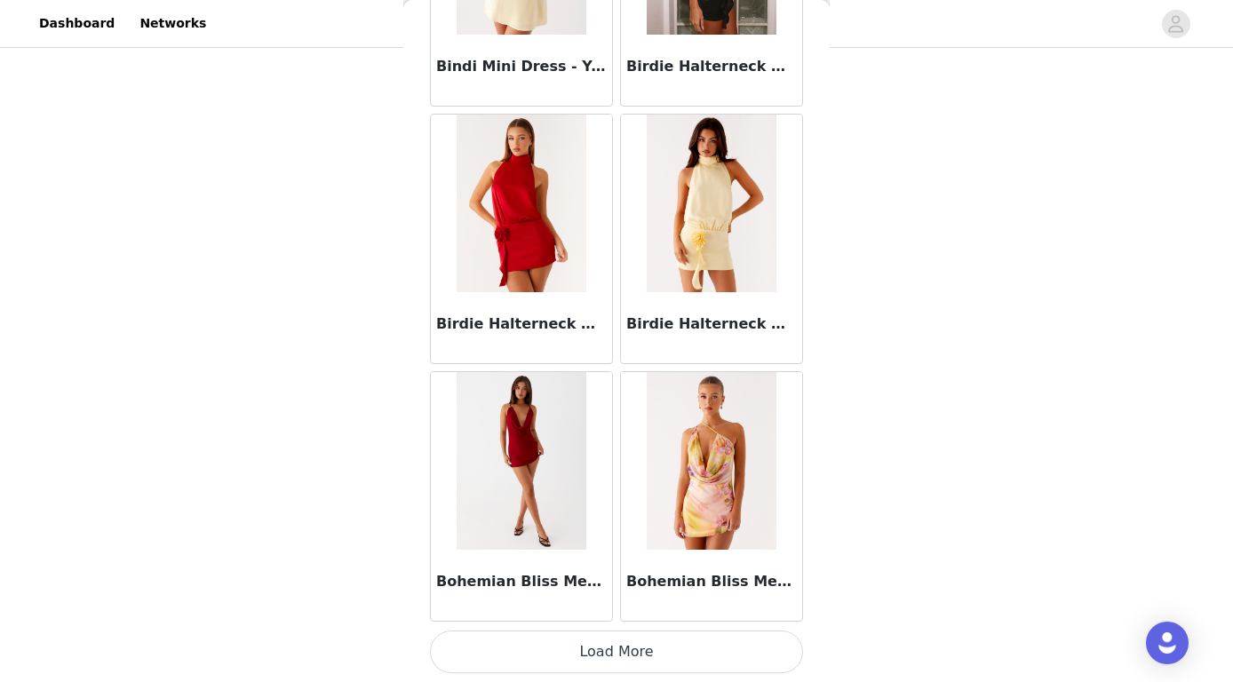
click at [626, 644] on button "Load More" at bounding box center [616, 652] width 373 height 43
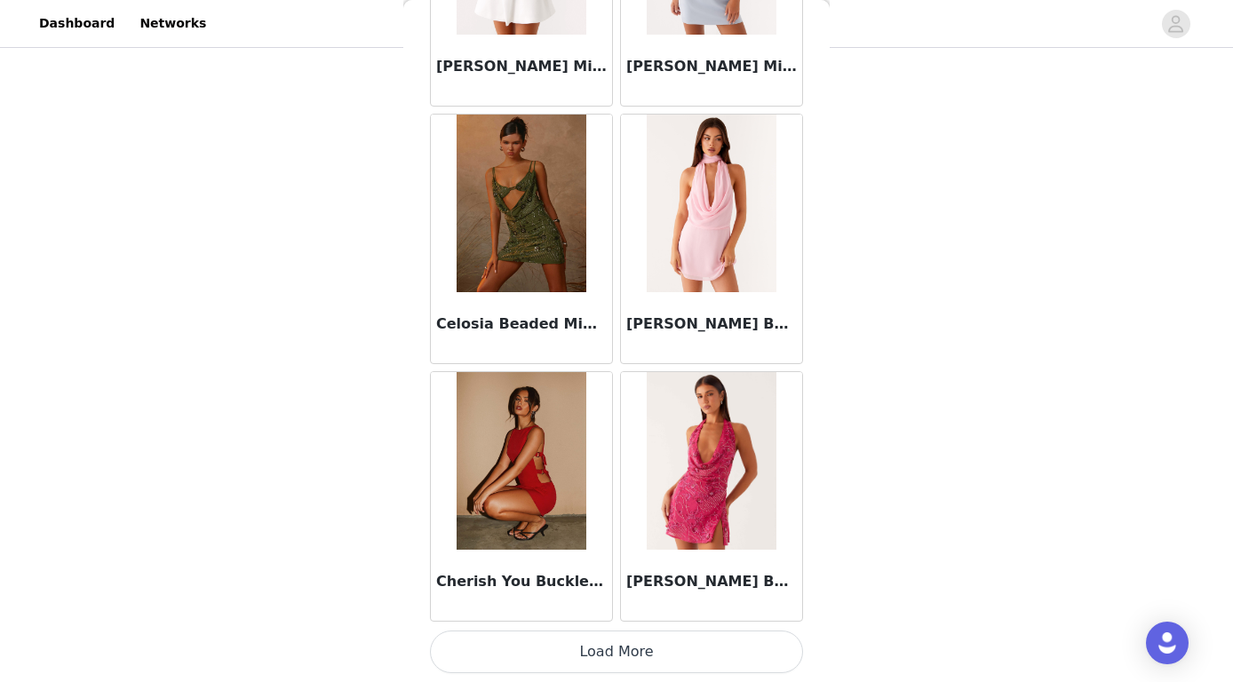
click at [615, 654] on button "Load More" at bounding box center [616, 652] width 373 height 43
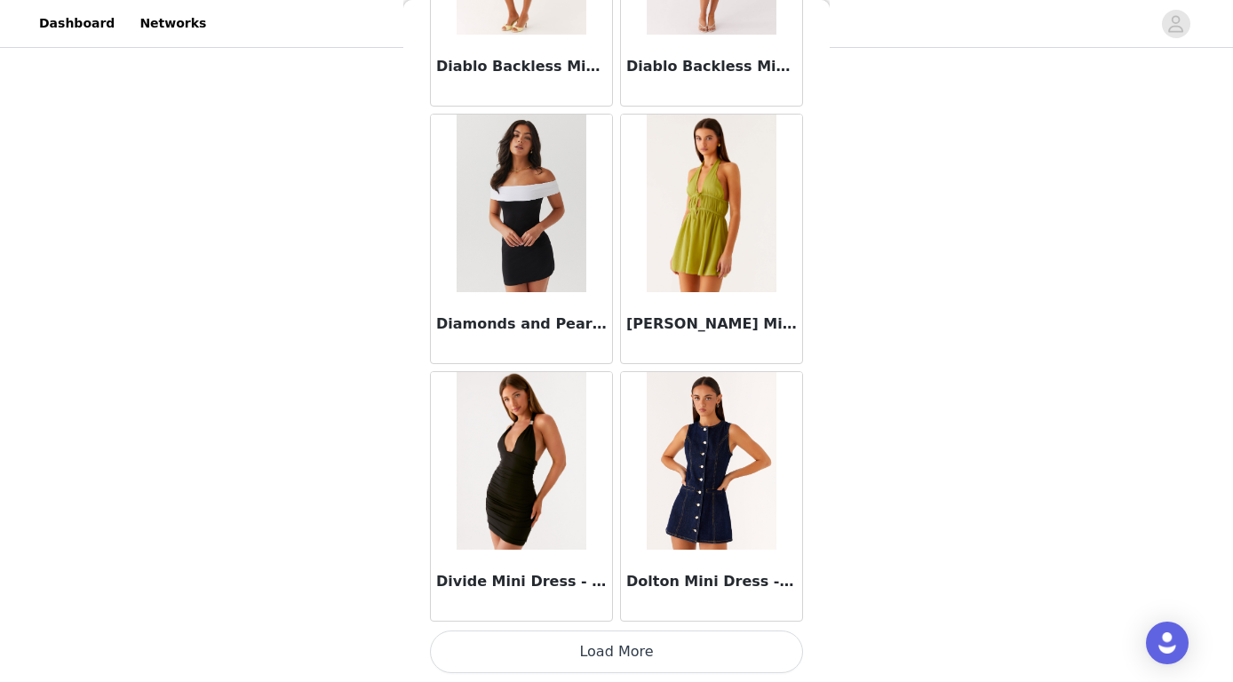
click at [602, 636] on button "Load More" at bounding box center [616, 652] width 373 height 43
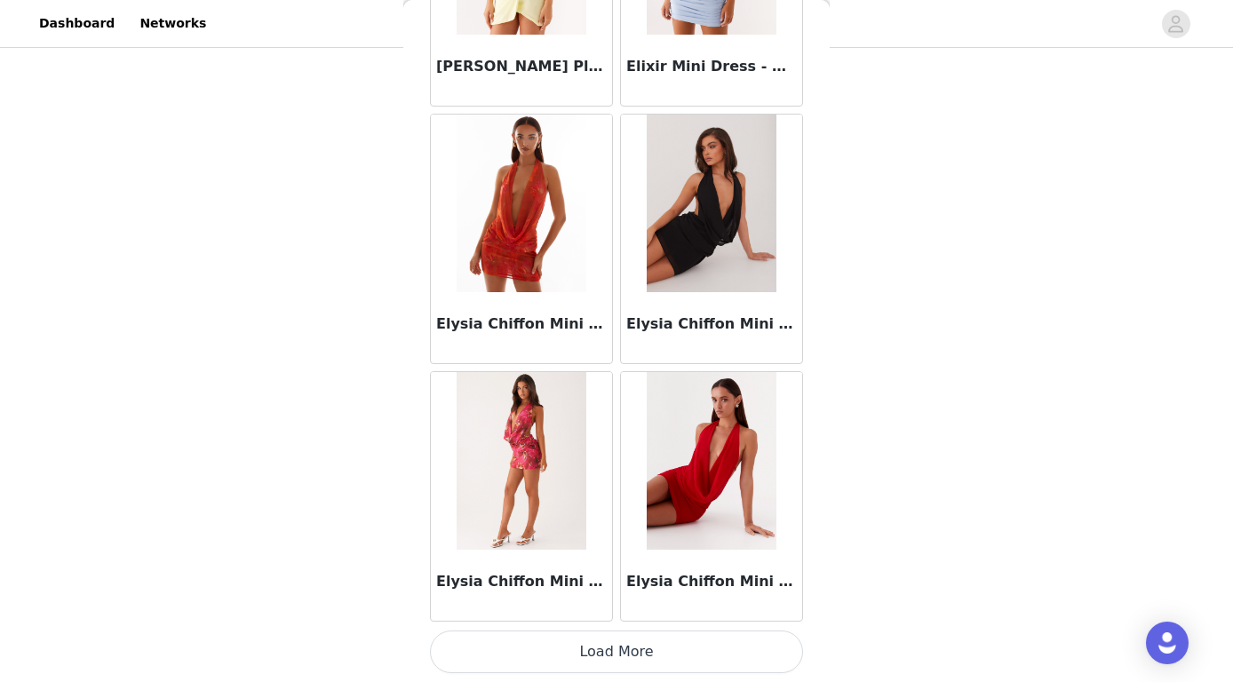
click at [607, 641] on button "Load More" at bounding box center [616, 652] width 373 height 43
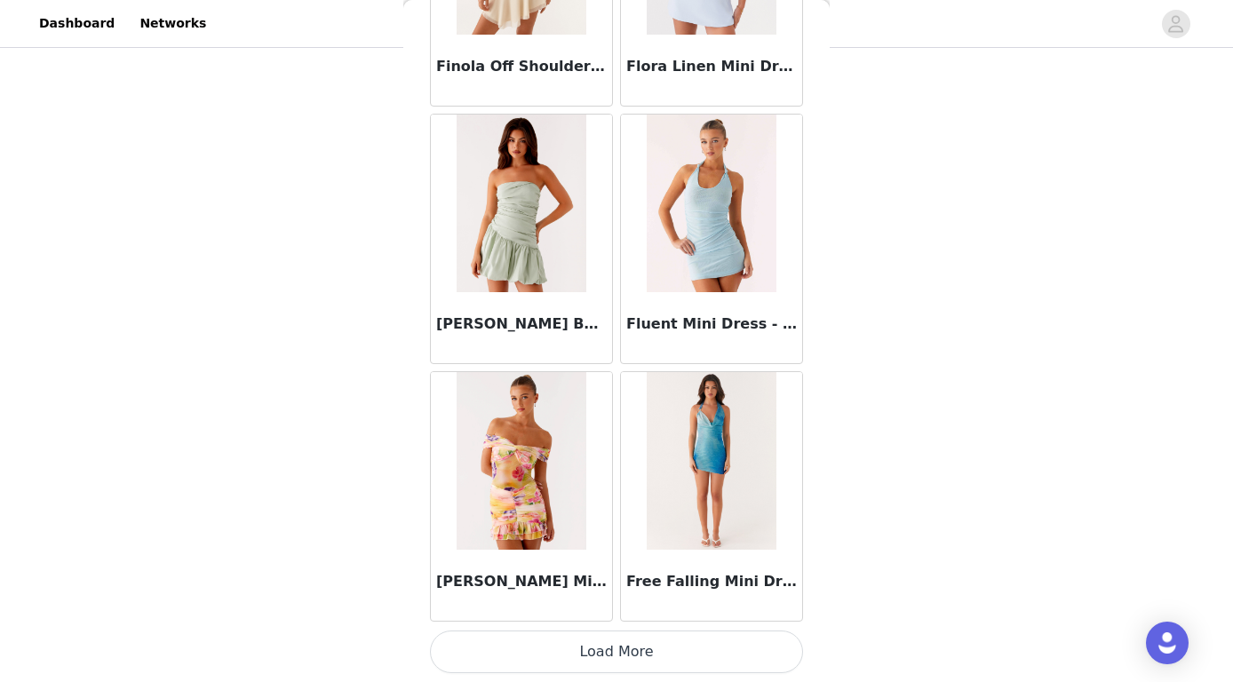
click at [607, 646] on button "Load More" at bounding box center [616, 652] width 373 height 43
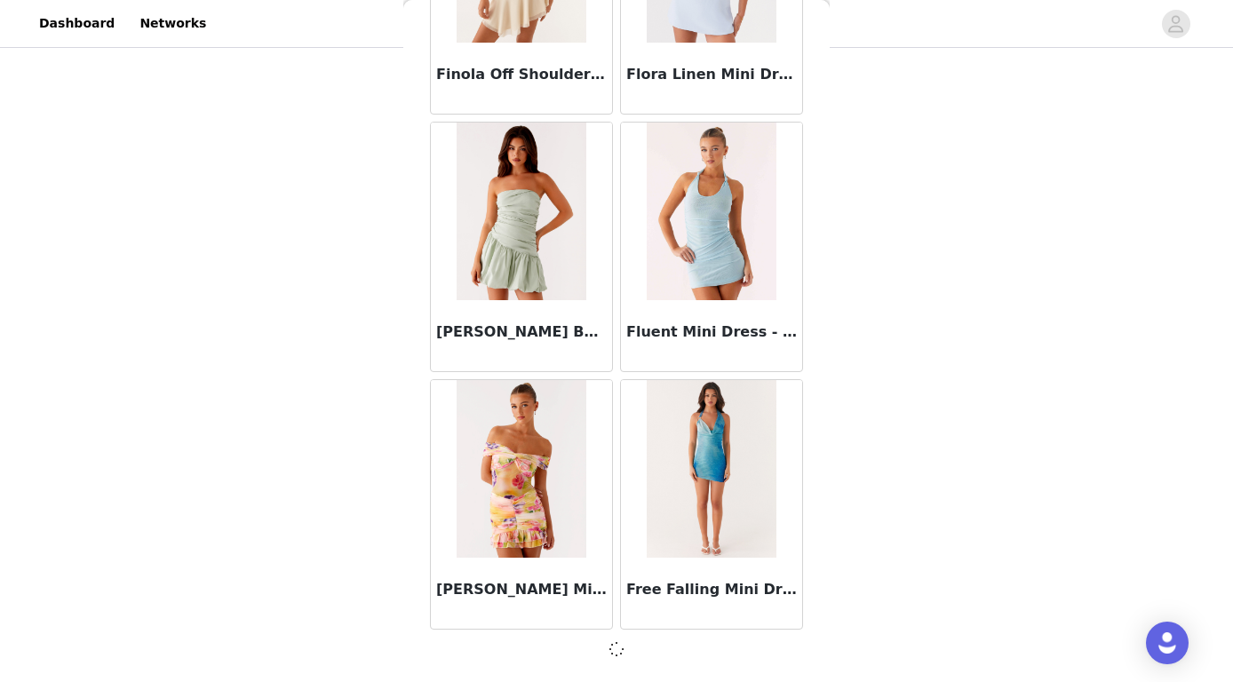
scroll to position [17480, 0]
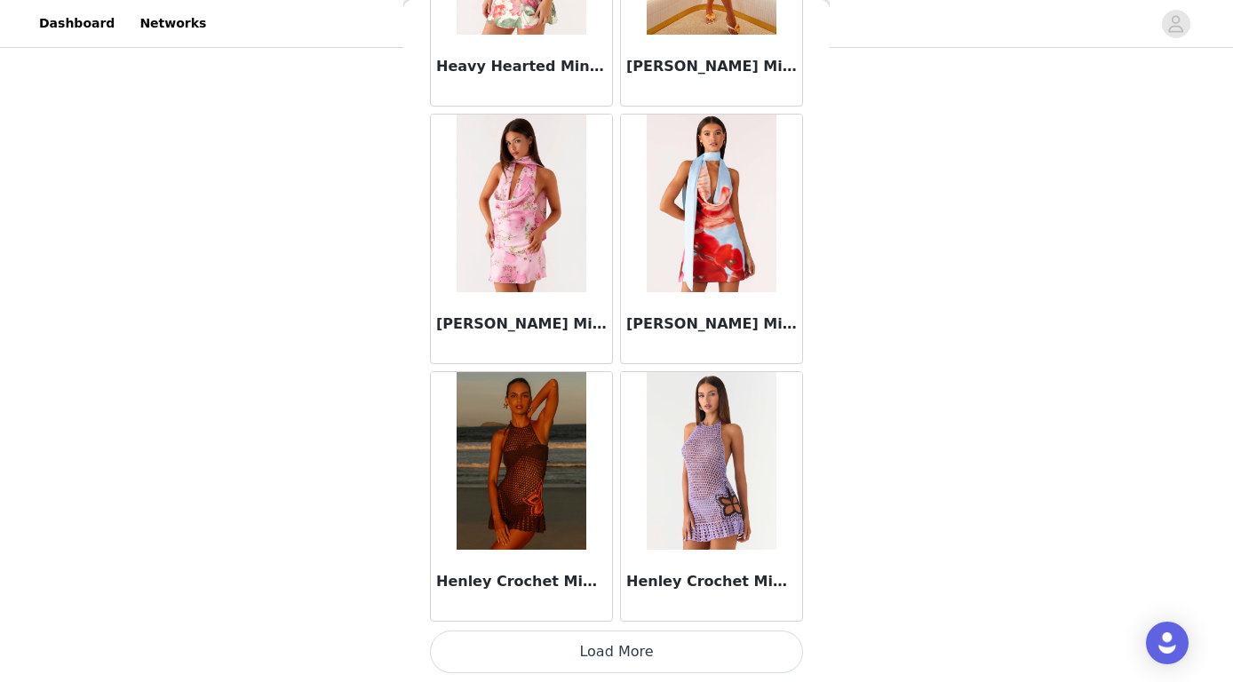
click at [609, 649] on button "Load More" at bounding box center [616, 652] width 373 height 43
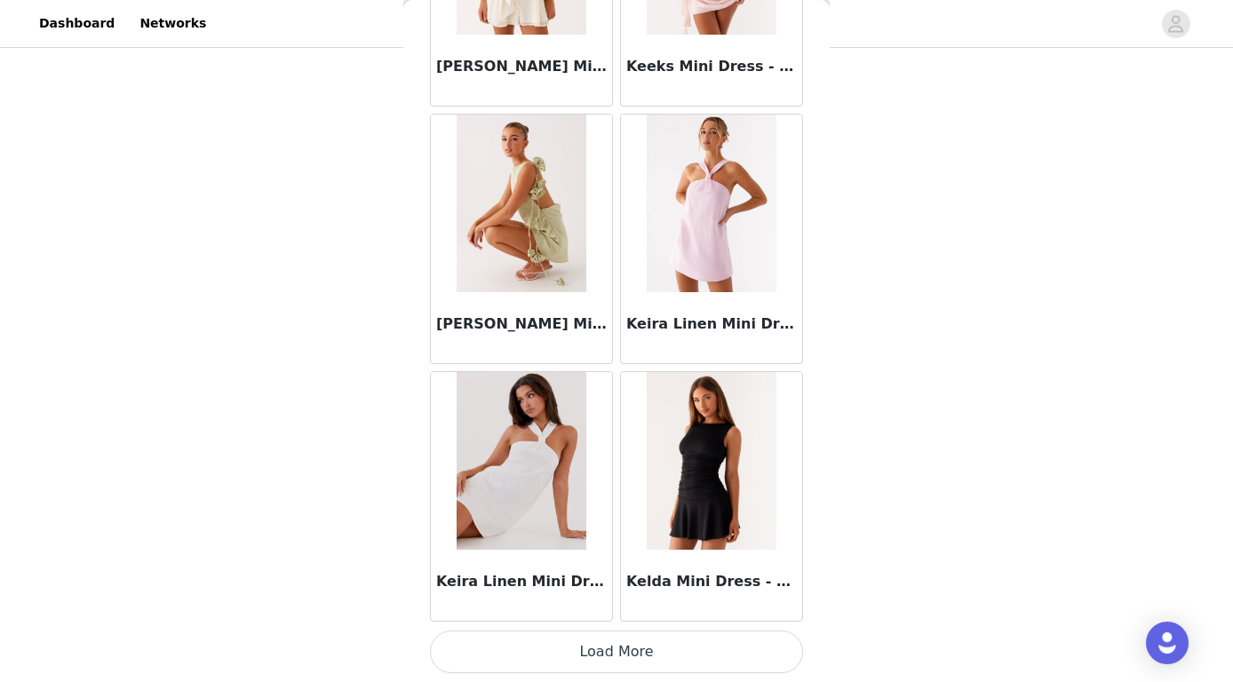
click at [616, 631] on button "Load More" at bounding box center [616, 652] width 373 height 43
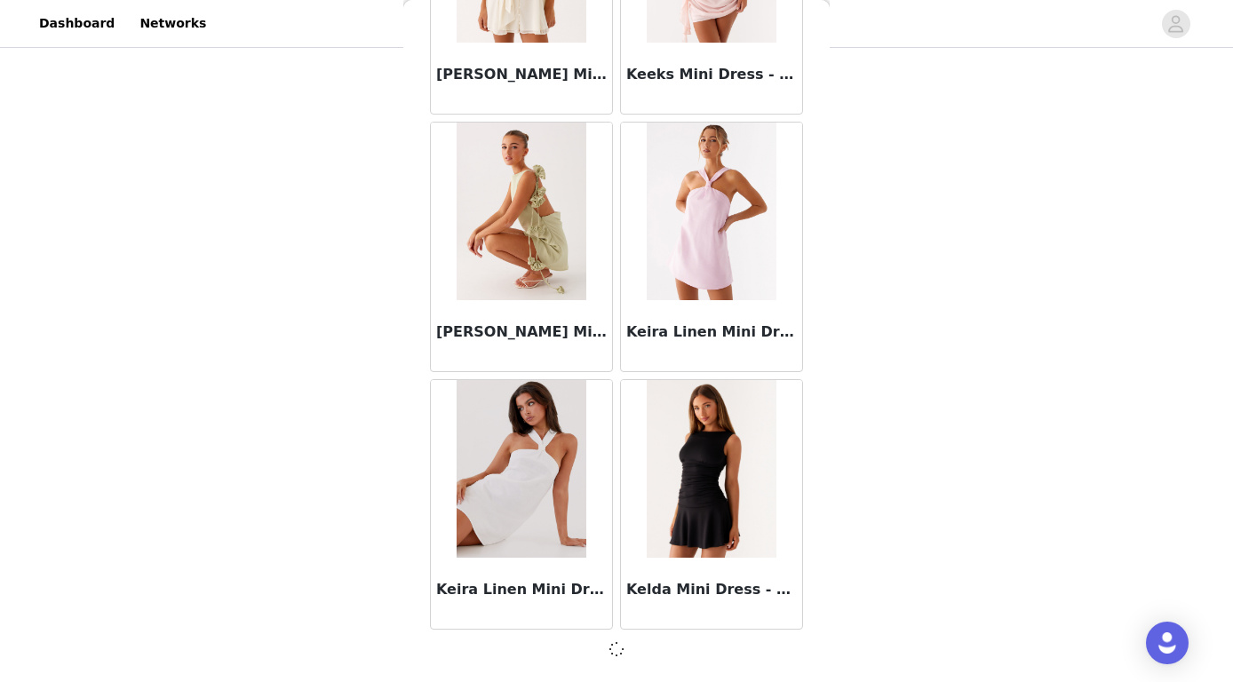
scroll to position [22631, 0]
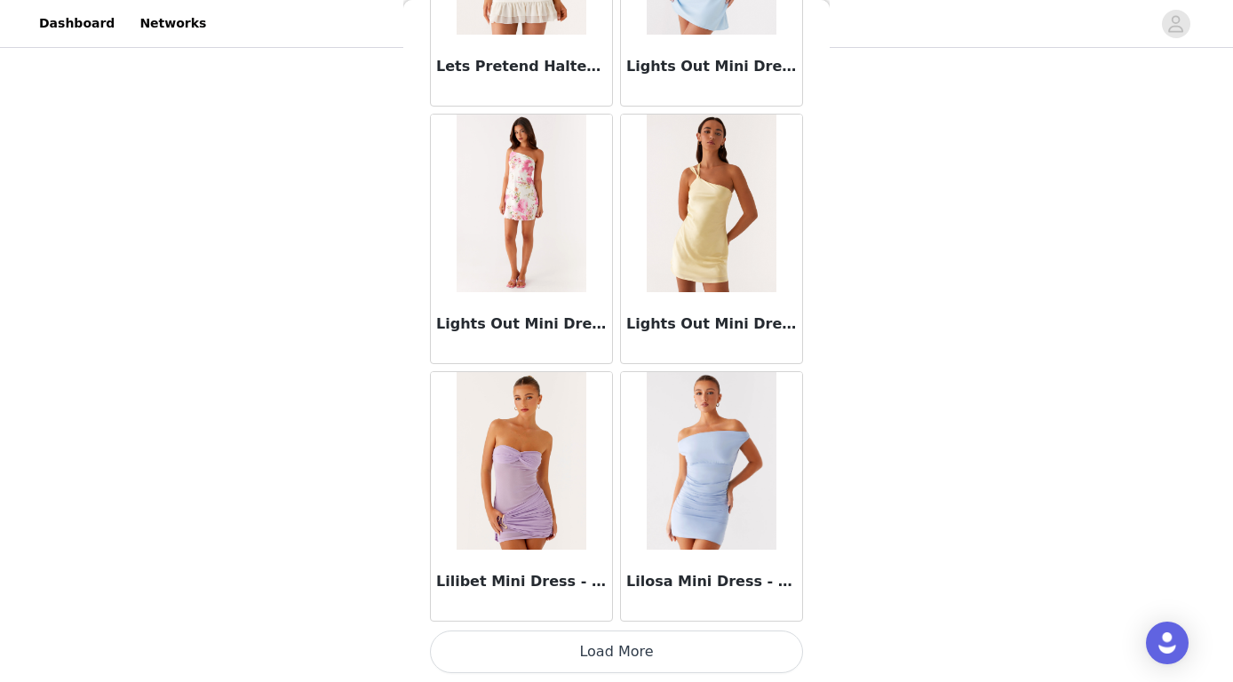
click at [602, 633] on button "Load More" at bounding box center [616, 652] width 373 height 43
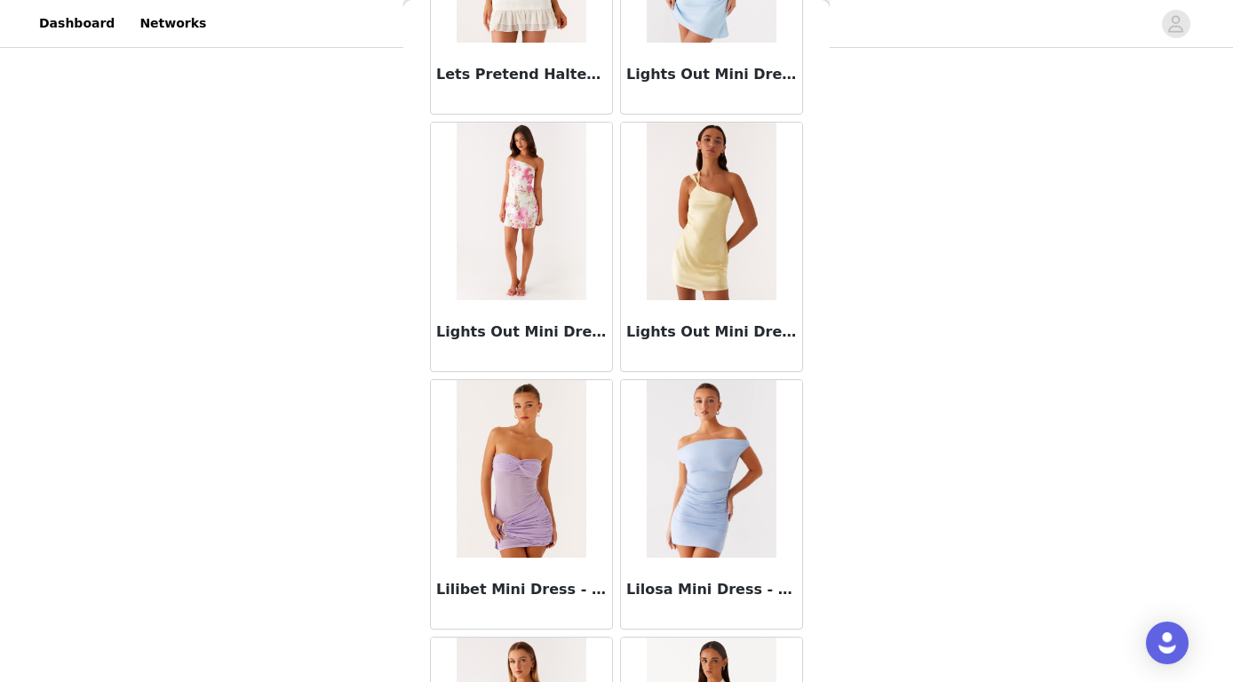
scroll to position [250, 0]
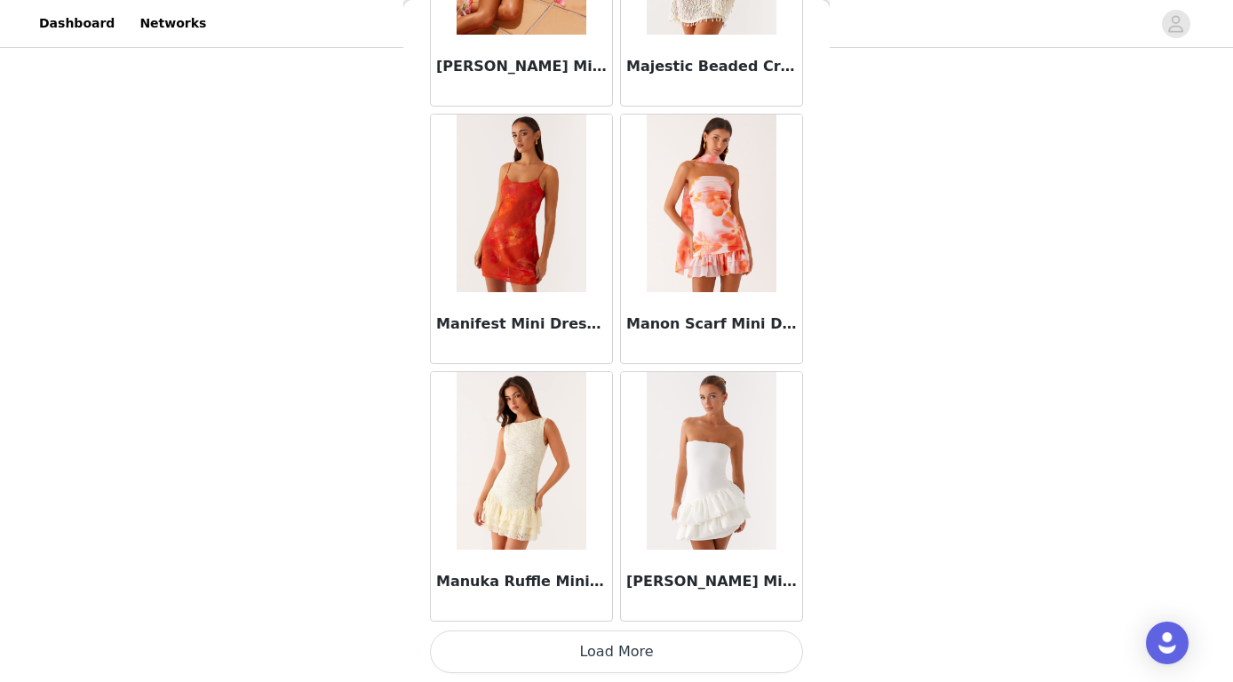
click at [610, 642] on button "Load More" at bounding box center [616, 652] width 373 height 43
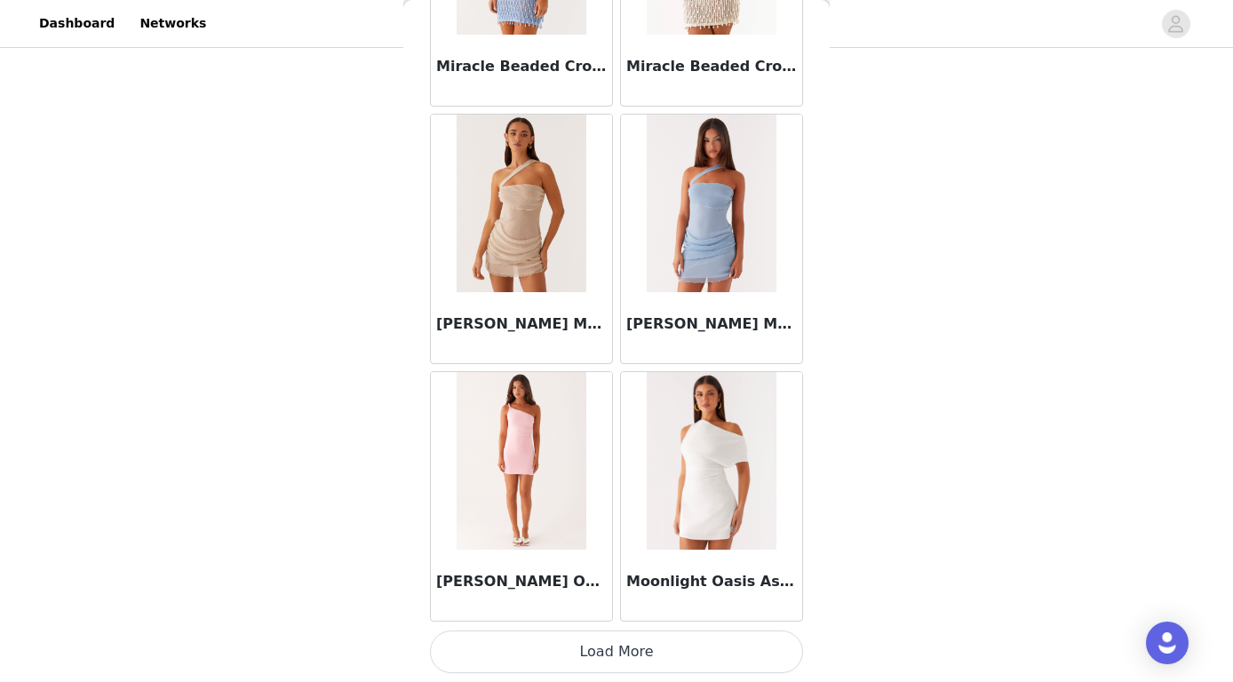
click at [634, 649] on button "Load More" at bounding box center [616, 652] width 373 height 43
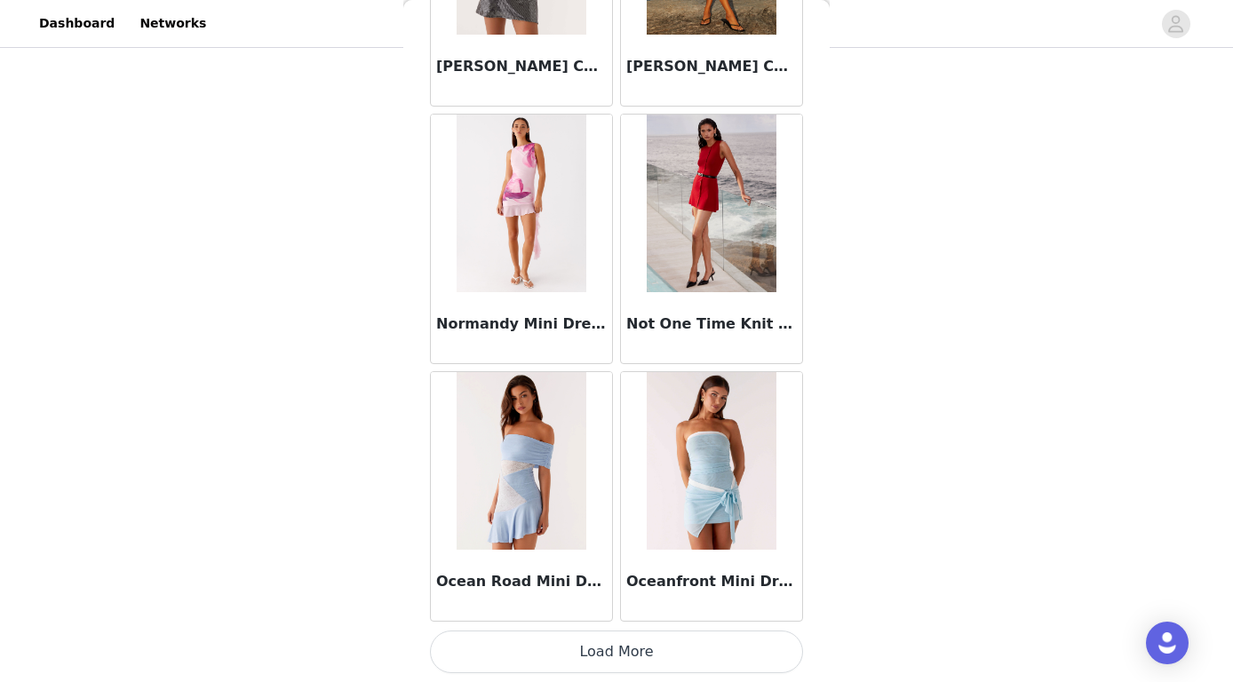
click at [617, 653] on button "Load More" at bounding box center [616, 652] width 373 height 43
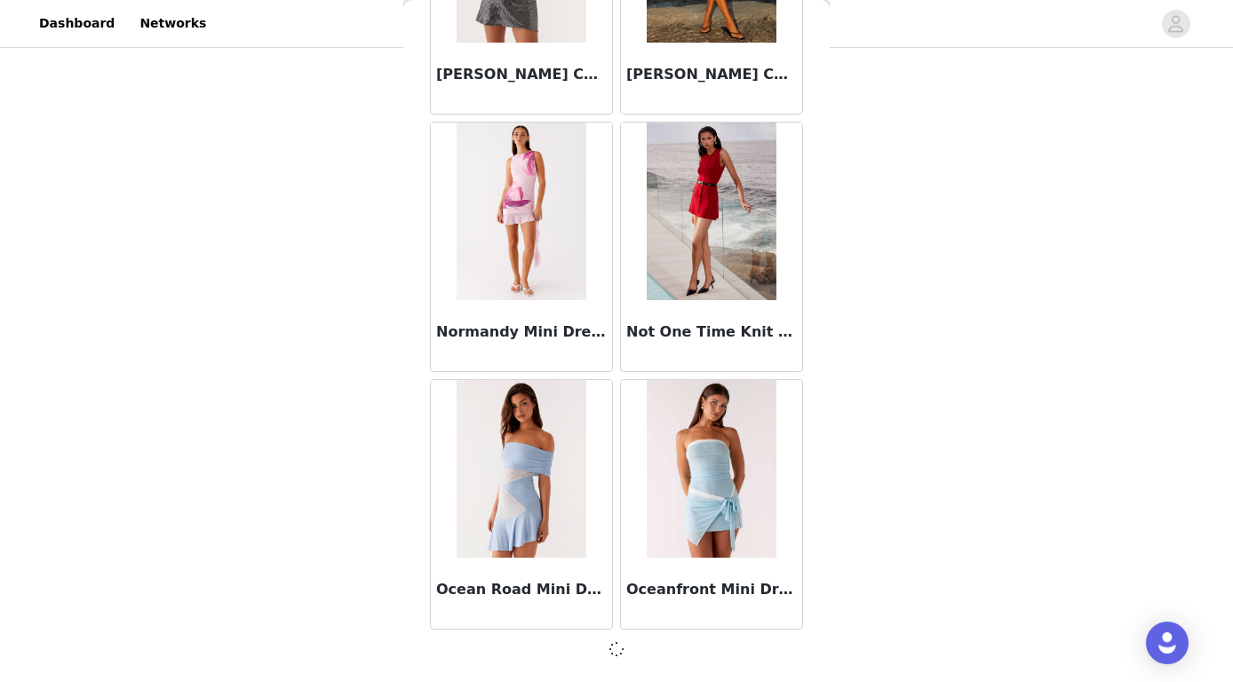
scroll to position [32933, 0]
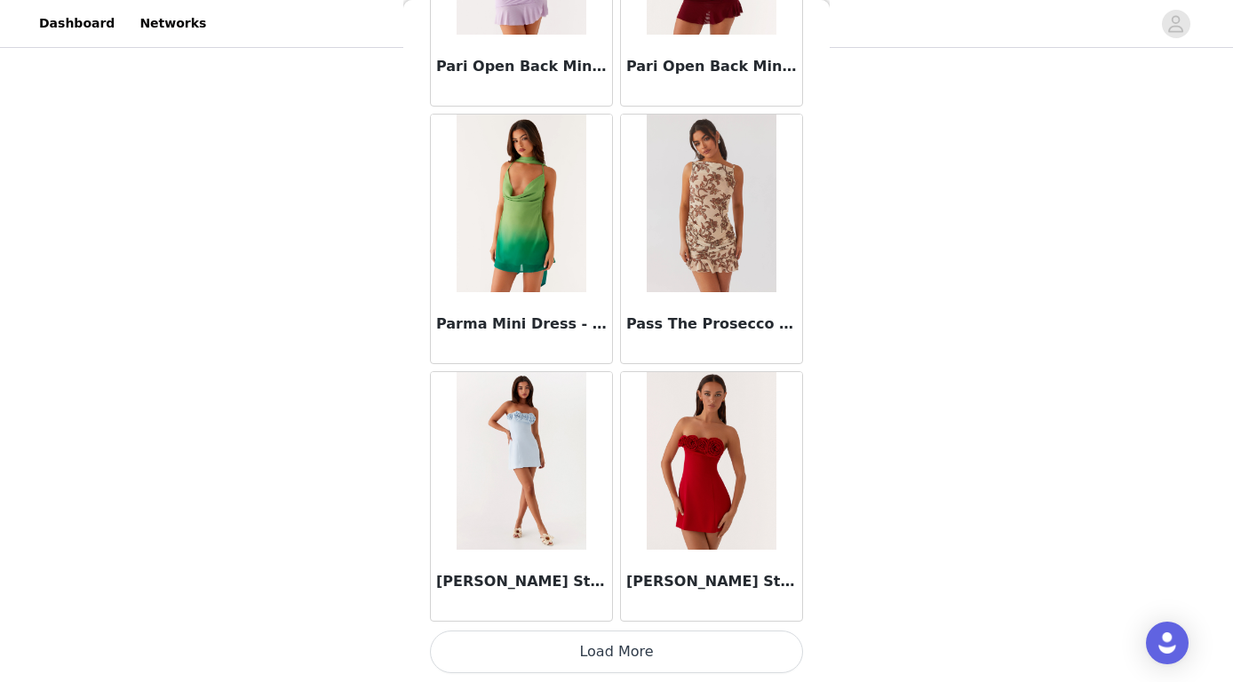
click at [617, 644] on button "Load More" at bounding box center [616, 652] width 373 height 43
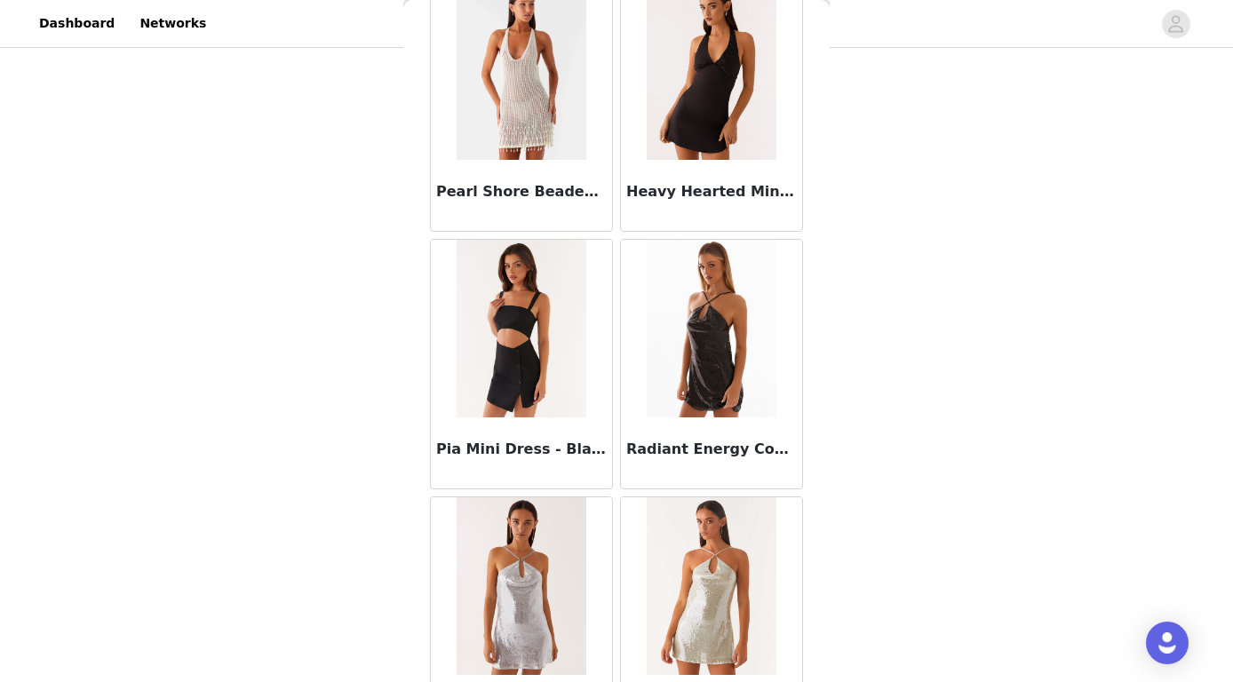
scroll to position [250, 0]
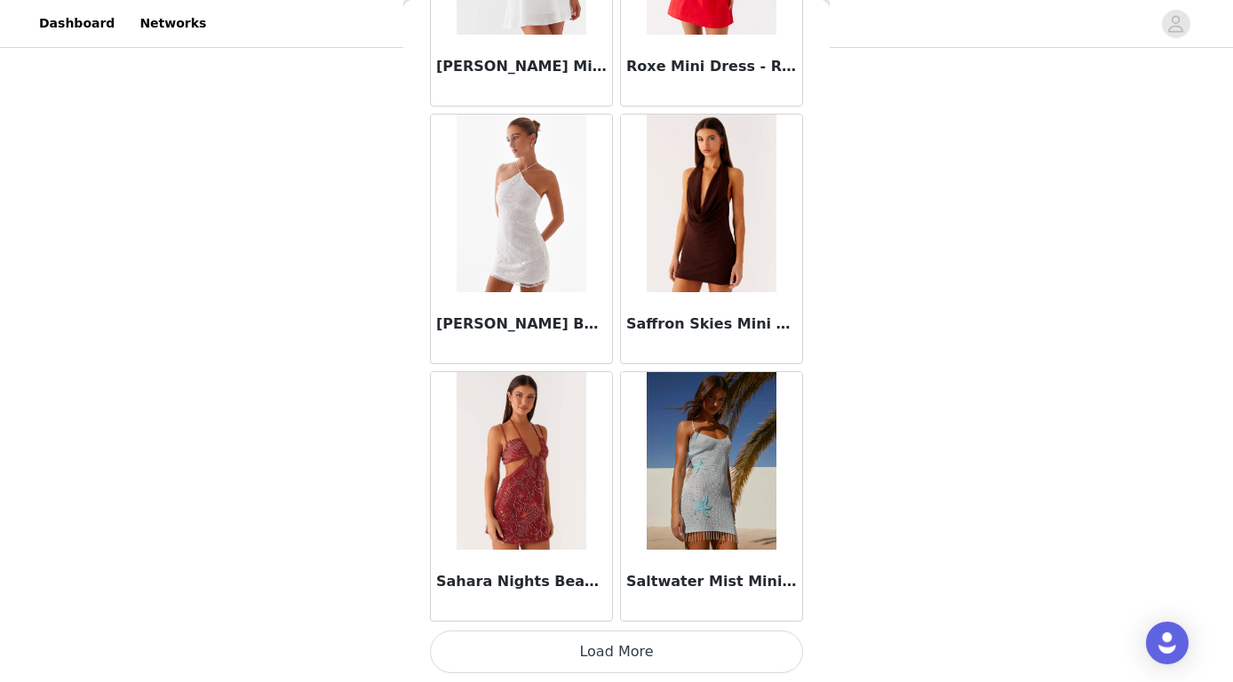
click at [603, 659] on button "Load More" at bounding box center [616, 652] width 373 height 43
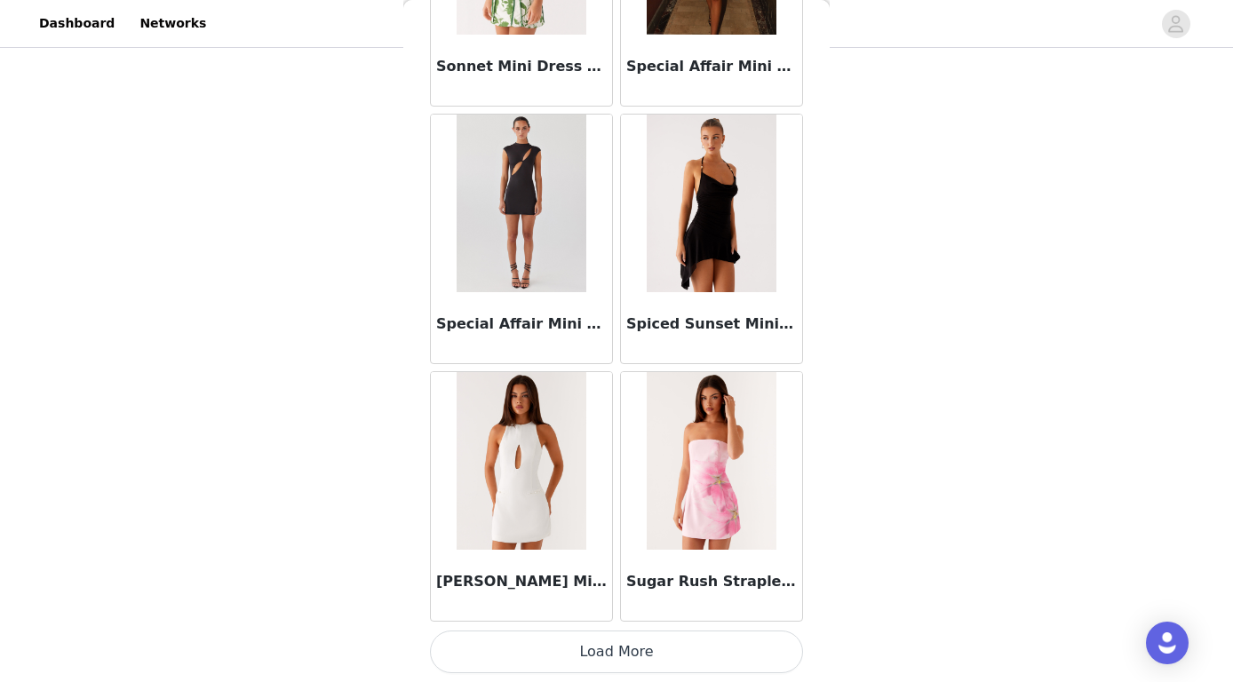
click at [609, 656] on button "Load More" at bounding box center [616, 652] width 373 height 43
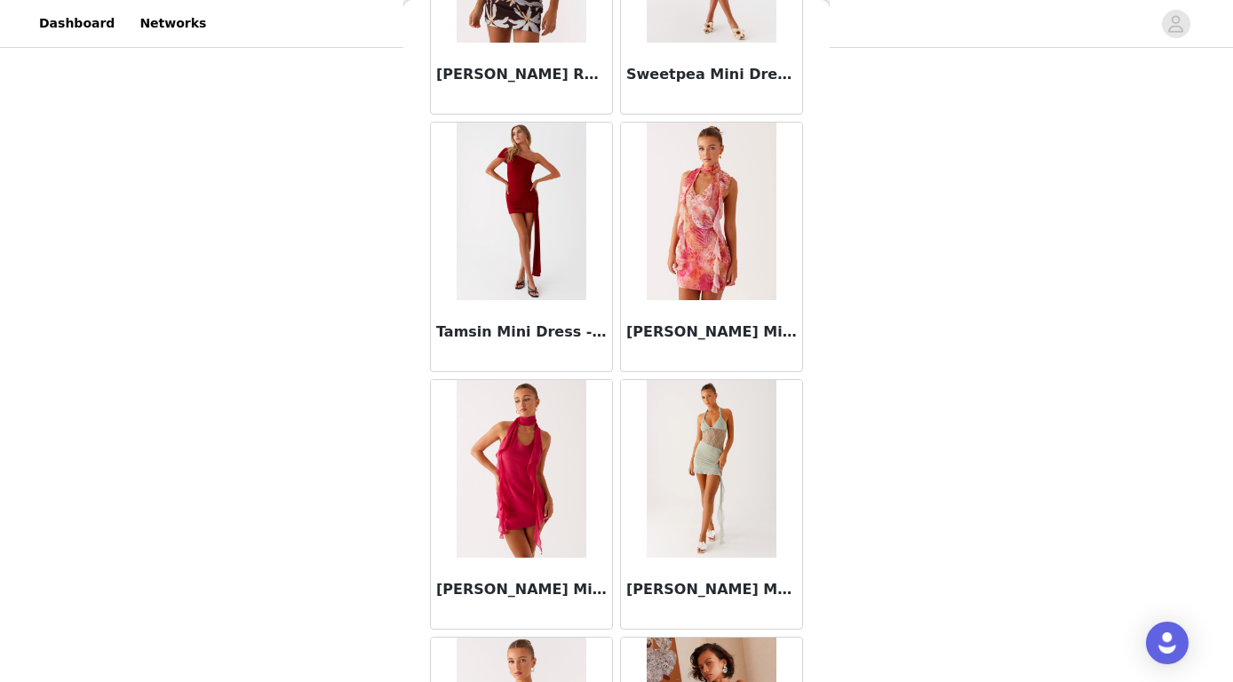
scroll to position [41690, 0]
click at [539, 264] on img at bounding box center [520, 211] width 129 height 178
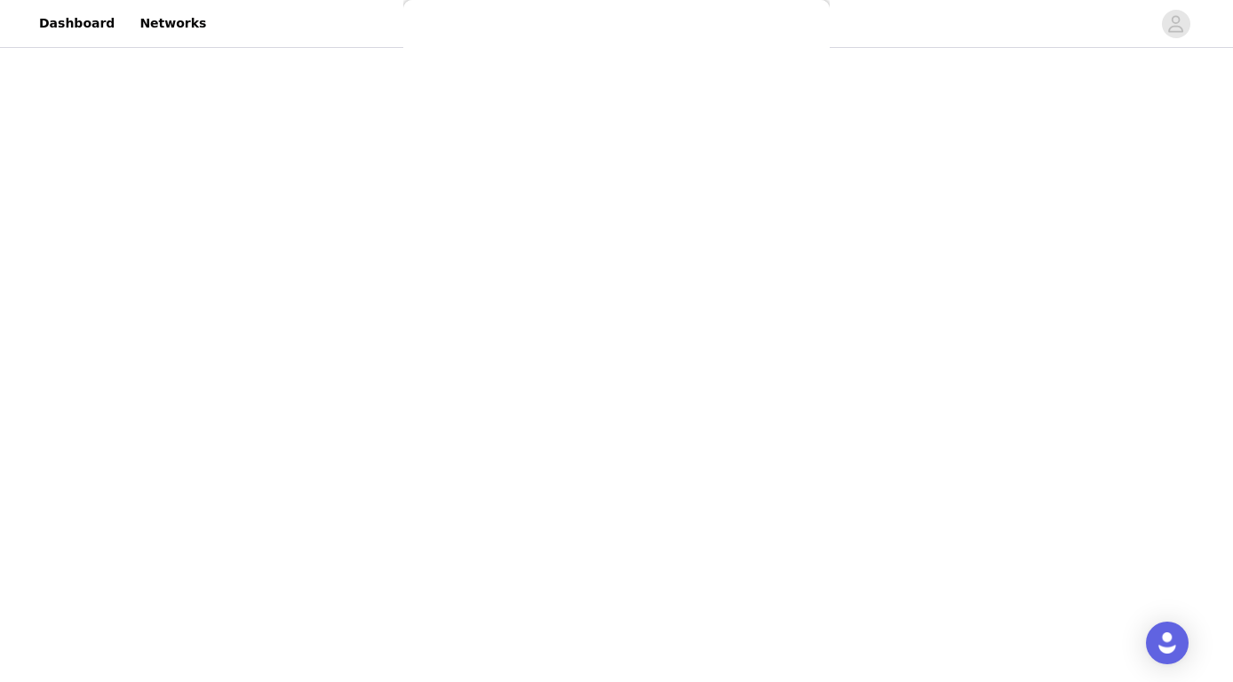
scroll to position [234, 0]
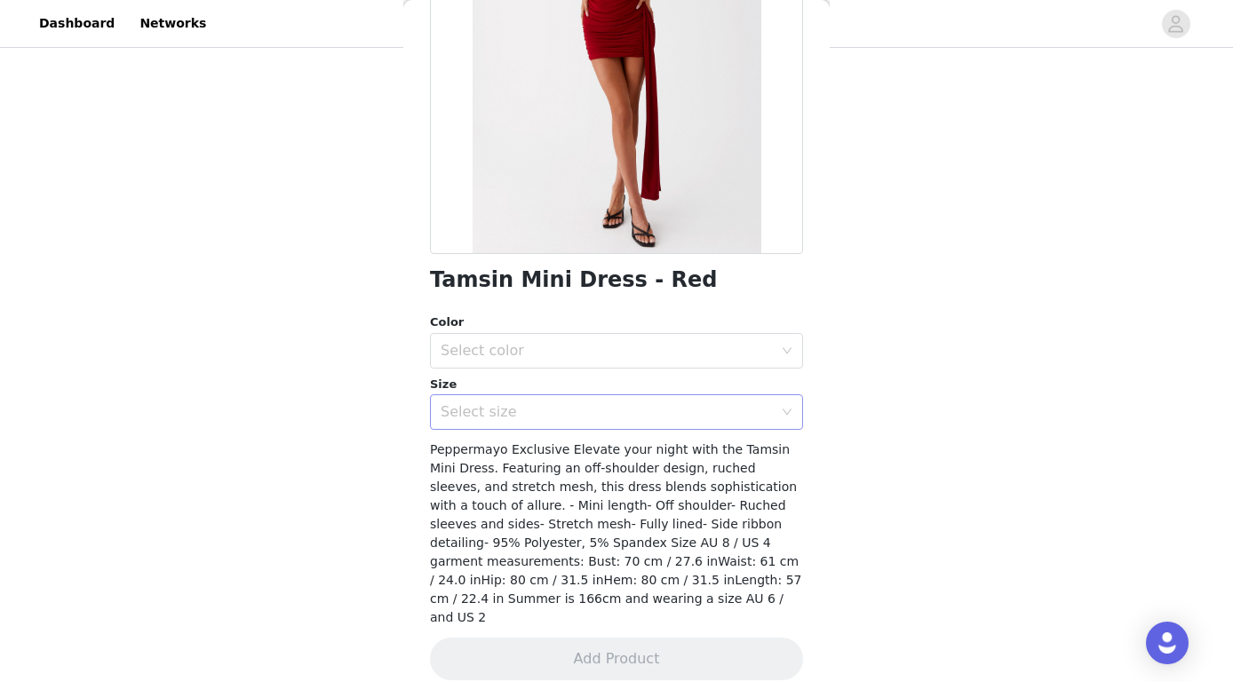
click at [655, 406] on div "Select size" at bounding box center [606, 412] width 332 height 18
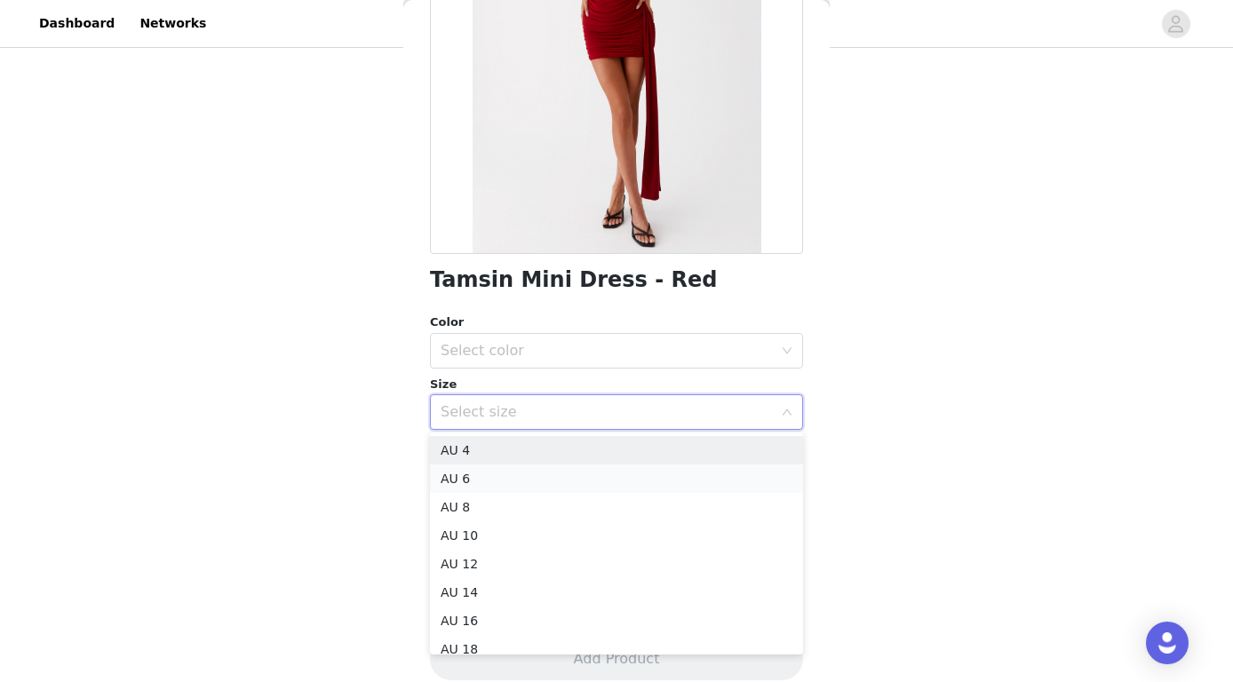
click at [587, 464] on li "AU 6" at bounding box center [616, 478] width 373 height 28
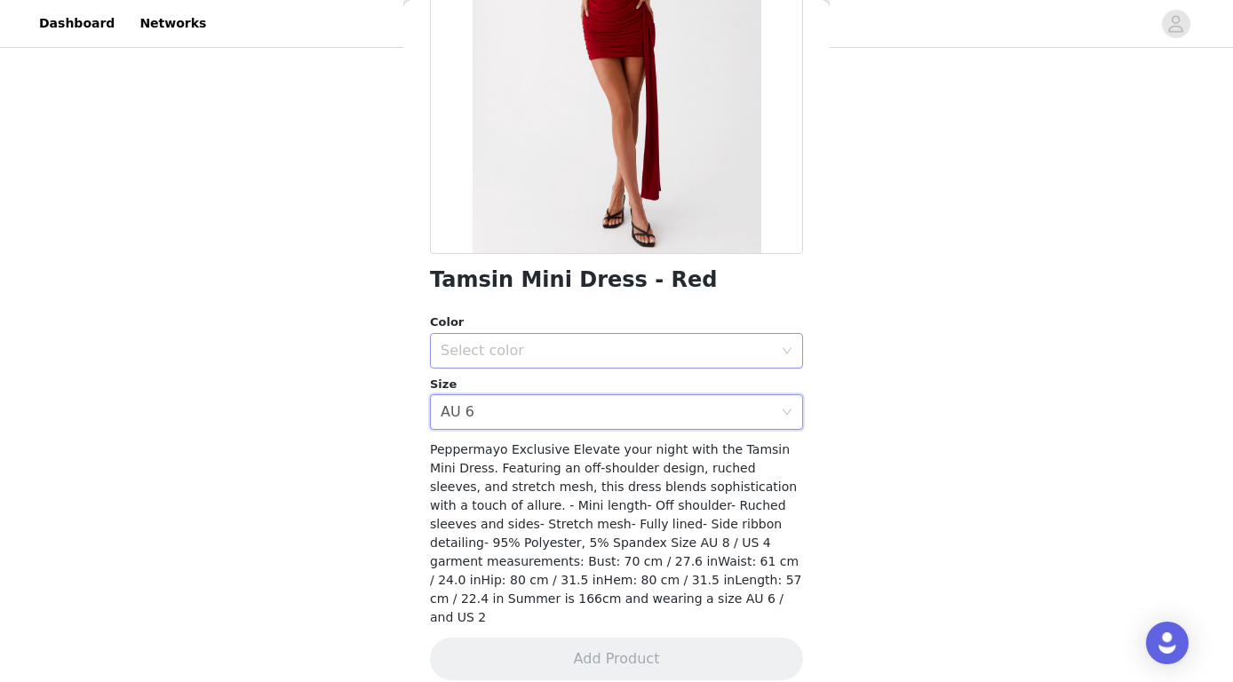
click at [599, 351] on div "Select color" at bounding box center [606, 351] width 332 height 18
click at [589, 393] on li "Red" at bounding box center [616, 389] width 373 height 28
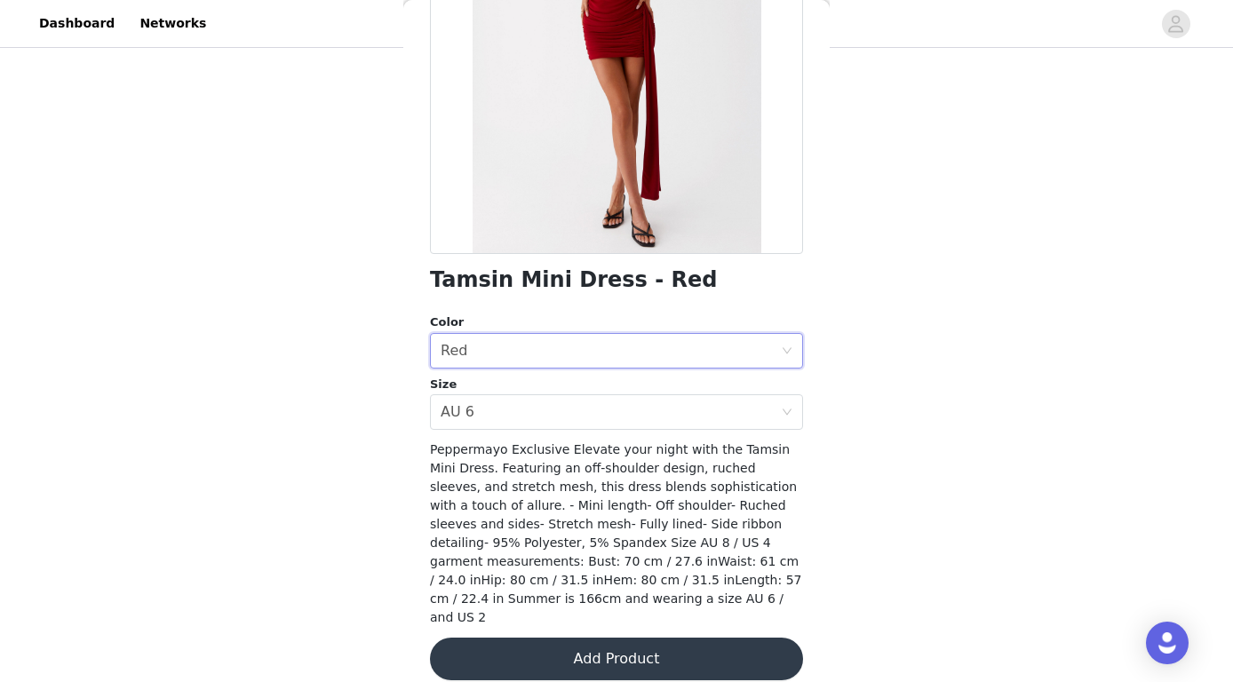
scroll to position [250, 0]
click at [668, 639] on button "Add Product" at bounding box center [616, 659] width 373 height 43
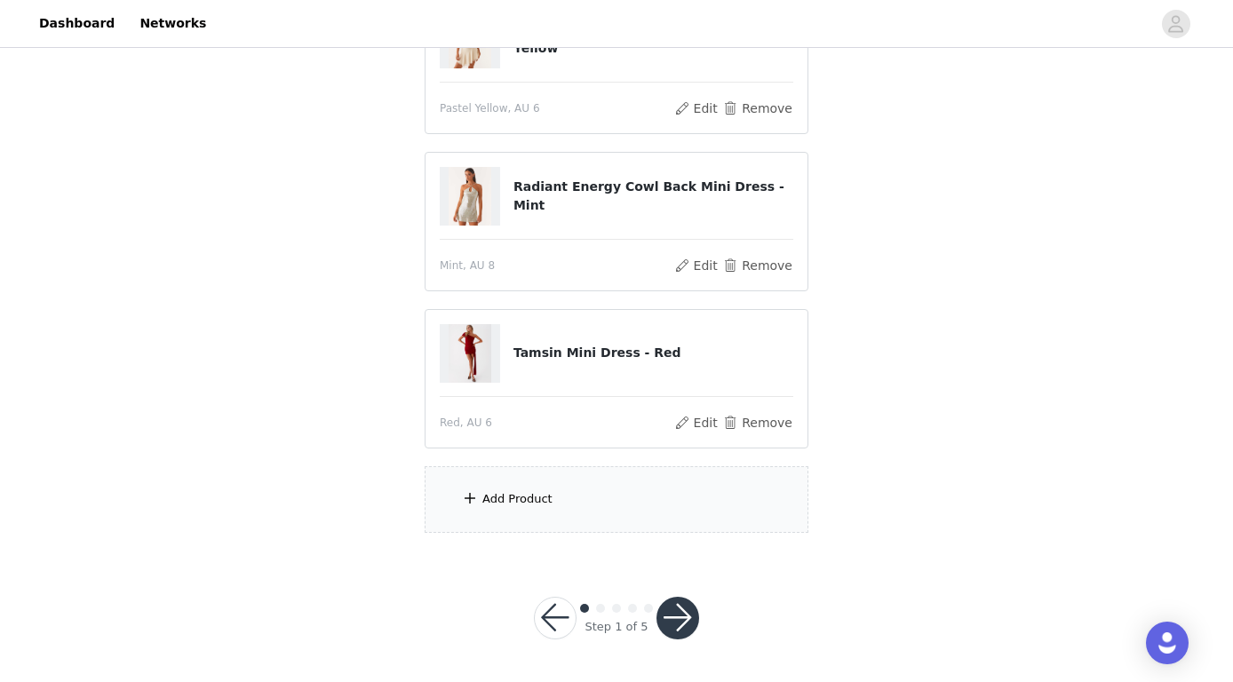
scroll to position [407, 0]
click at [529, 512] on div "Add Product" at bounding box center [617, 500] width 384 height 67
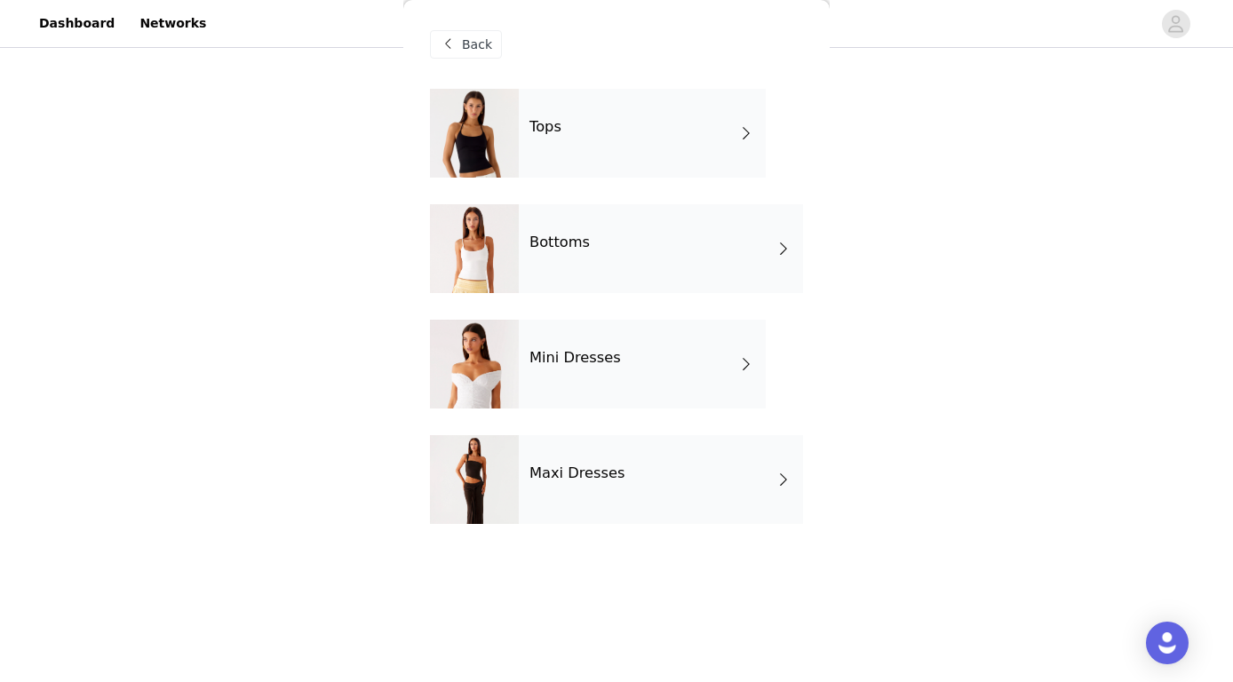
click at [591, 227] on div "Bottoms" at bounding box center [661, 248] width 284 height 89
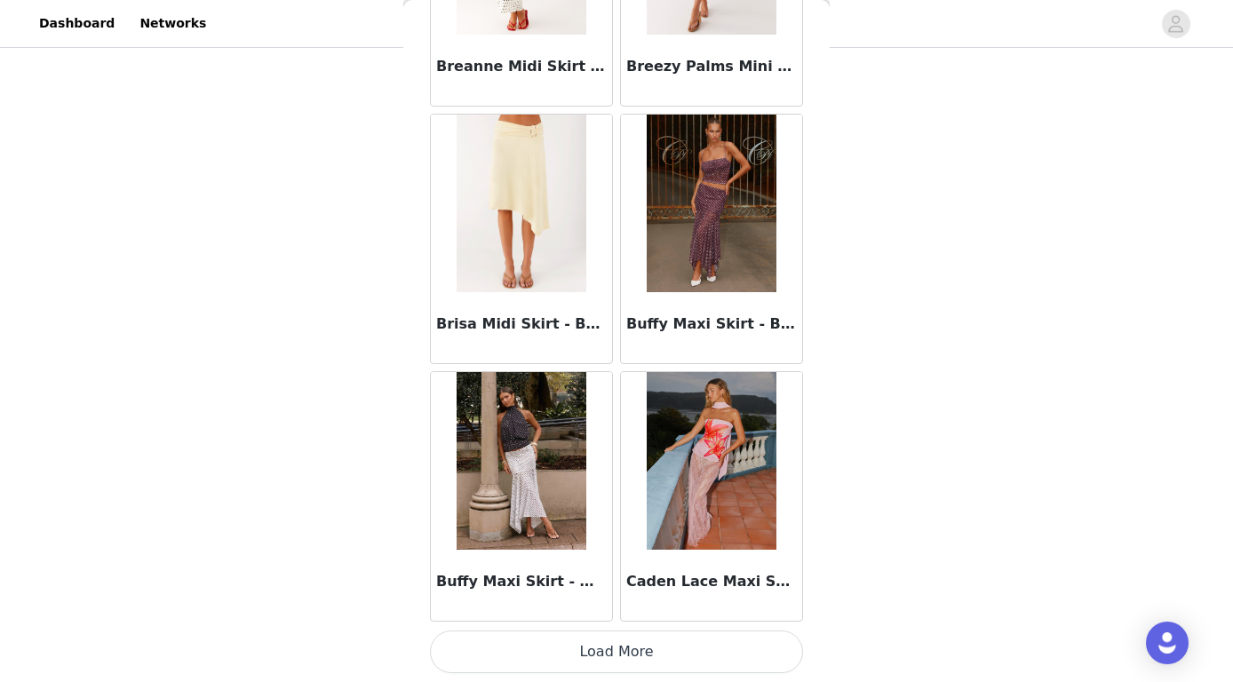
click at [621, 663] on button "Load More" at bounding box center [616, 652] width 373 height 43
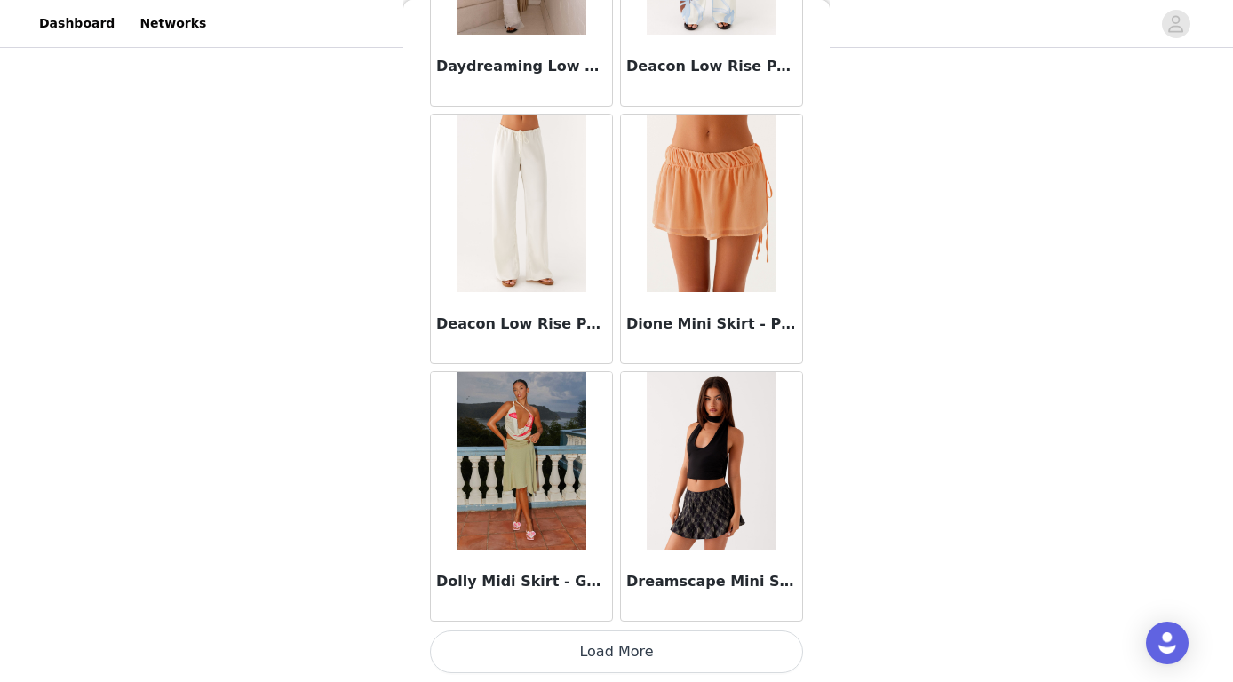
click at [637, 640] on button "Load More" at bounding box center [616, 652] width 373 height 43
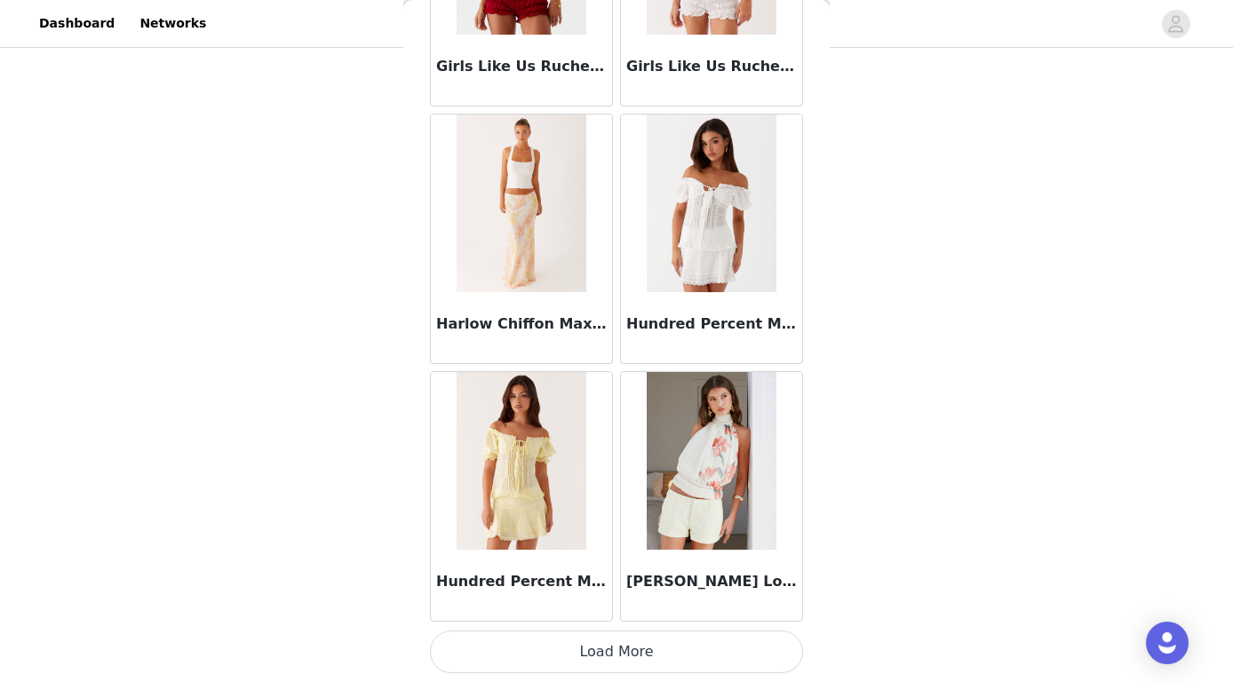
click at [626, 649] on button "Load More" at bounding box center [616, 652] width 373 height 43
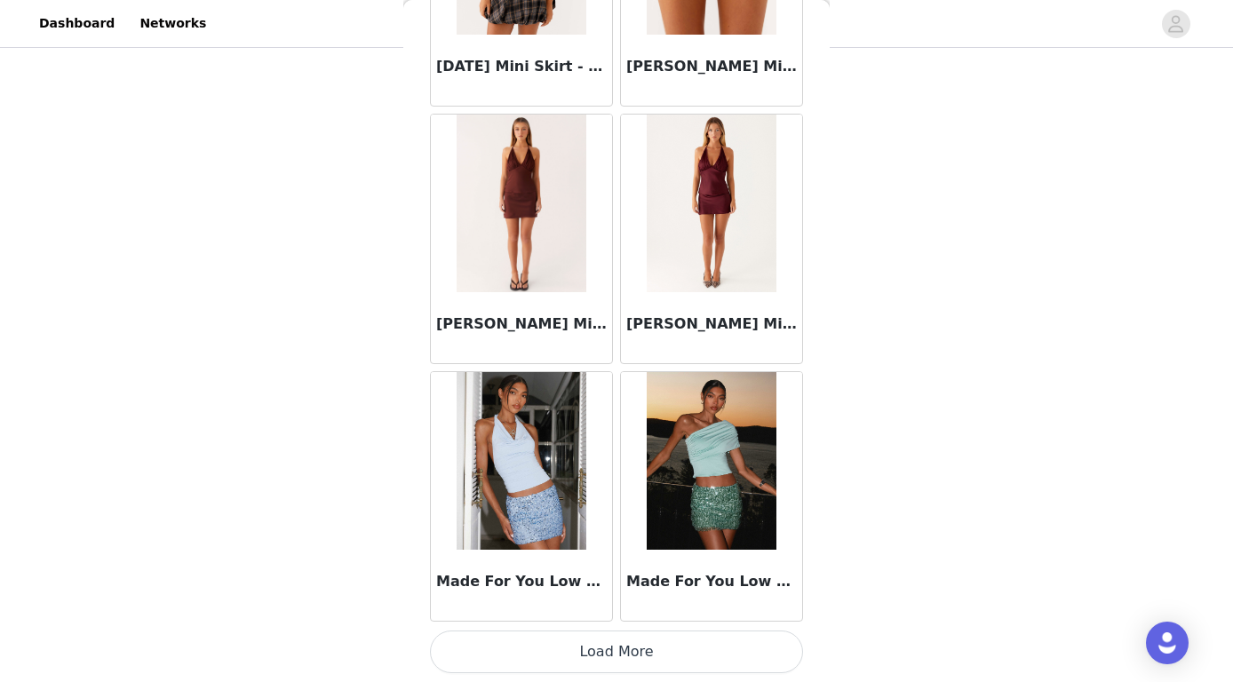
click at [605, 650] on button "Load More" at bounding box center [616, 652] width 373 height 43
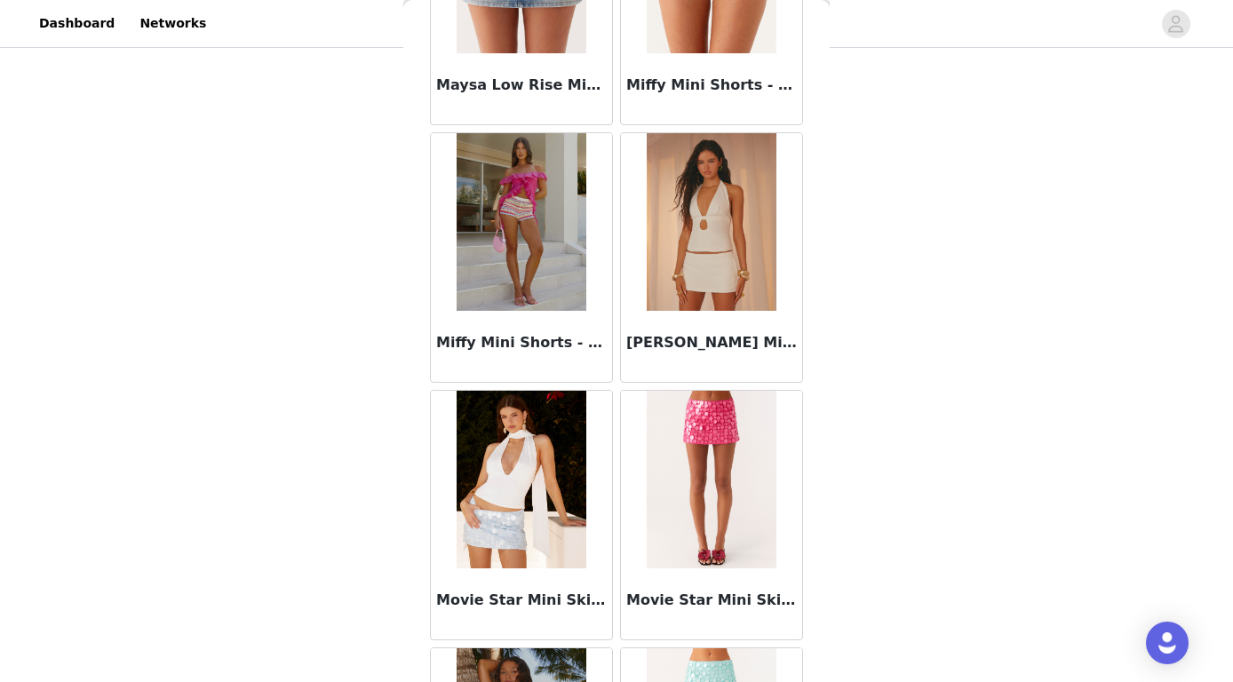
scroll to position [11038, 0]
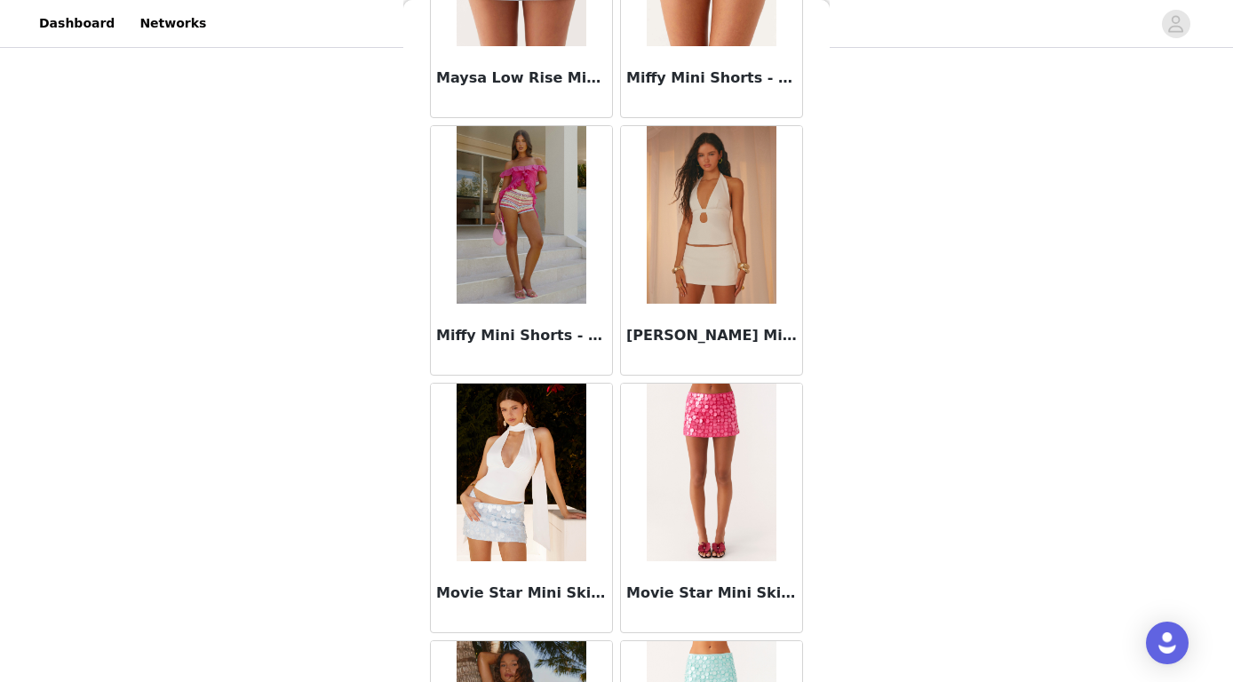
click at [697, 243] on img at bounding box center [711, 215] width 129 height 178
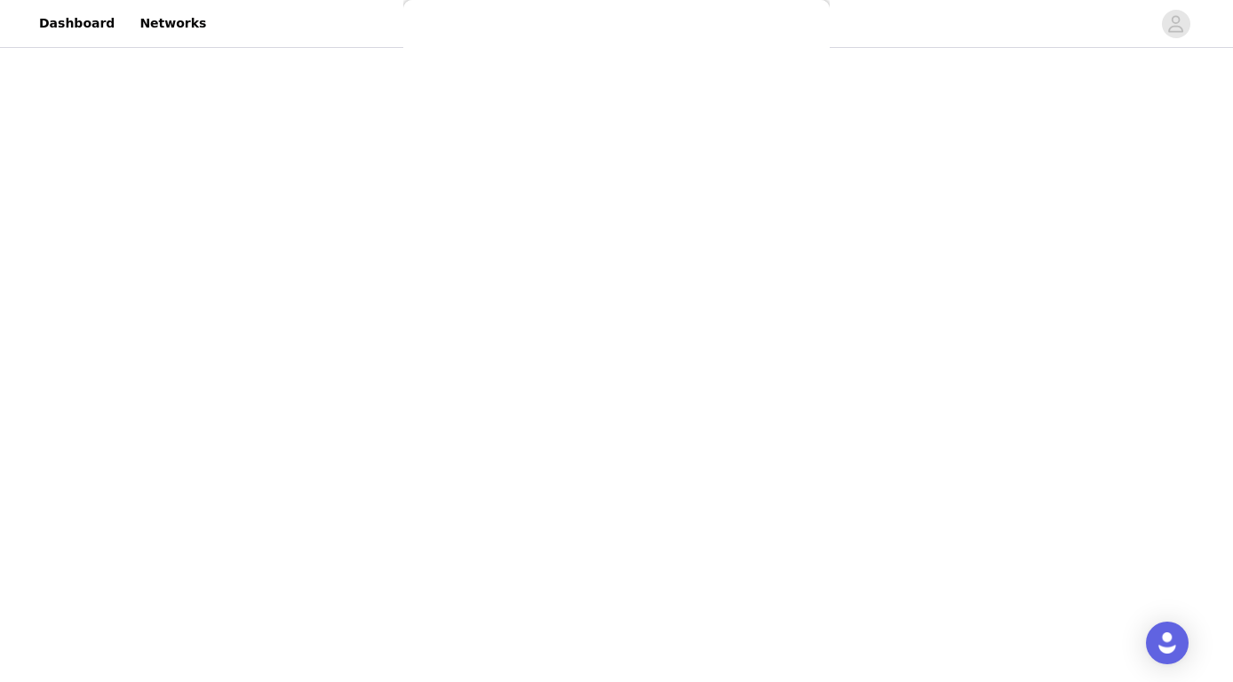
scroll to position [272, 0]
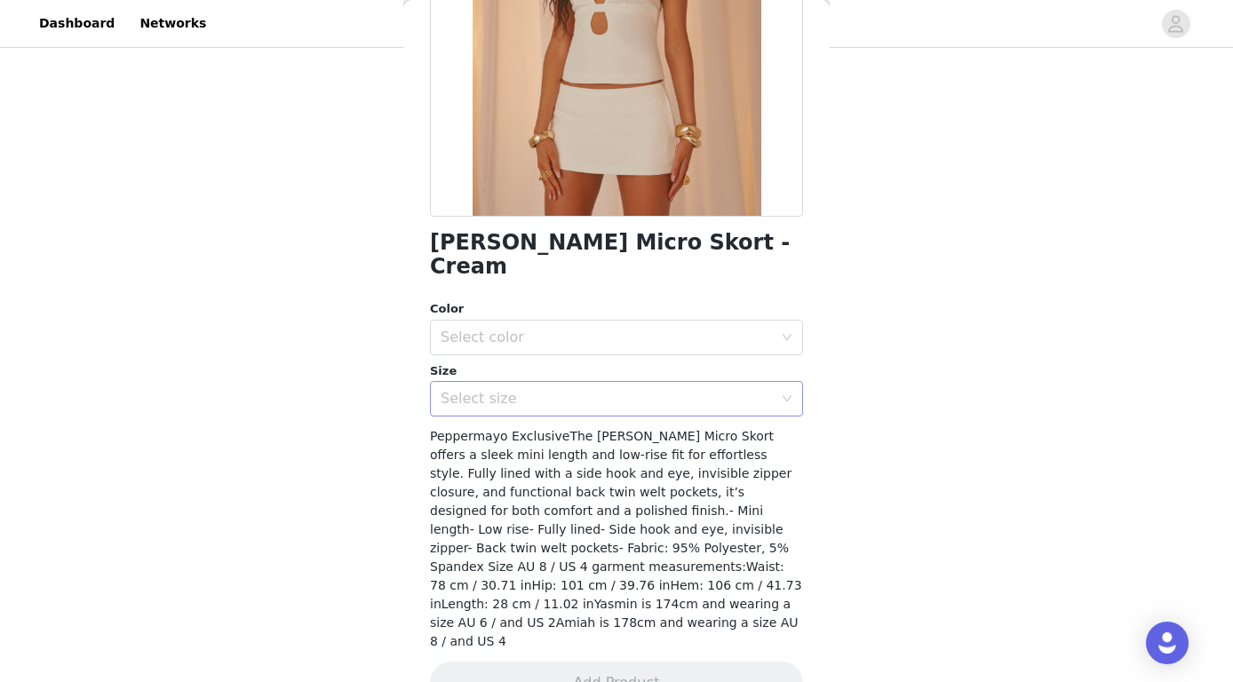
click at [595, 390] on div "Select size" at bounding box center [606, 399] width 332 height 18
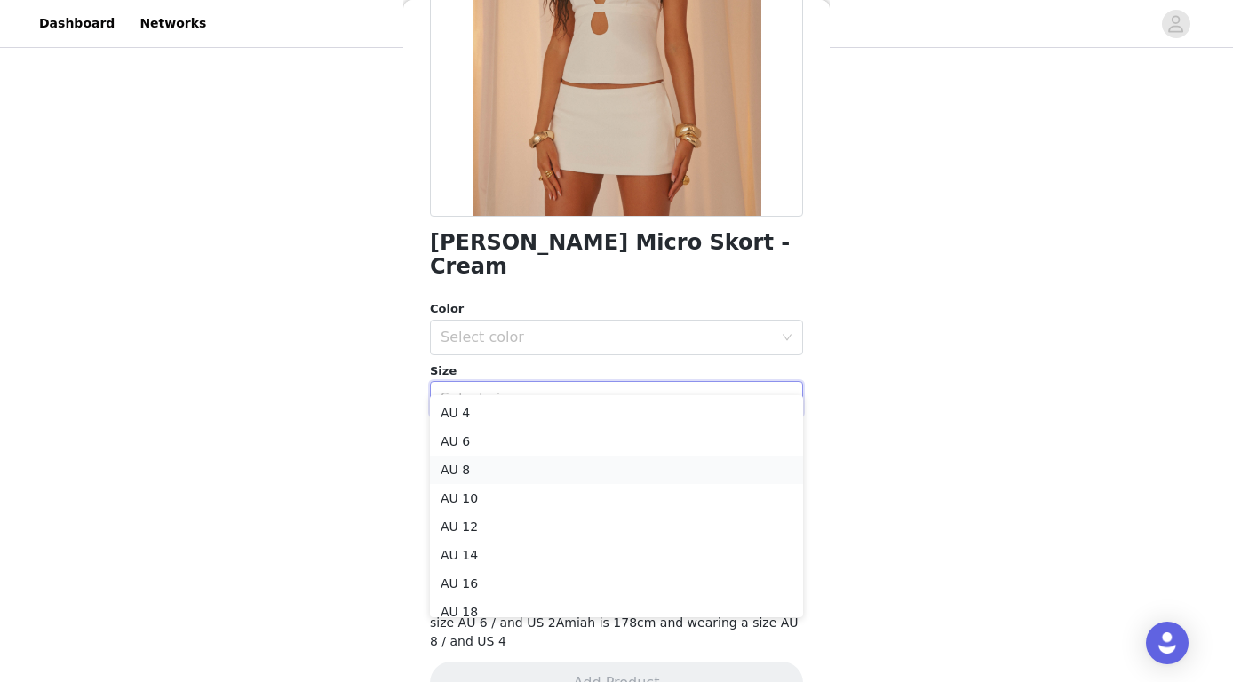
click at [516, 469] on li "AU 8" at bounding box center [616, 470] width 373 height 28
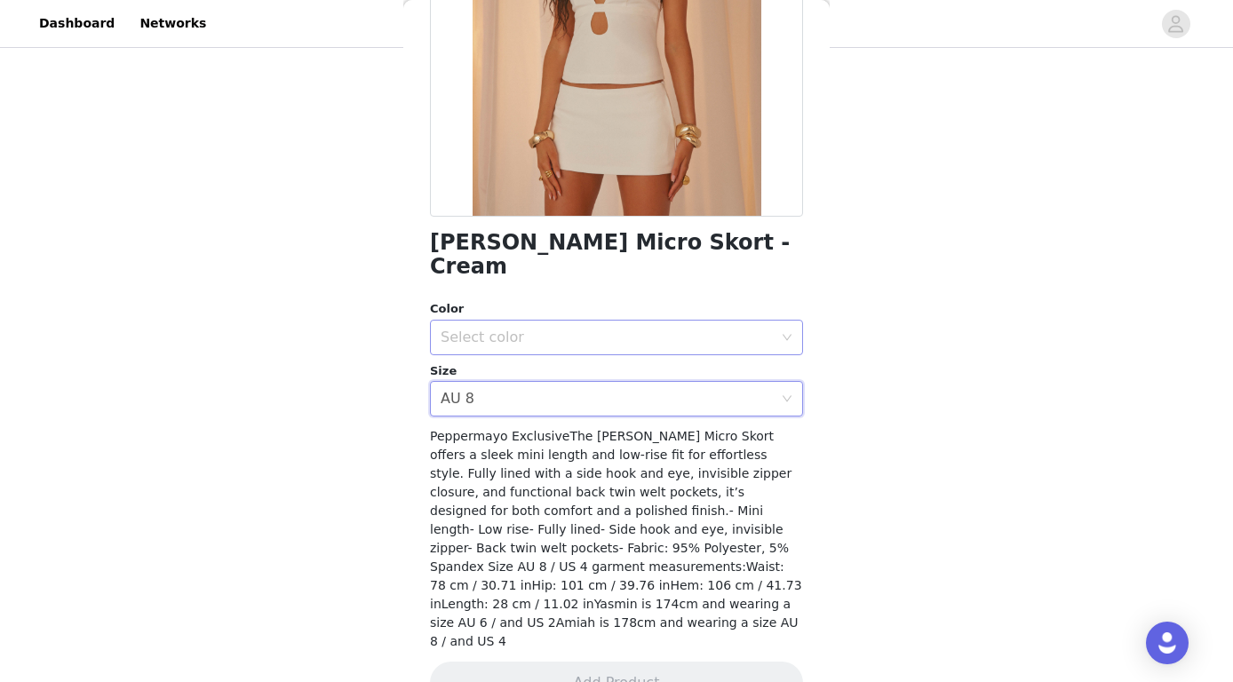
click at [559, 329] on div "Select color" at bounding box center [606, 338] width 332 height 18
click at [559, 345] on li "Cream" at bounding box center [616, 351] width 373 height 28
click at [638, 662] on button "Add Product" at bounding box center [616, 683] width 373 height 43
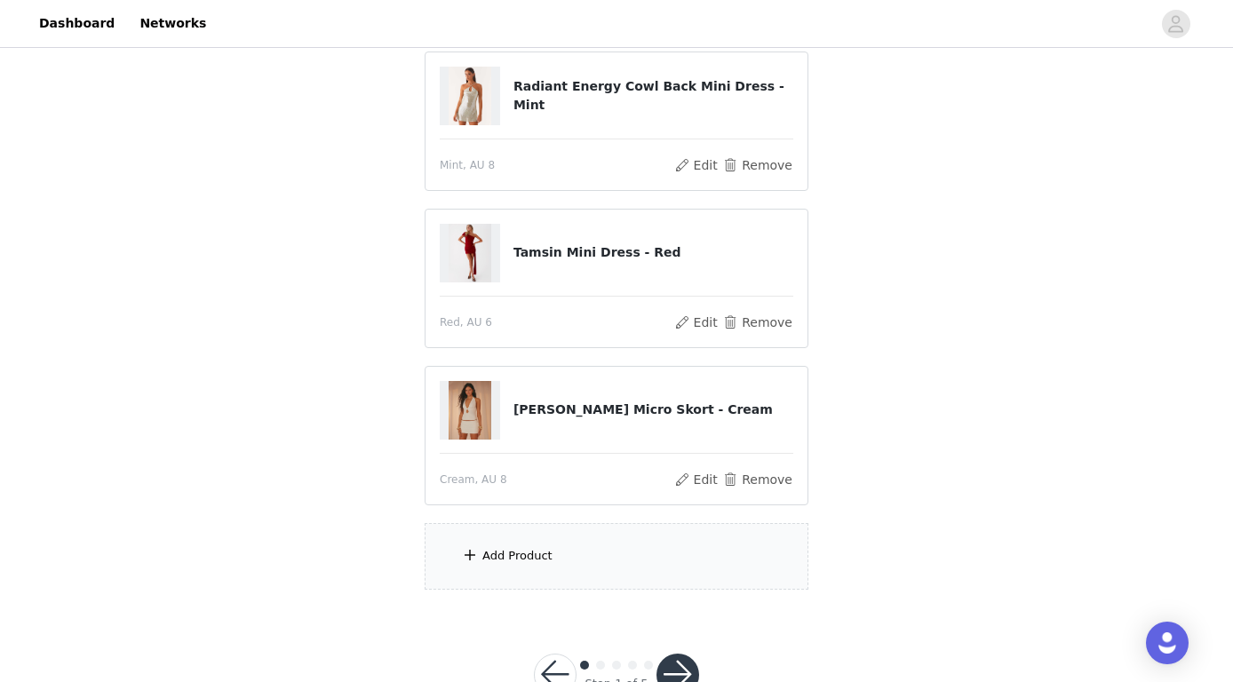
scroll to position [512, 0]
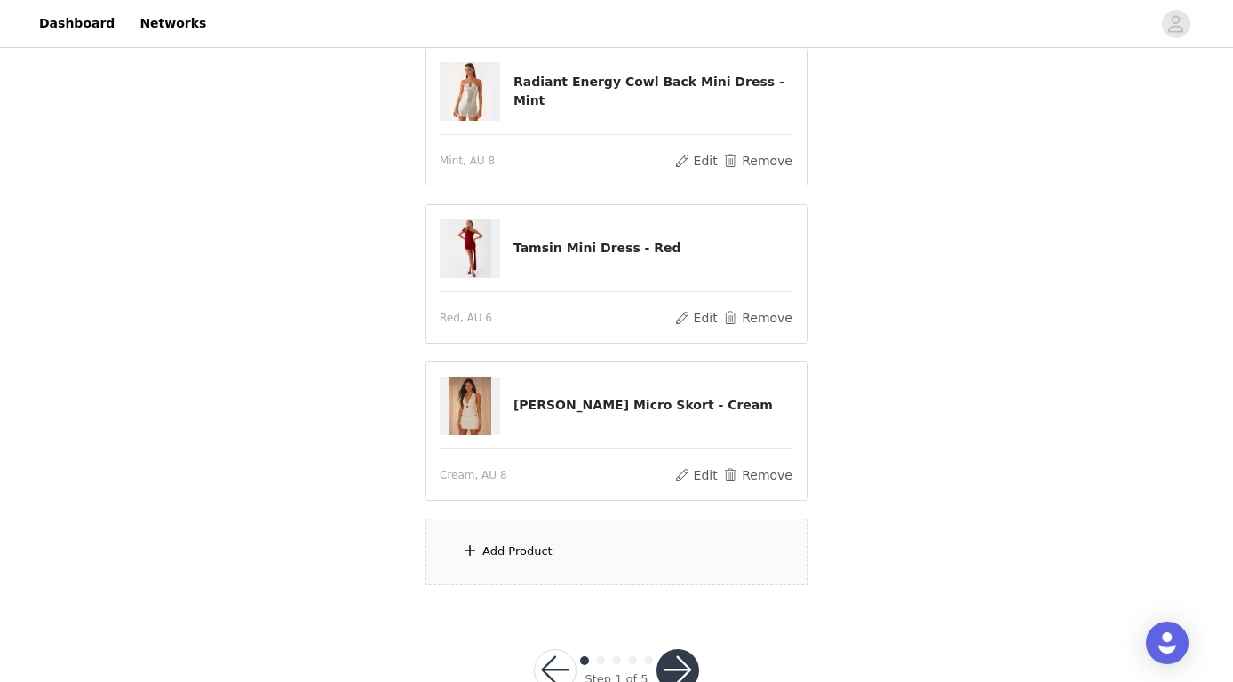
click at [558, 532] on div "Add Product" at bounding box center [617, 552] width 384 height 67
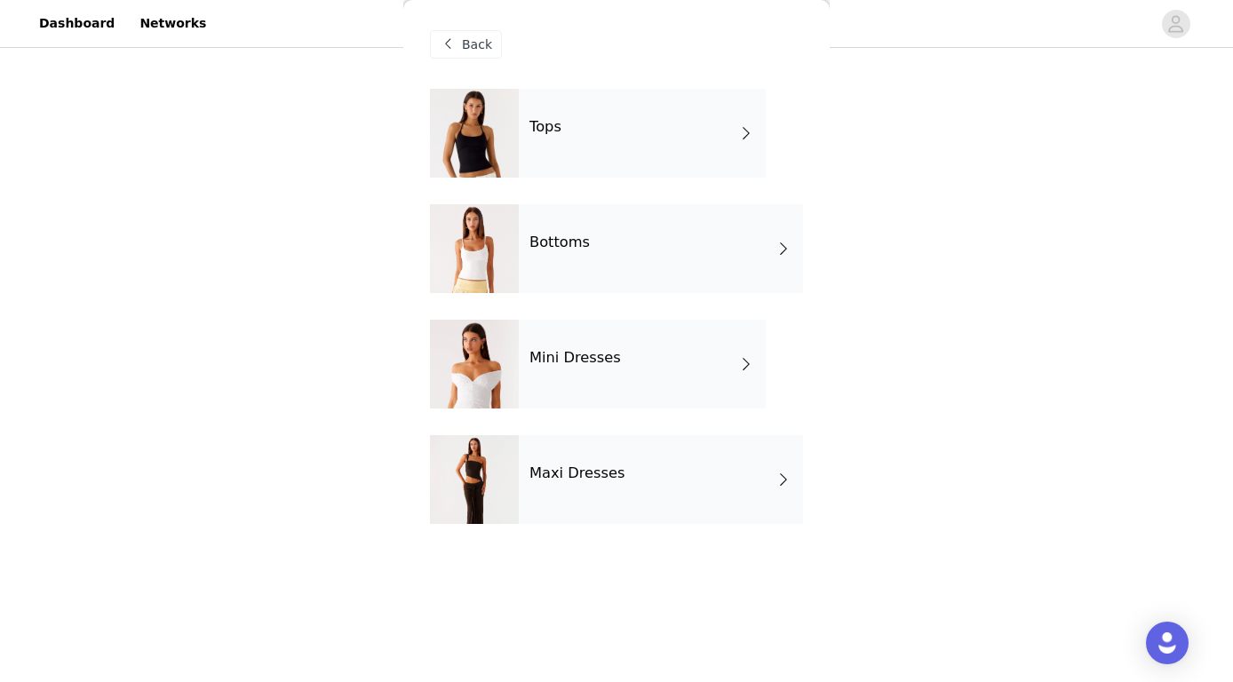
click at [646, 142] on div "Tops" at bounding box center [642, 133] width 247 height 89
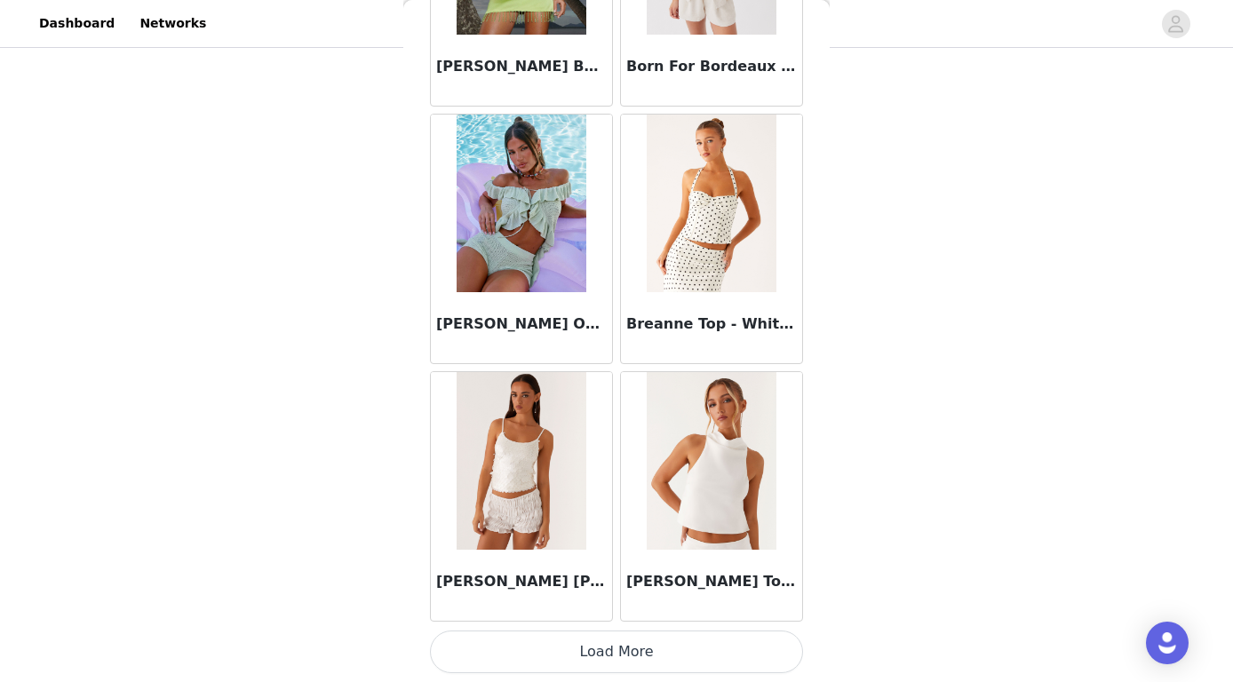
scroll to position [564, 0]
click at [612, 662] on button "Load More" at bounding box center [616, 652] width 373 height 43
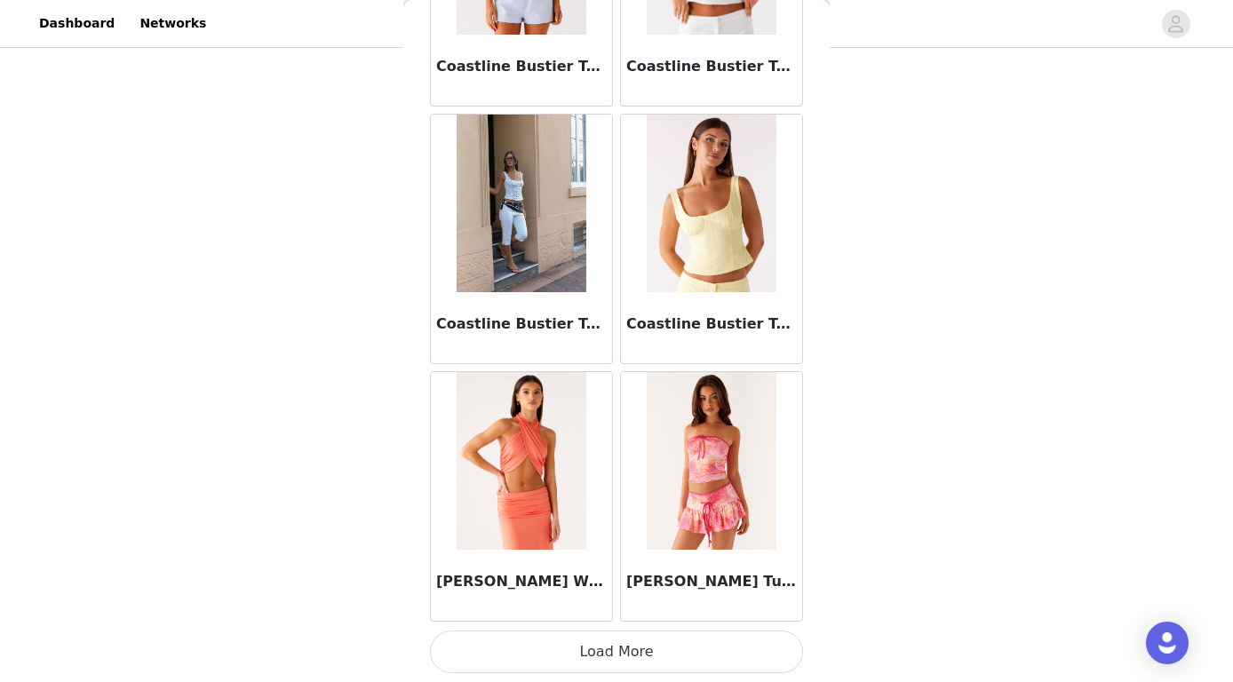
click at [628, 647] on button "Load More" at bounding box center [616, 652] width 373 height 43
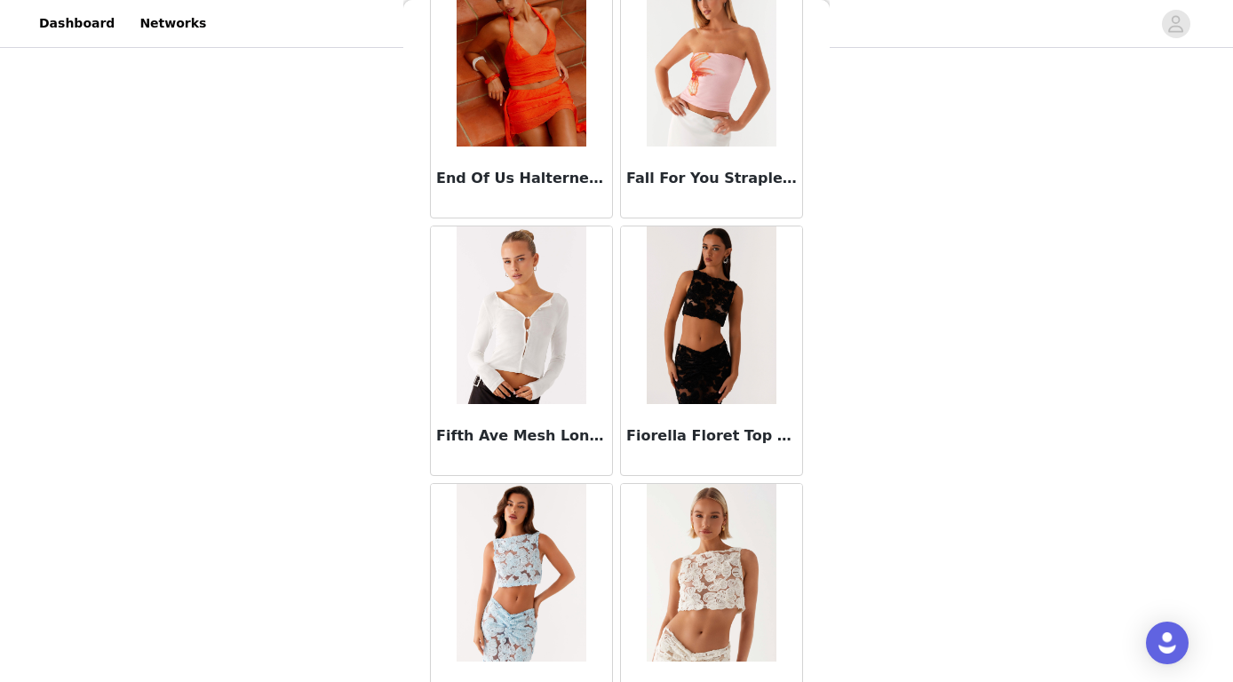
click at [949, 380] on div "STEP 1 OF 5 Select your styles! Please note that the sizes are in AU Sizes 5/6 …" at bounding box center [616, 21] width 1233 height 1067
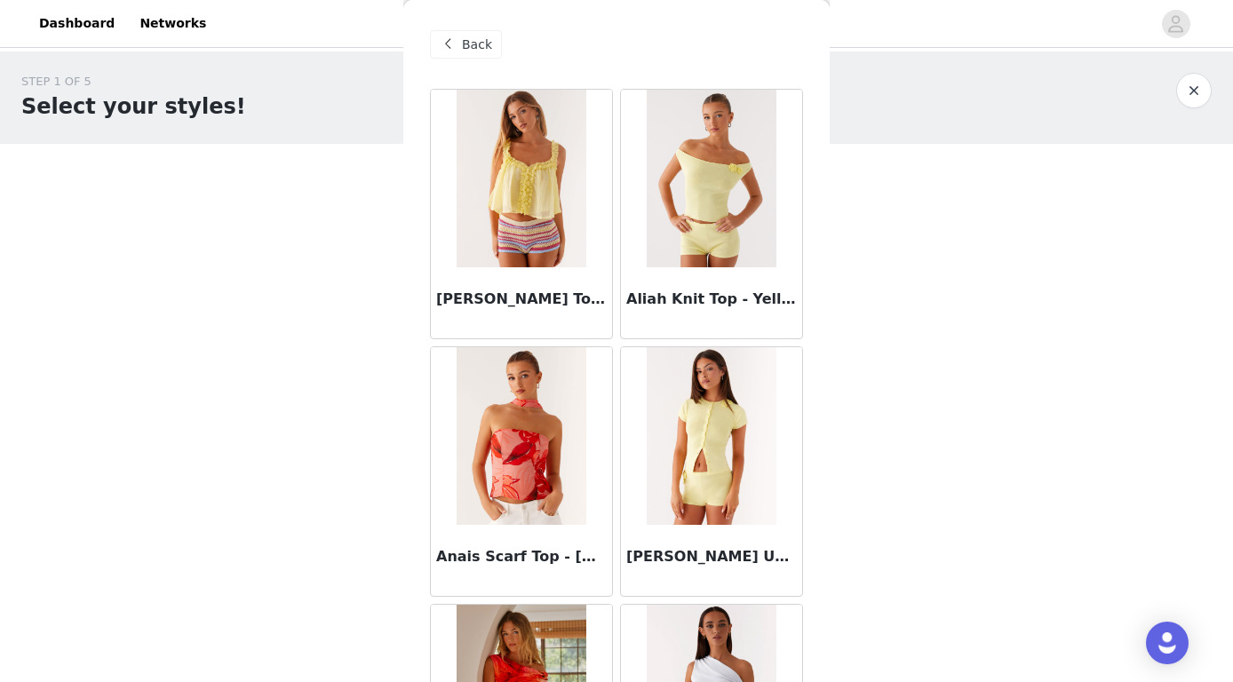
scroll to position [0, 0]
click at [475, 38] on span "Back" at bounding box center [477, 45] width 30 height 19
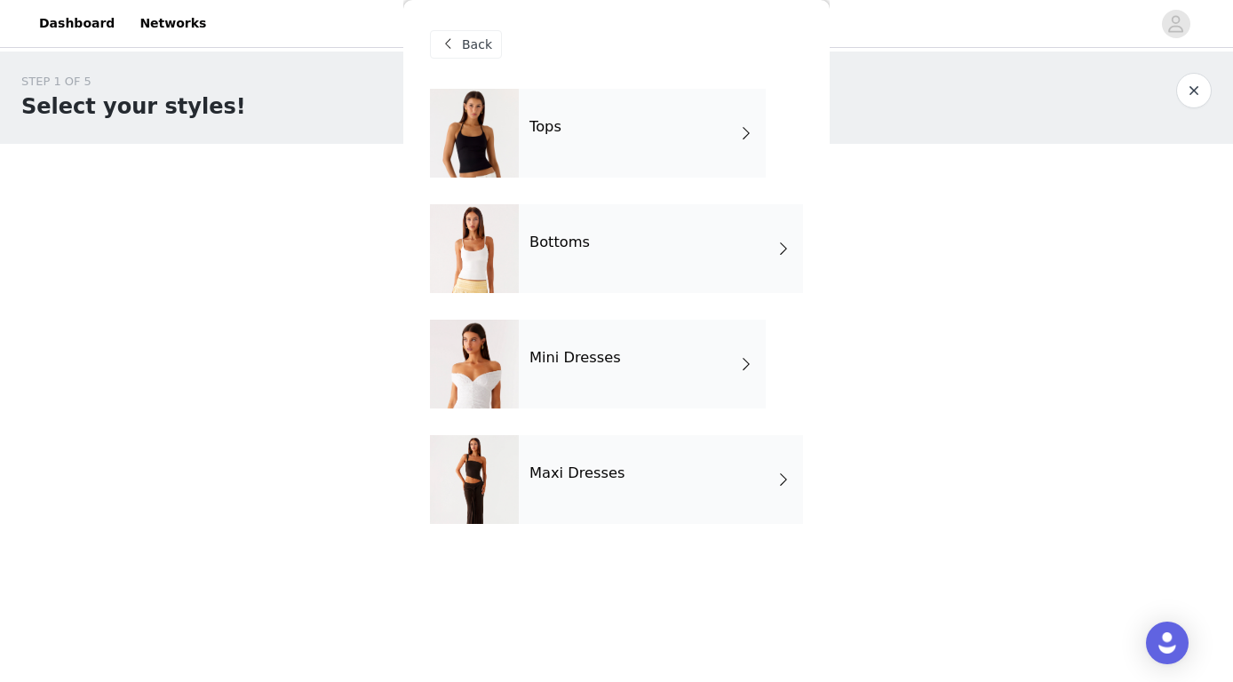
click at [619, 450] on div "Maxi Dresses" at bounding box center [661, 479] width 284 height 89
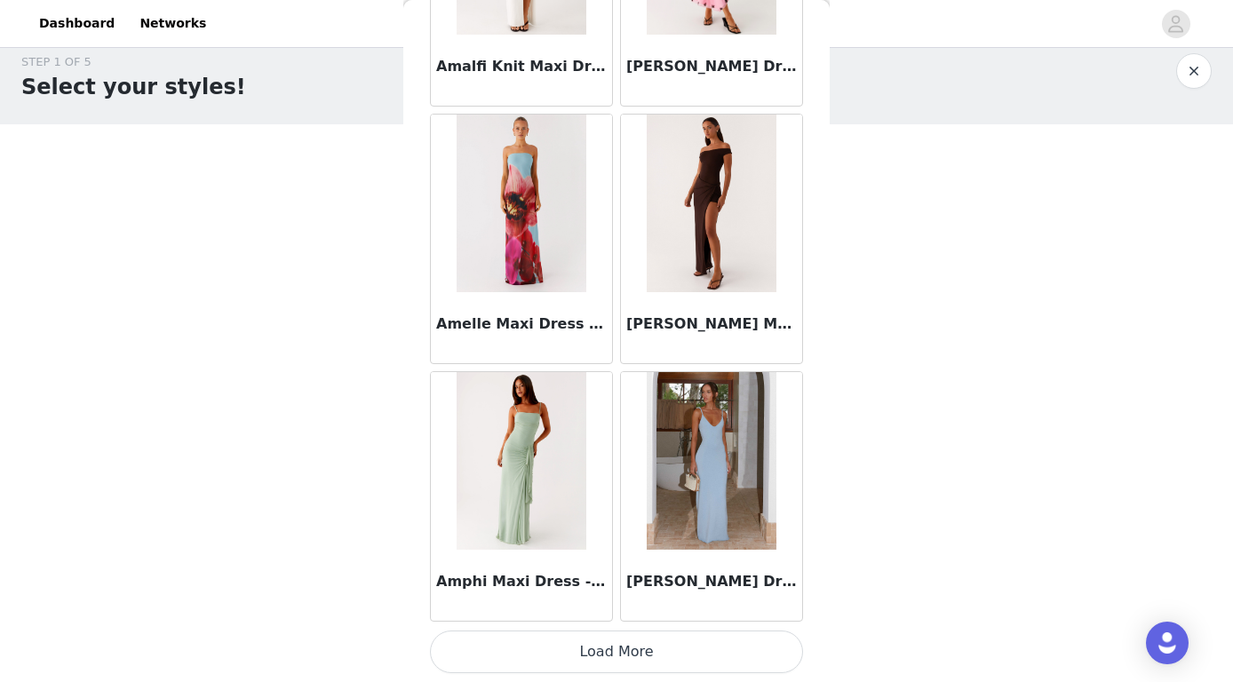
scroll to position [20, 0]
click at [662, 637] on button "Load More" at bounding box center [616, 652] width 373 height 43
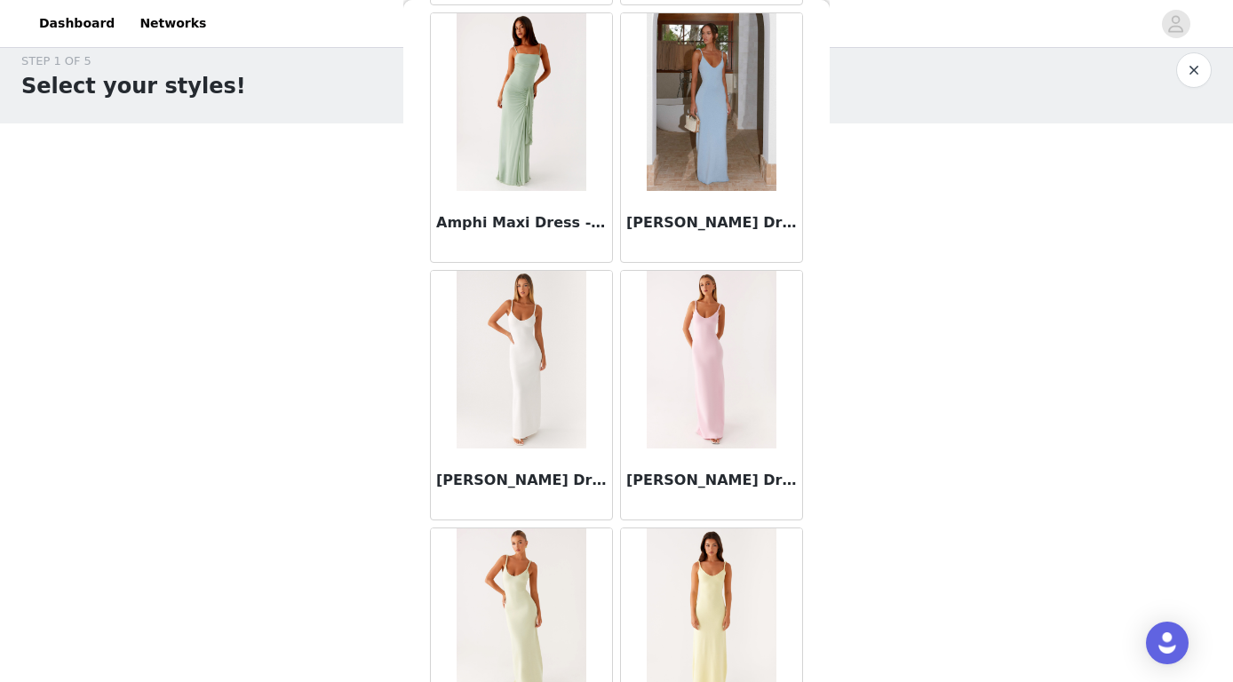
scroll to position [2392, 0]
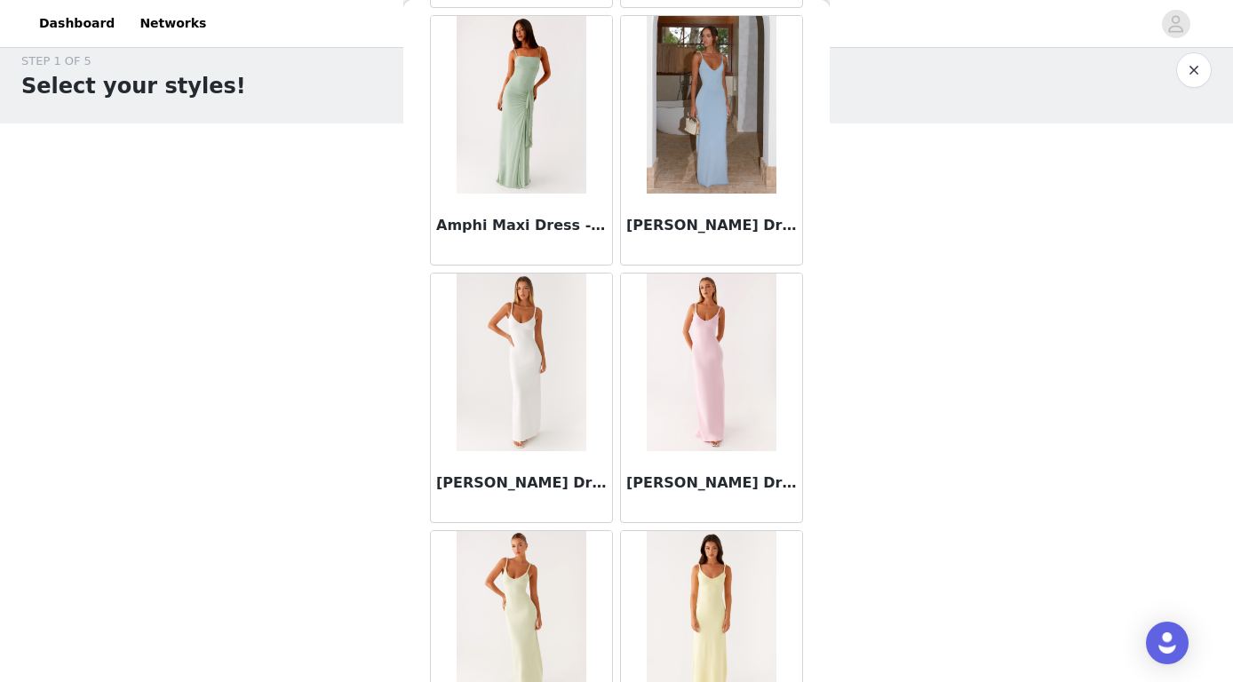
click at [744, 194] on div "[PERSON_NAME] Dress - Blue" at bounding box center [711, 229] width 181 height 71
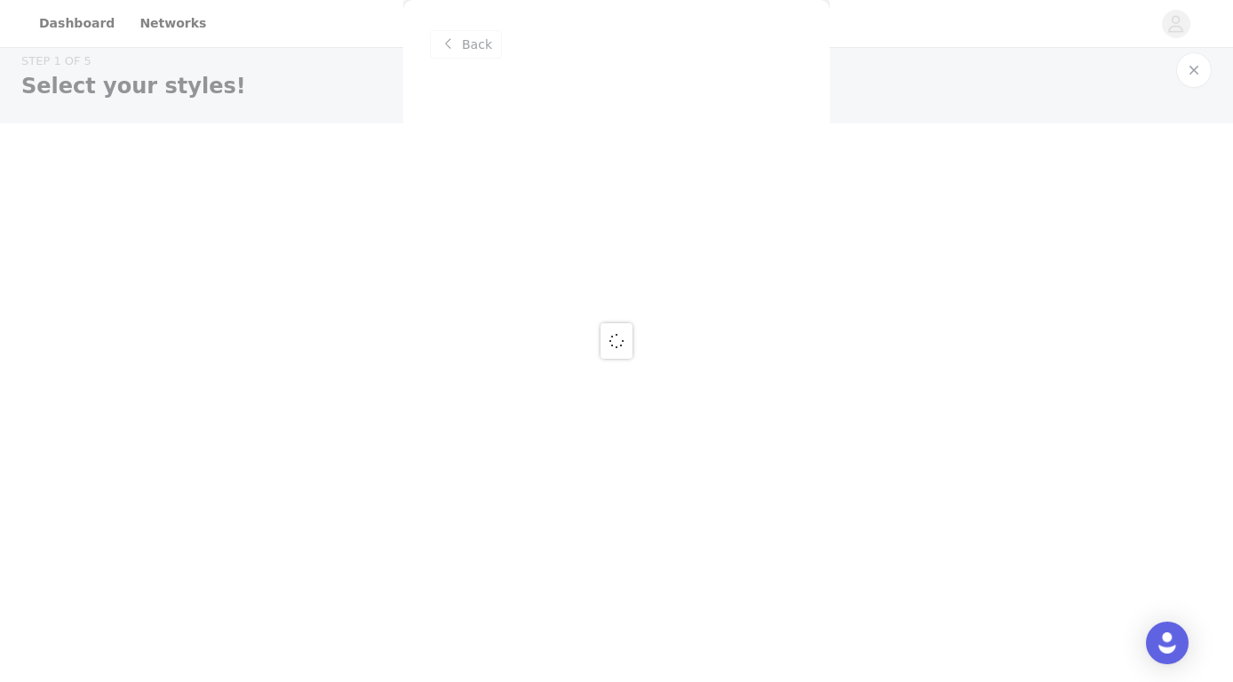
scroll to position [0, 0]
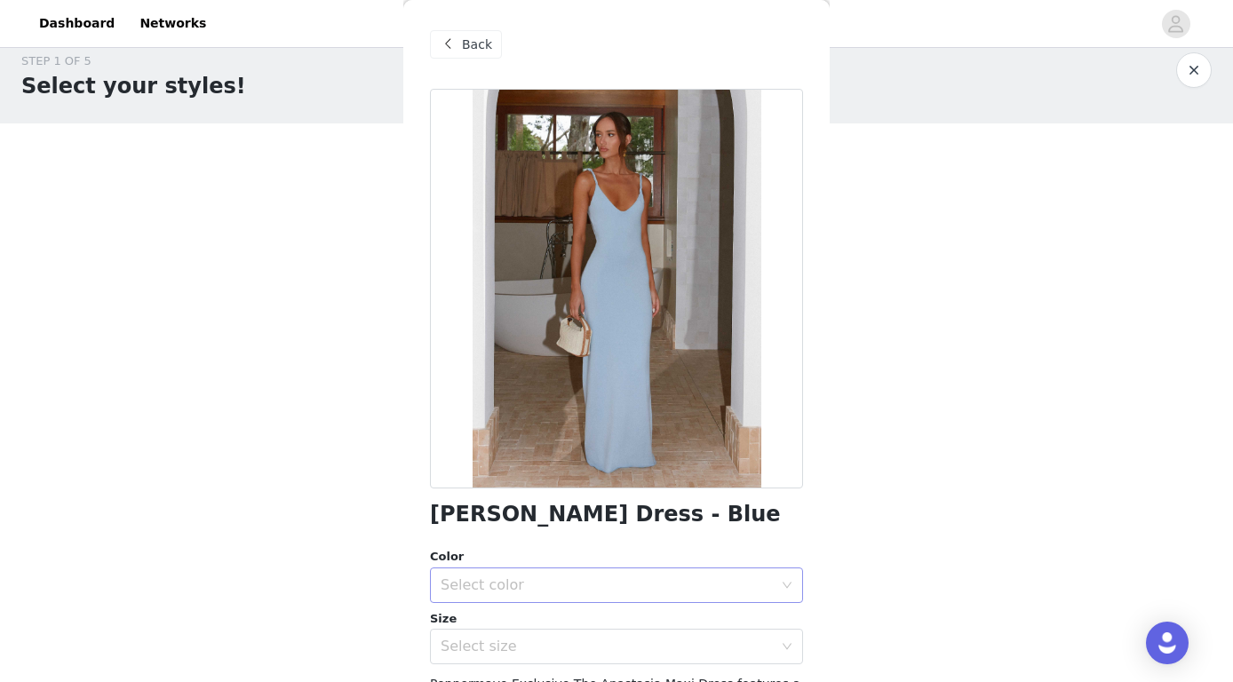
click at [512, 576] on div "Select color" at bounding box center [606, 585] width 332 height 18
click at [498, 615] on li "Blue" at bounding box center [616, 623] width 373 height 28
click at [495, 644] on div "Select size" at bounding box center [606, 647] width 332 height 18
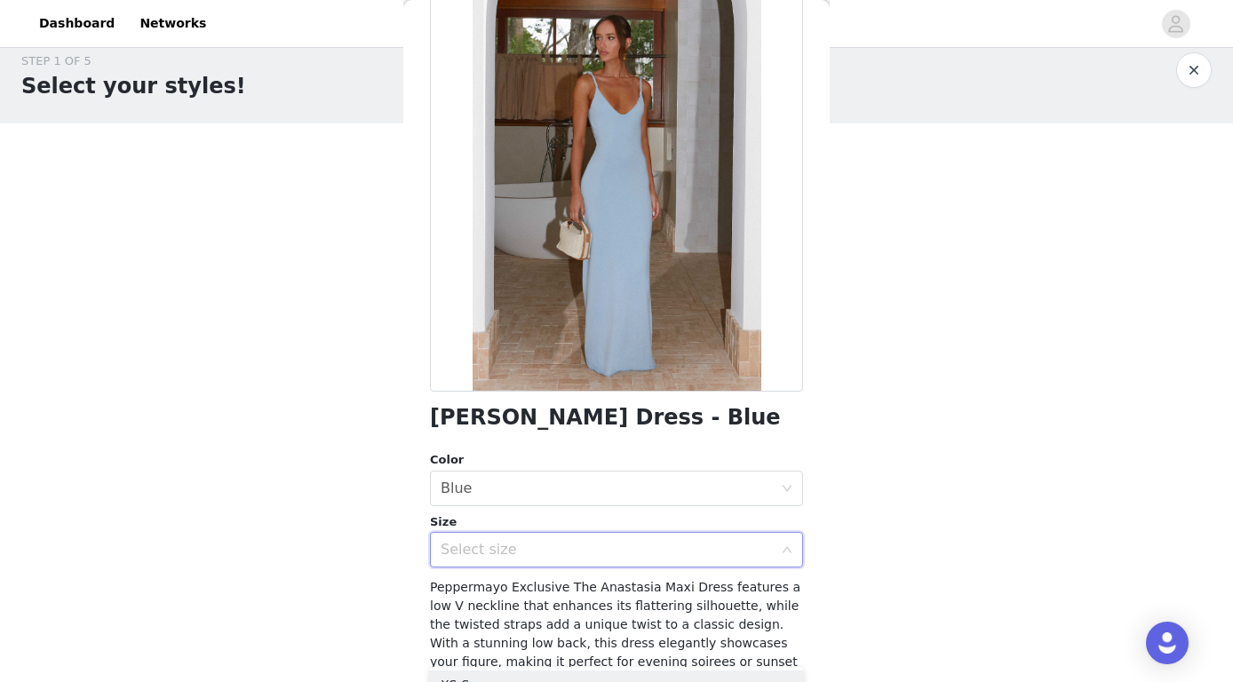
scroll to position [124, 0]
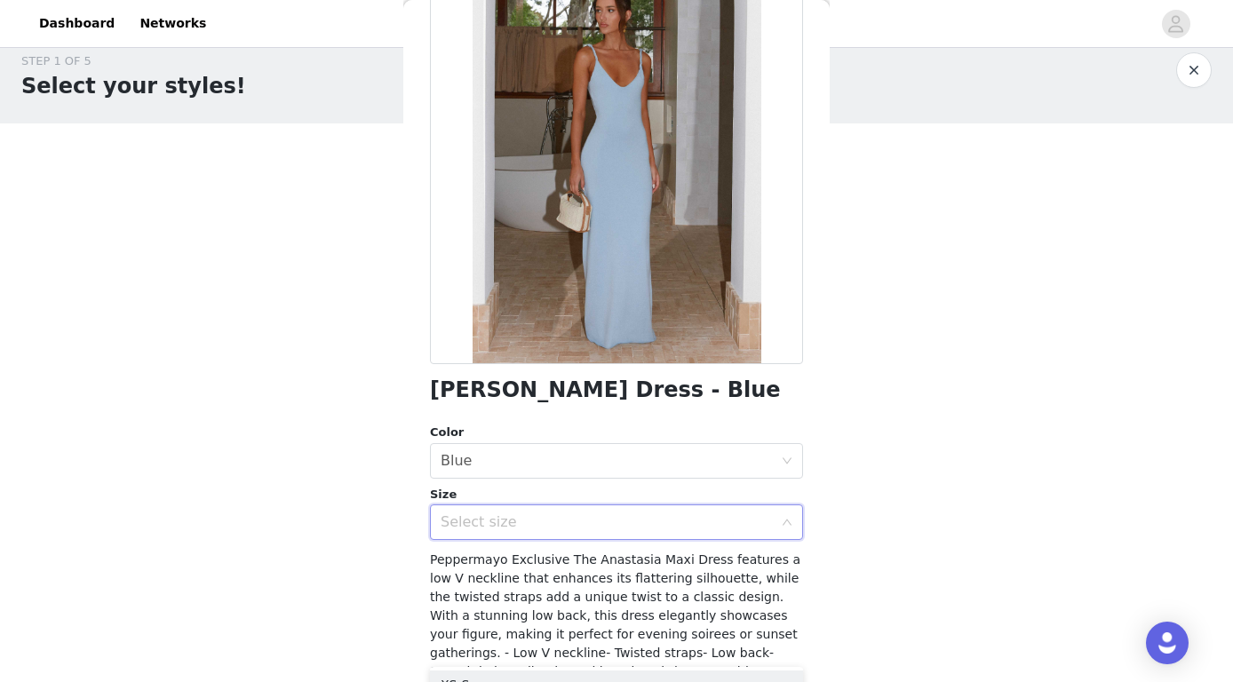
click at [524, 512] on div "Select size" at bounding box center [610, 522] width 340 height 34
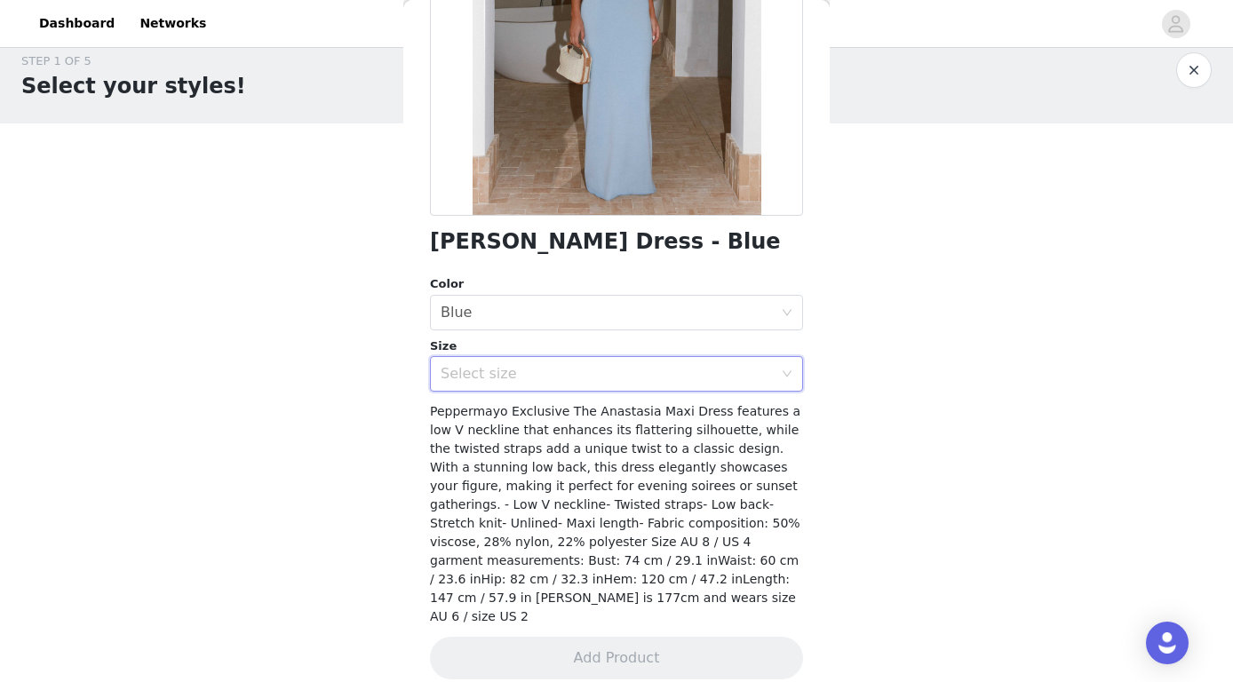
scroll to position [272, 0]
click at [551, 384] on div "Select size" at bounding box center [610, 375] width 340 height 34
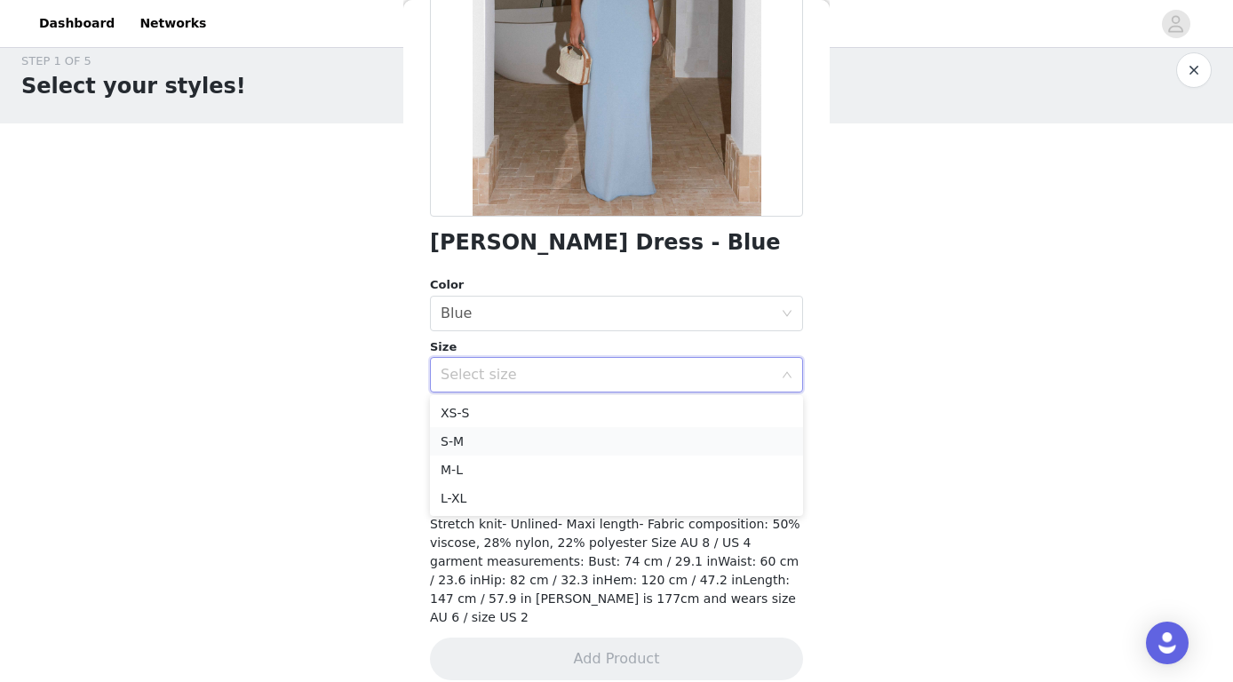
click at [534, 438] on li "S-M" at bounding box center [616, 441] width 373 height 28
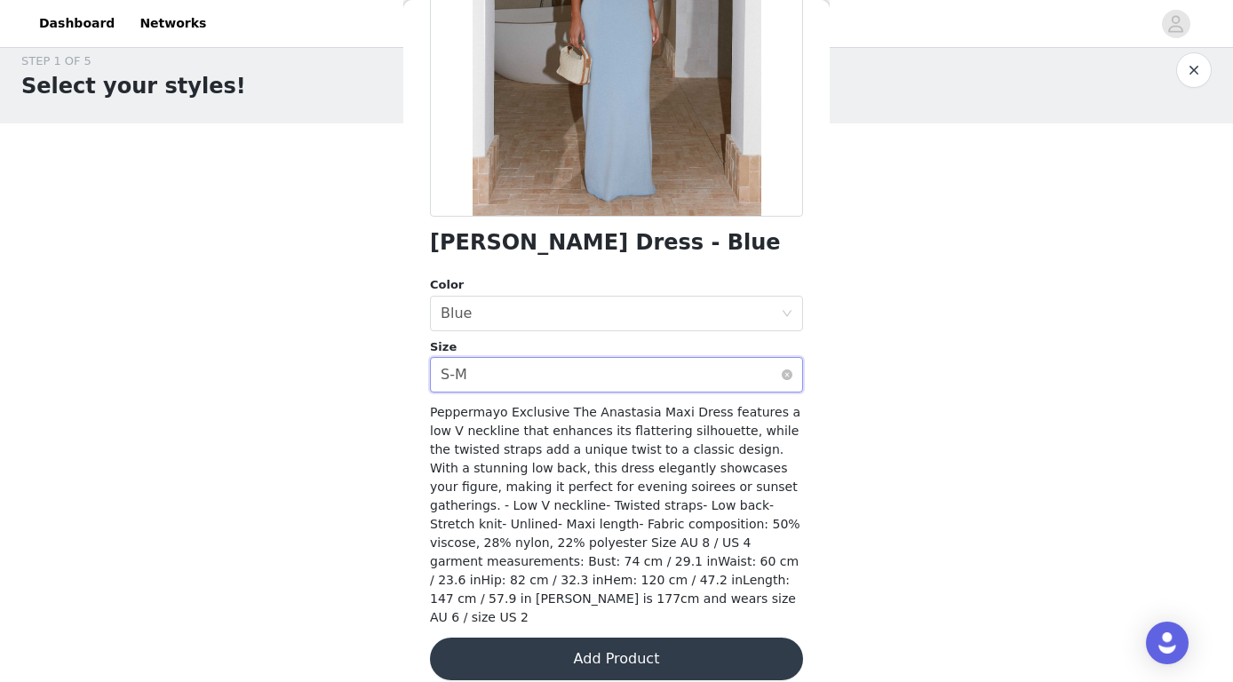
click at [564, 368] on div "Select size S-M" at bounding box center [610, 375] width 340 height 34
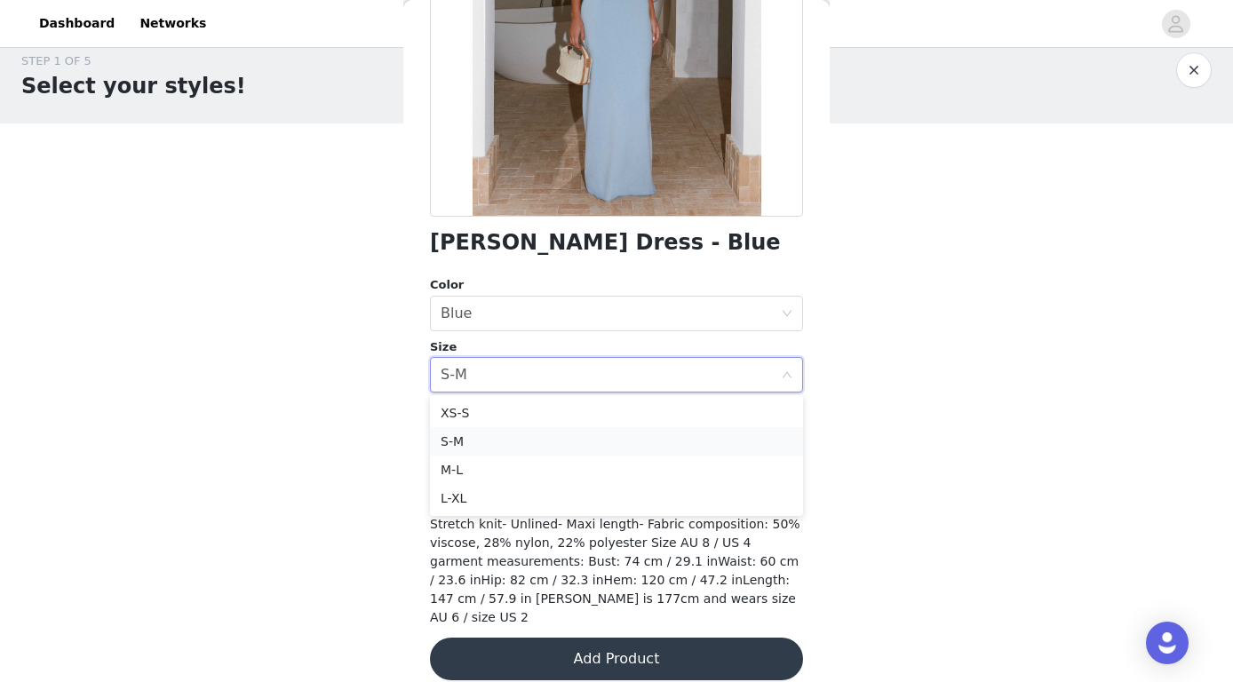
click at [546, 440] on li "S-M" at bounding box center [616, 441] width 373 height 28
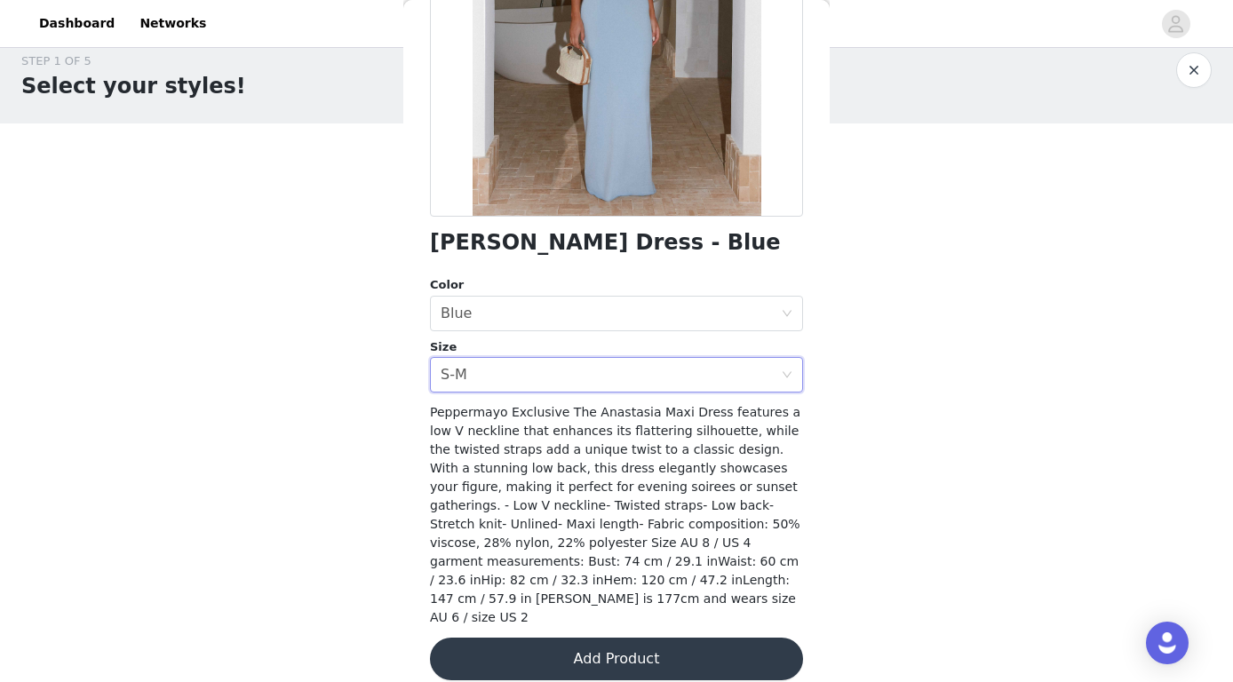
click at [577, 638] on button "Add Product" at bounding box center [616, 659] width 373 height 43
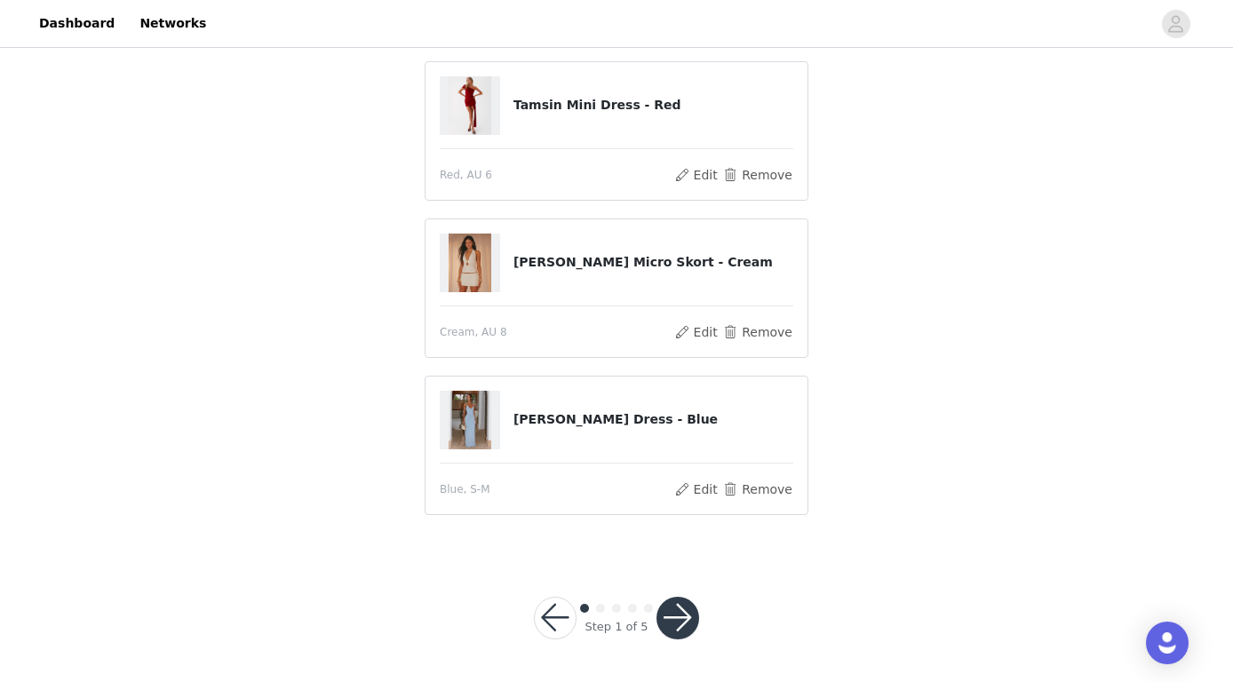
scroll to position [607, 0]
click at [674, 601] on button "button" at bounding box center [677, 619] width 43 height 43
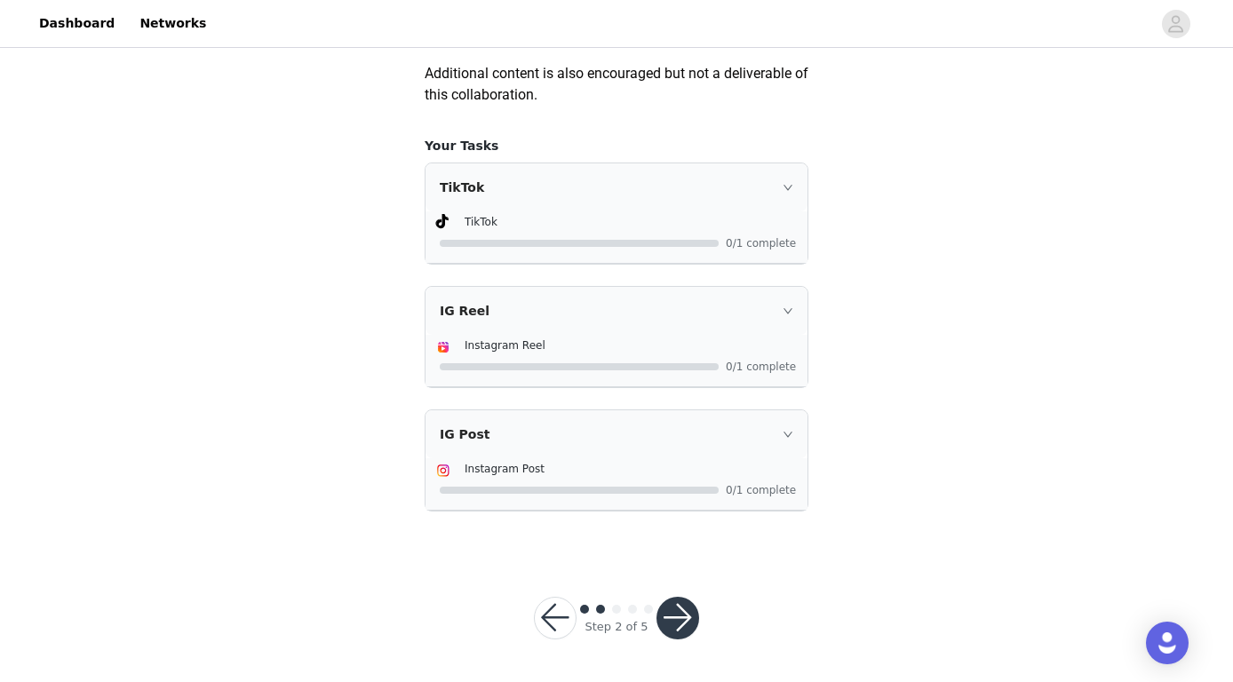
scroll to position [1092, 0]
click at [665, 617] on button "button" at bounding box center [677, 618] width 43 height 43
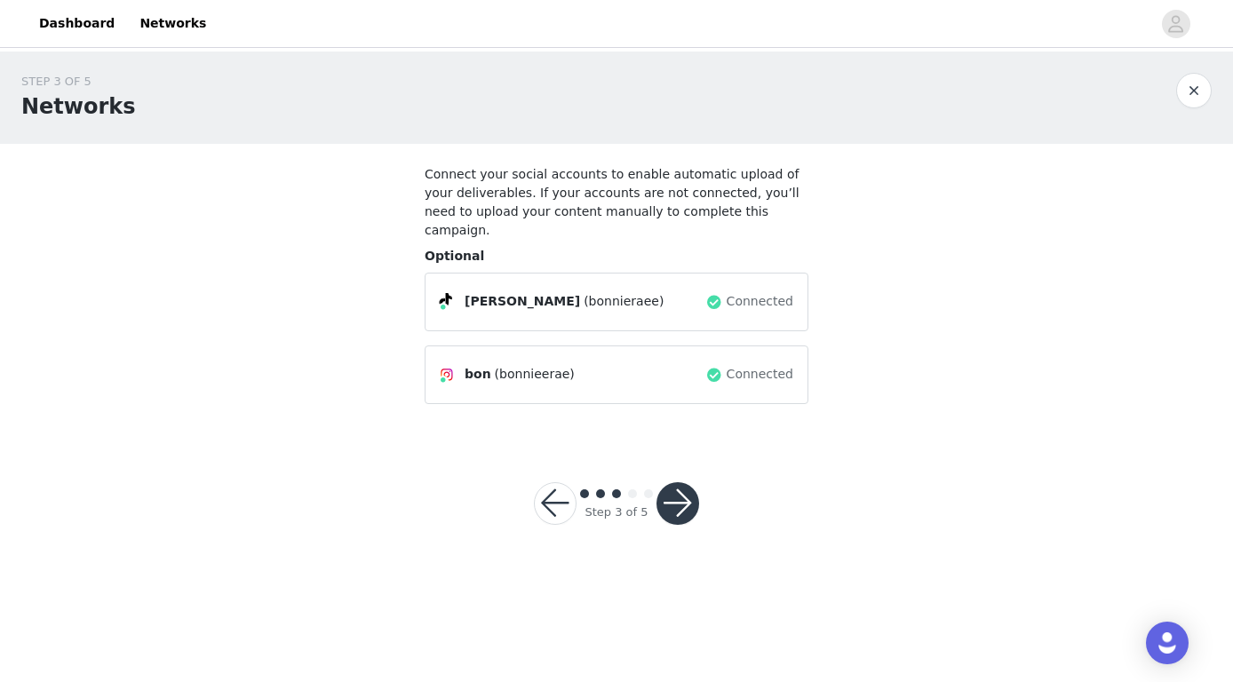
click at [671, 482] on button "button" at bounding box center [677, 503] width 43 height 43
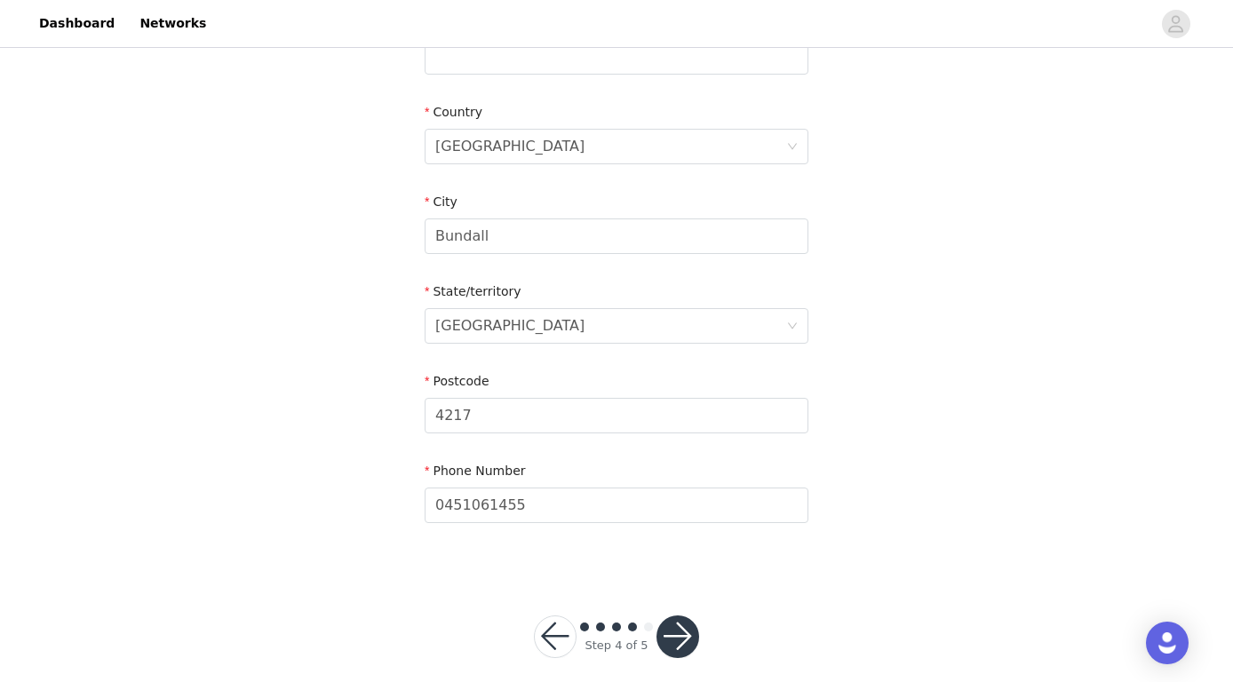
scroll to position [603, 0]
click at [683, 631] on button "button" at bounding box center [677, 637] width 43 height 43
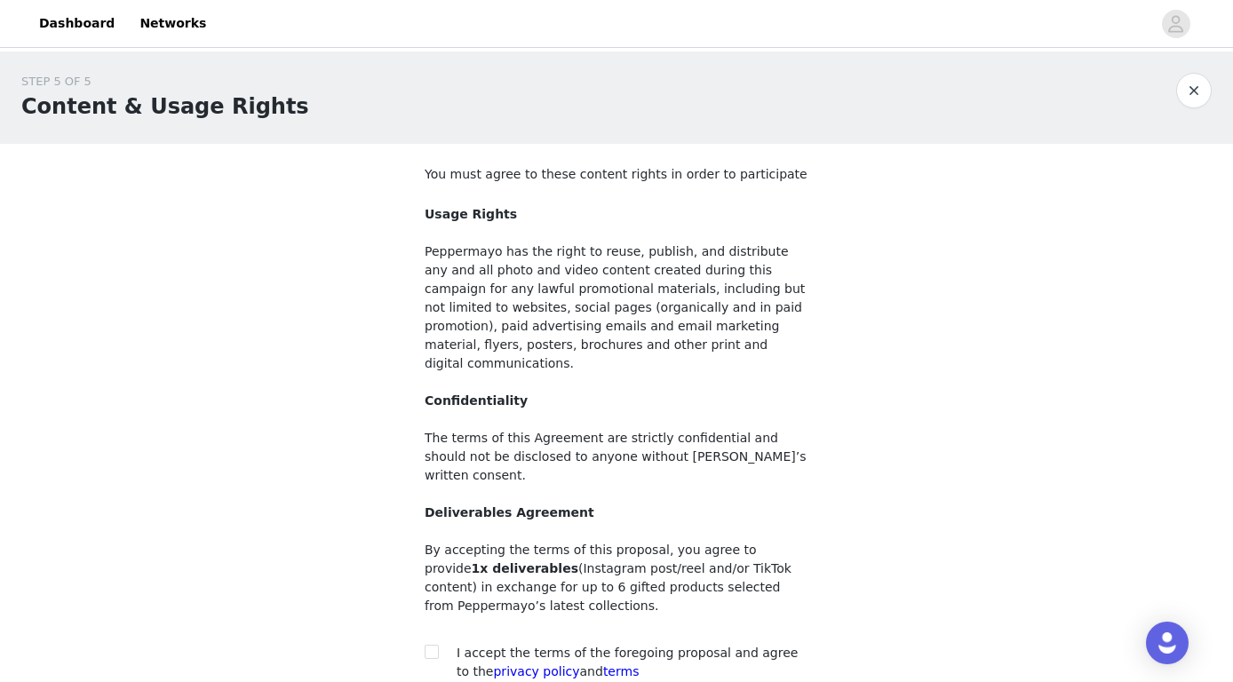
scroll to position [4, 0]
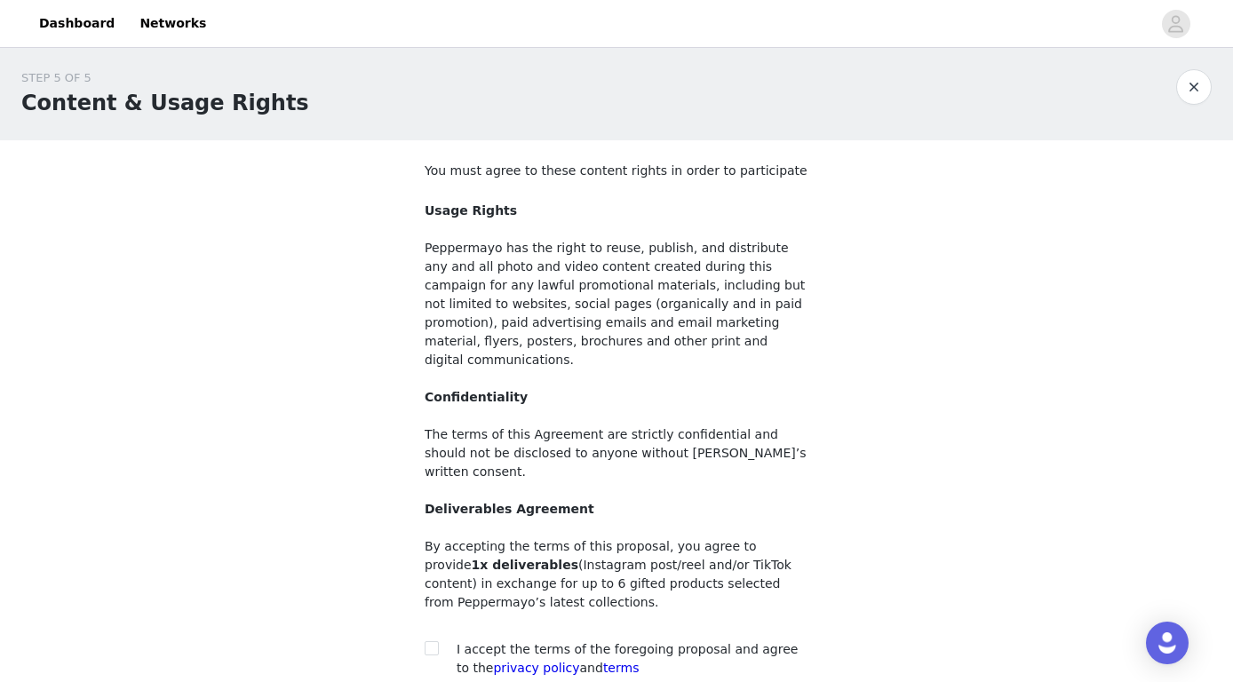
click at [423, 609] on section "You must agree to these content rights in order to participate Usage Rights Pep…" at bounding box center [616, 433] width 426 height 587
click at [429, 641] on input "checkbox" at bounding box center [431, 647] width 12 height 12
checkbox input "true"
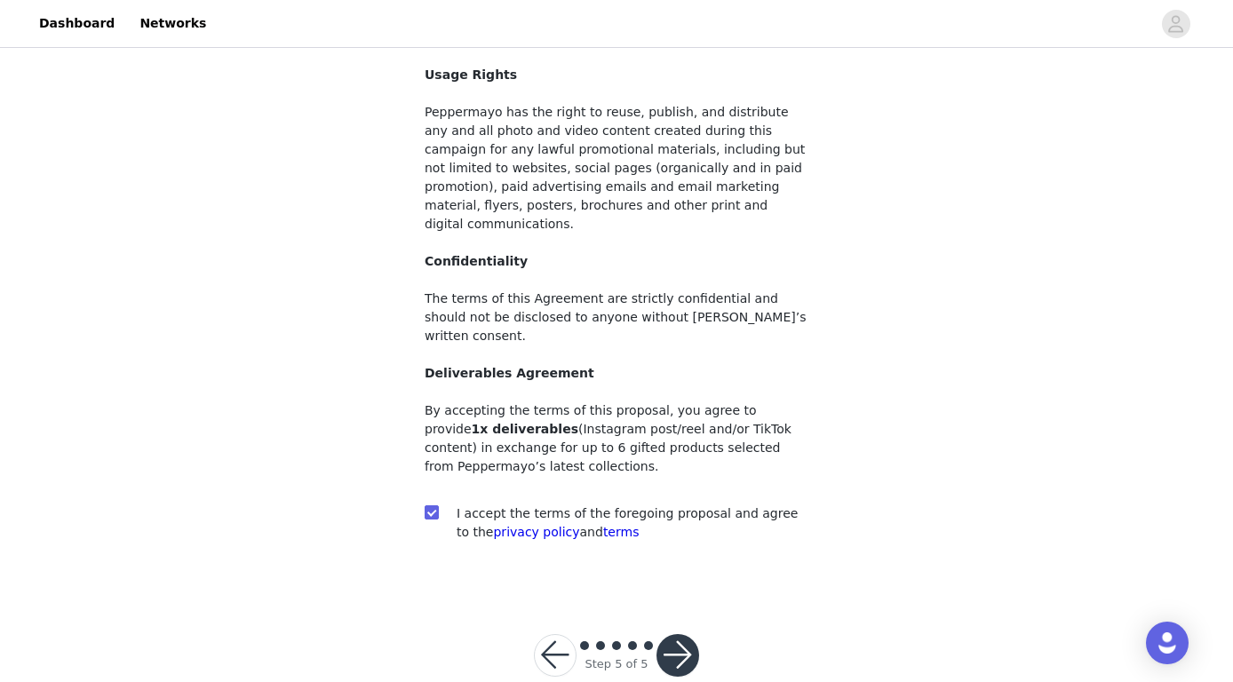
scroll to position [139, 0]
click at [672, 635] on button "button" at bounding box center [677, 656] width 43 height 43
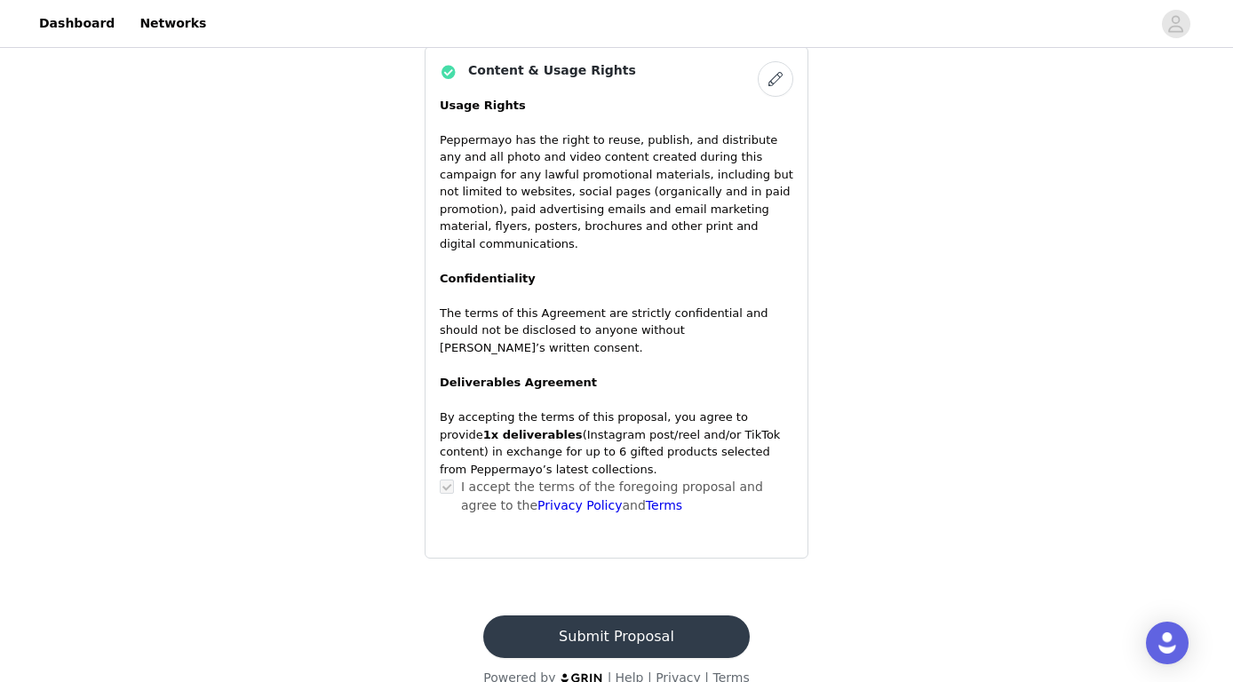
click at [672, 618] on button "Submit Proposal" at bounding box center [616, 636] width 266 height 43
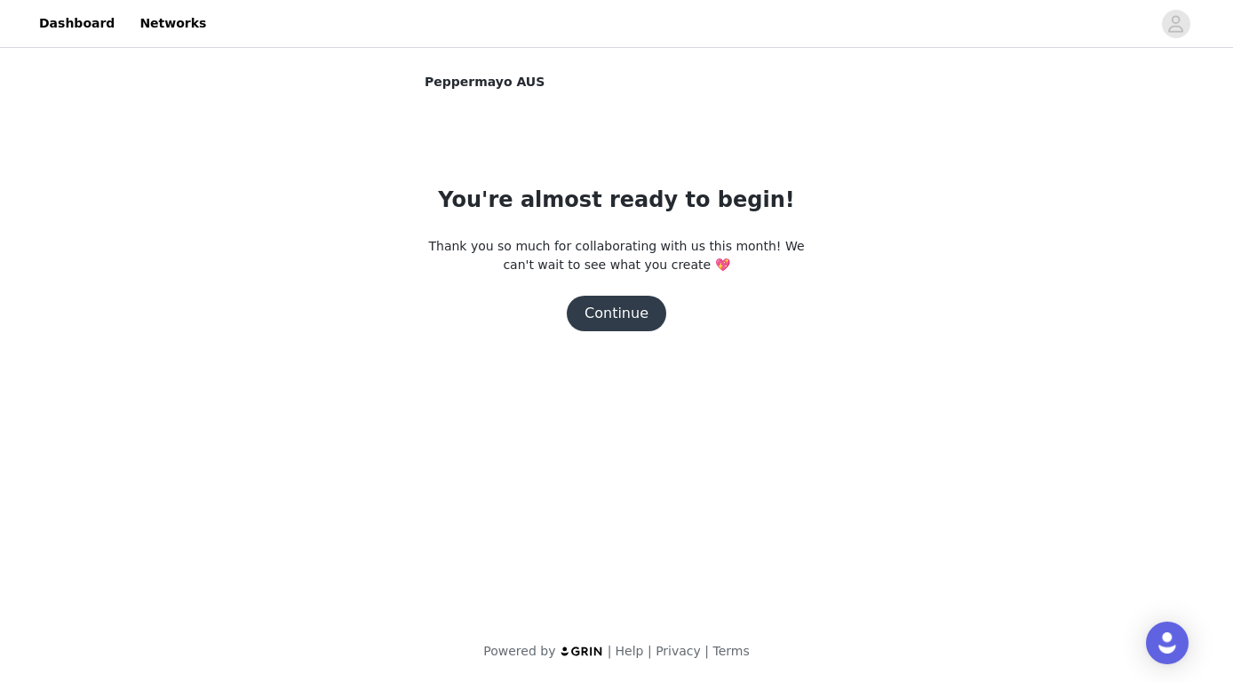
click at [607, 312] on button "Continue" at bounding box center [616, 314] width 99 height 36
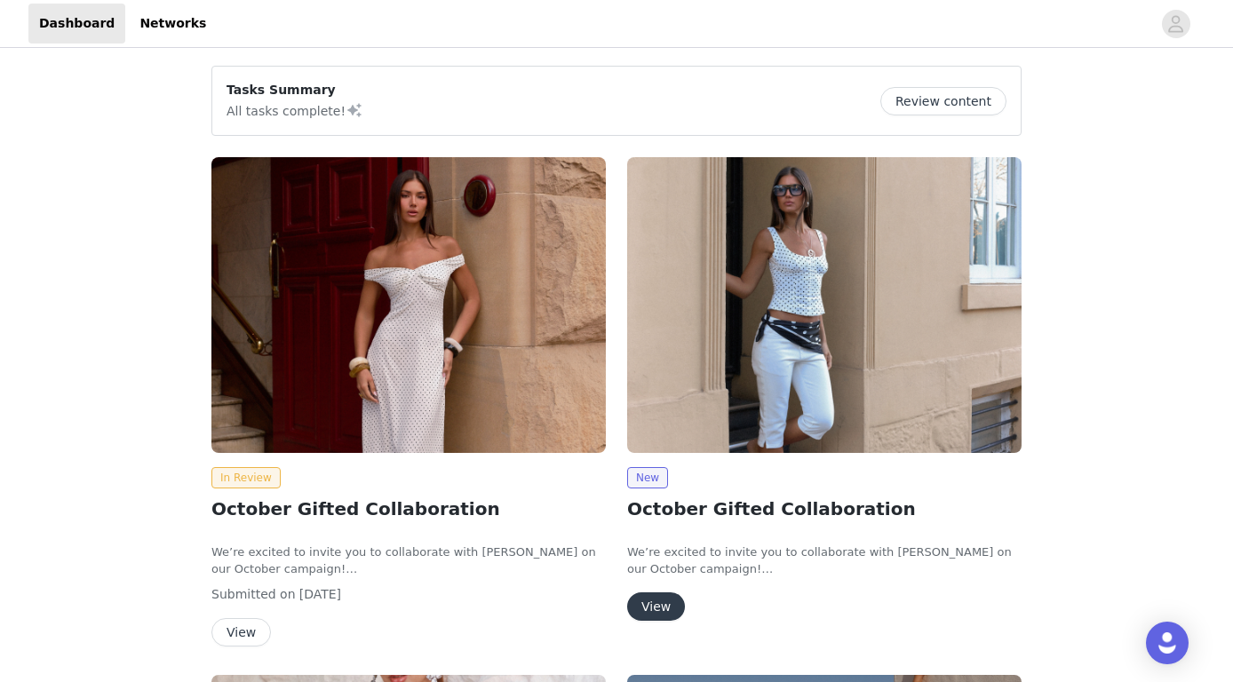
scroll to position [71, 0]
